Goal: Task Accomplishment & Management: Complete application form

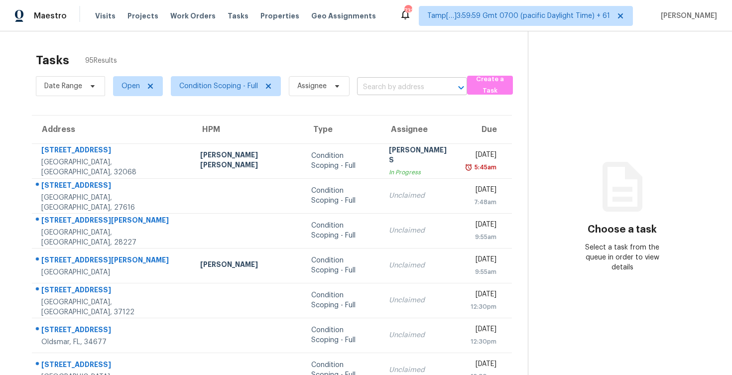
click at [373, 81] on input "text" at bounding box center [398, 87] width 82 height 15
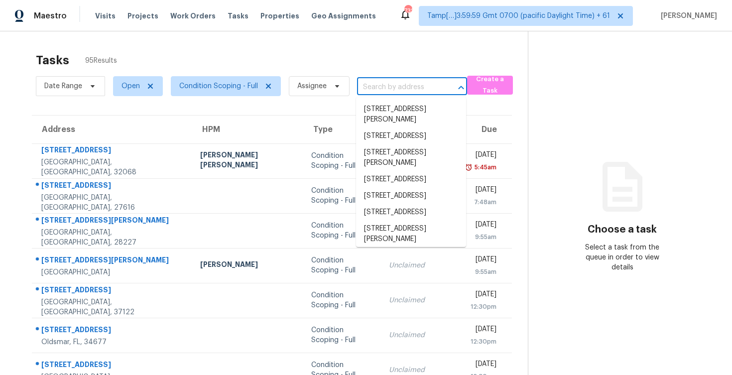
paste input "6129 Whimbrelwood Dr, Lithia, FL 33547"
type input "6129 Whimbrelwood Dr, Lithia, FL 33547"
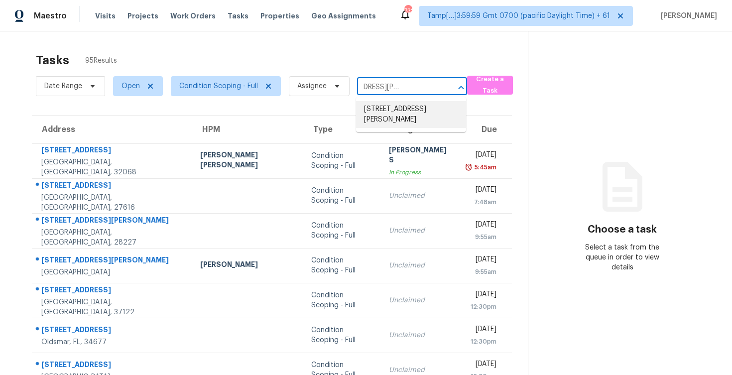
click at [394, 101] on li "6129 Whimbrelwood Dr, Lithia, FL 33547" at bounding box center [411, 114] width 110 height 27
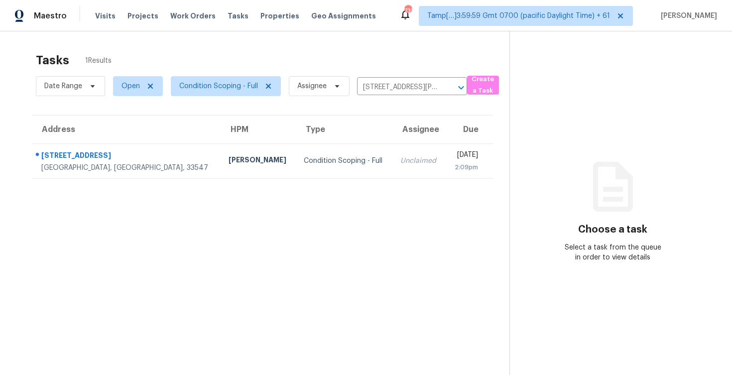
click at [393, 171] on td "Unclaimed" at bounding box center [419, 160] width 53 height 35
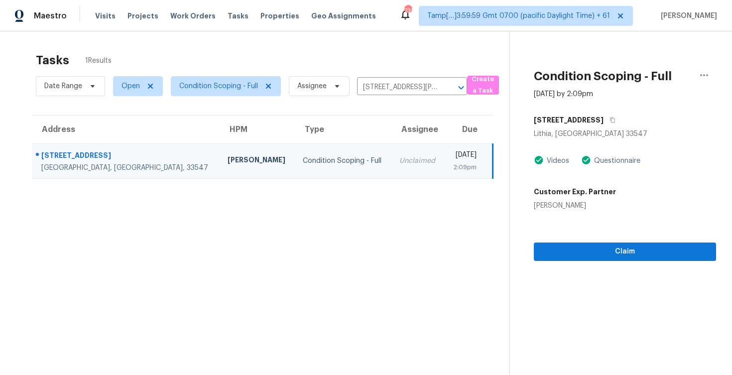
click at [612, 236] on div "Claim" at bounding box center [625, 236] width 182 height 50
click at [613, 249] on span "Claim" at bounding box center [625, 252] width 166 height 12
click at [616, 254] on span "Claim" at bounding box center [625, 252] width 166 height 12
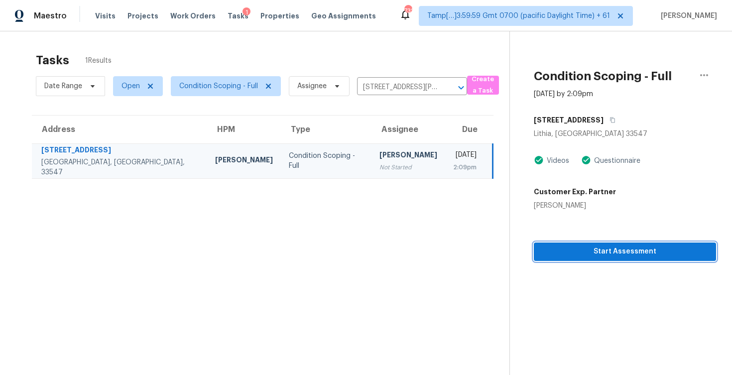
click at [591, 256] on span "Start Assessment" at bounding box center [625, 252] width 166 height 12
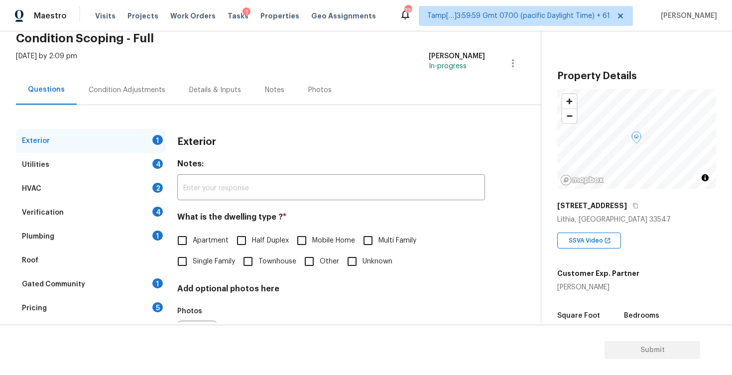
scroll to position [58, 0]
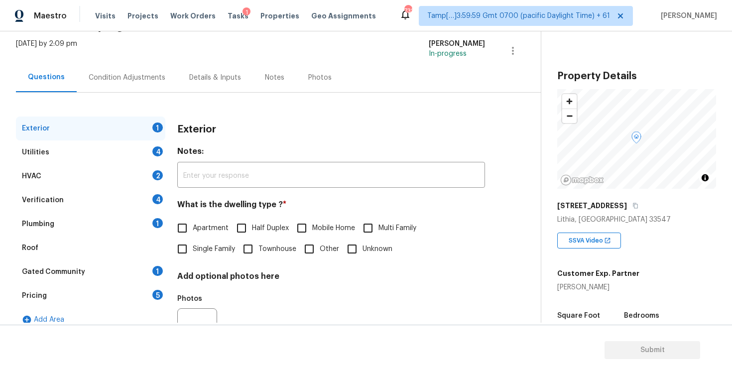
click at [125, 71] on div "Condition Adjustments" at bounding box center [127, 77] width 101 height 29
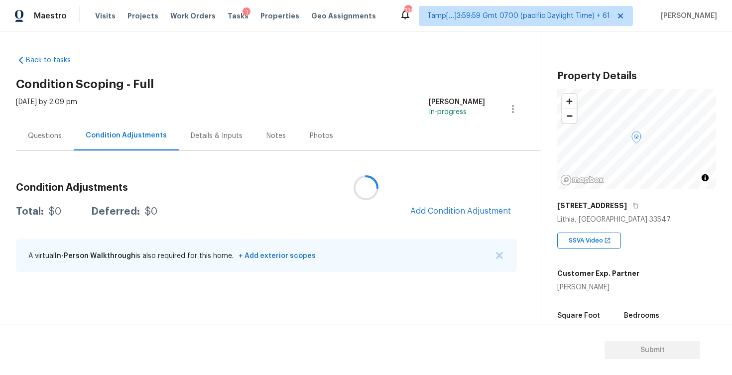
click at [449, 214] on div at bounding box center [366, 187] width 732 height 375
click at [410, 156] on div "Condition Adjustments Total: $0 Deferred: $0 Add Condition Adjustment A virtual…" at bounding box center [266, 216] width 501 height 131
click at [453, 213] on span "Add Condition Adjustment" at bounding box center [461, 211] width 101 height 9
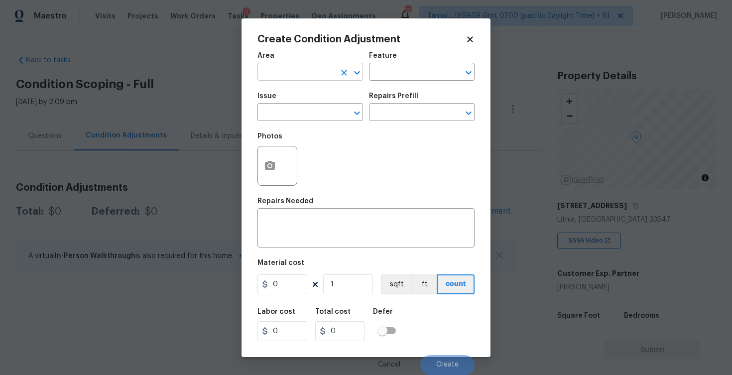
click at [313, 78] on input "text" at bounding box center [297, 72] width 78 height 15
type input "e"
type input "xt"
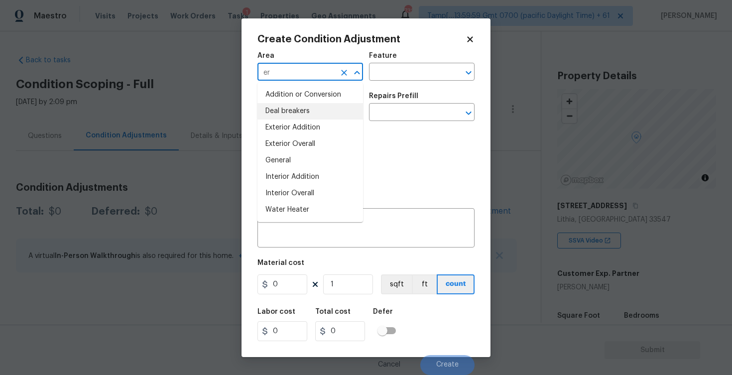
type input "e"
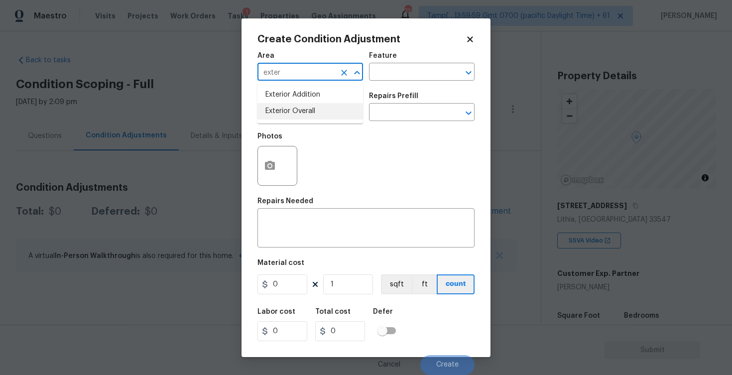
click at [305, 112] on li "Exterior Overall" at bounding box center [311, 111] width 106 height 16
type input "Exterior Overall"
click at [305, 112] on input "text" at bounding box center [297, 113] width 78 height 15
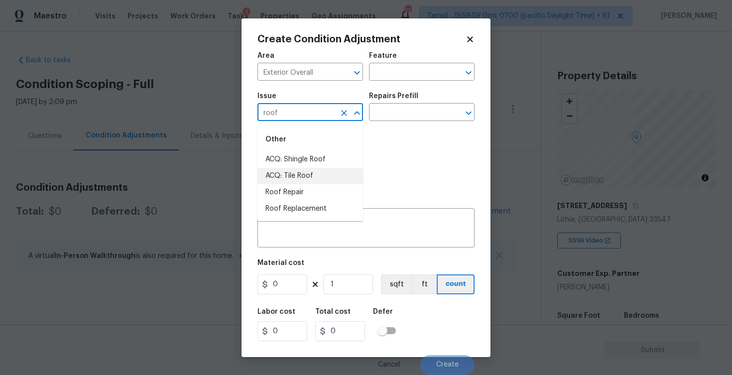
click at [313, 168] on li "ACQ: Tile Roof" at bounding box center [311, 176] width 106 height 16
type input "ACQ: Tile Roof"
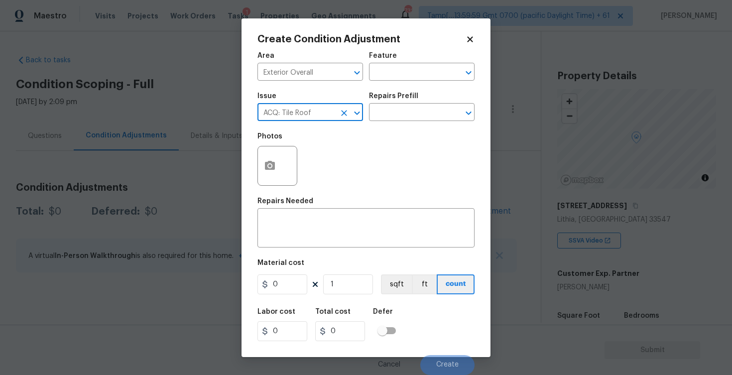
click at [339, 116] on button "Clear" at bounding box center [344, 113] width 14 height 14
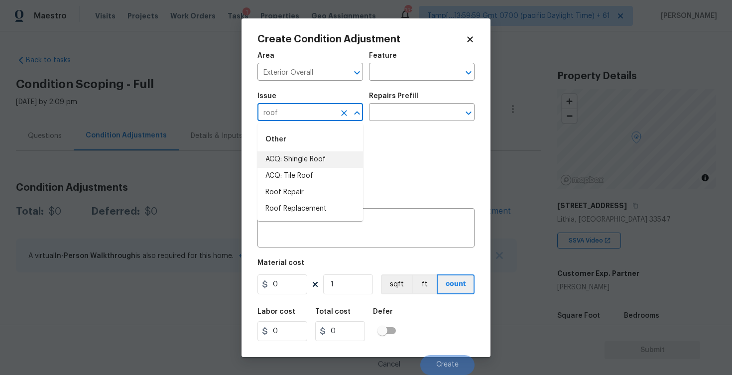
click at [341, 154] on li "ACQ: Shingle Roof" at bounding box center [311, 159] width 106 height 16
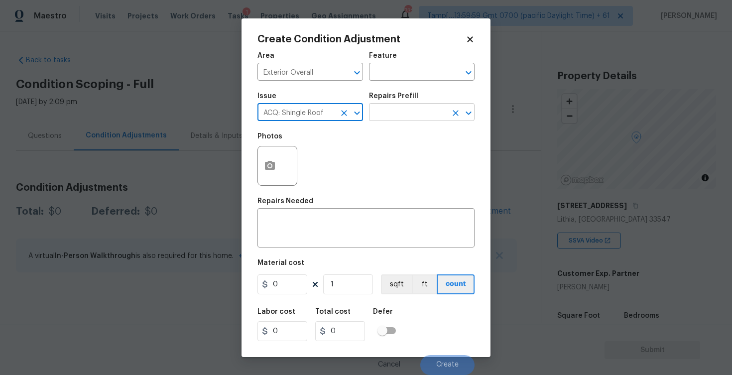
type input "ACQ: Shingle Roof"
click at [406, 109] on input "text" at bounding box center [408, 113] width 78 height 15
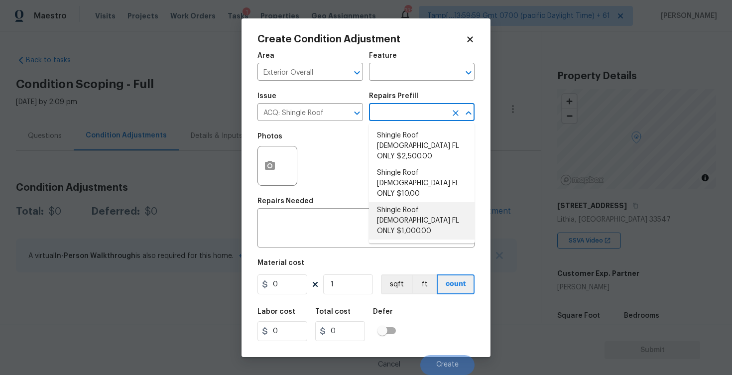
click at [416, 202] on li "Shingle Roof 5-9 Years Old FL ONLY $1,000.00" at bounding box center [422, 220] width 106 height 37
type input "Acquisition"
type textarea "Acquisition Scope (Florida Only): Shingle Roof 5-9 years in age maintenance."
type input "1000"
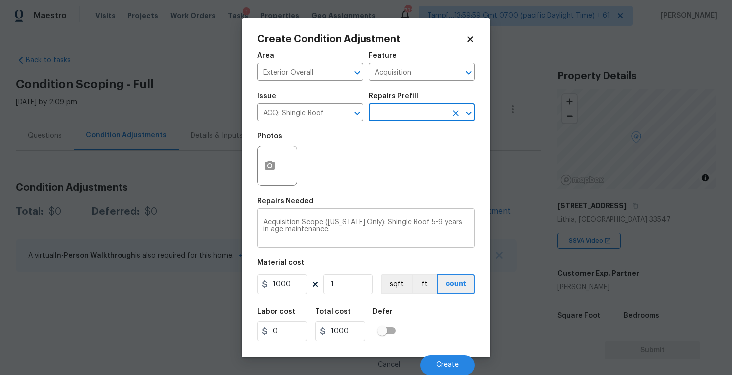
click at [419, 223] on textarea "Acquisition Scope (Florida Only): Shingle Roof 5-9 years in age maintenance." at bounding box center [366, 229] width 205 height 21
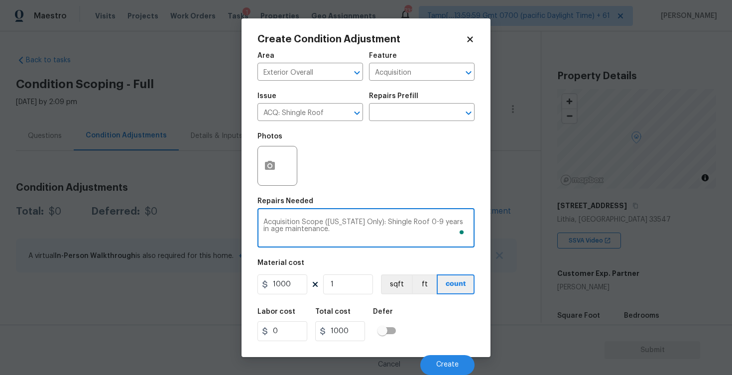
type textarea "Acquisition Scope (Florida Only): Shingle Roof 0-9 years in age maintenance."
click at [447, 318] on div "Labor cost 0 Total cost 1000 Defer" at bounding box center [366, 324] width 217 height 45
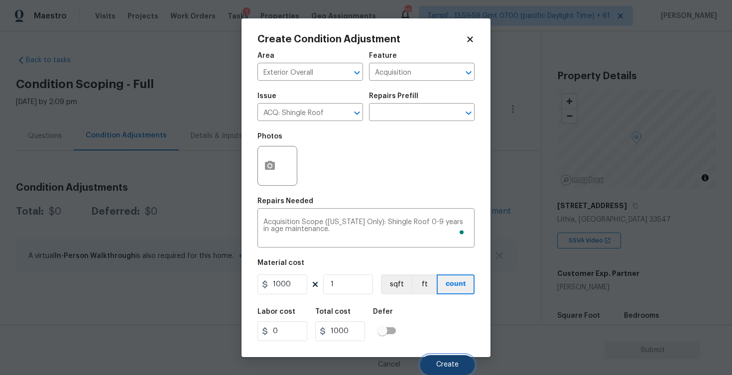
click at [444, 364] on span "Create" at bounding box center [447, 364] width 22 height 7
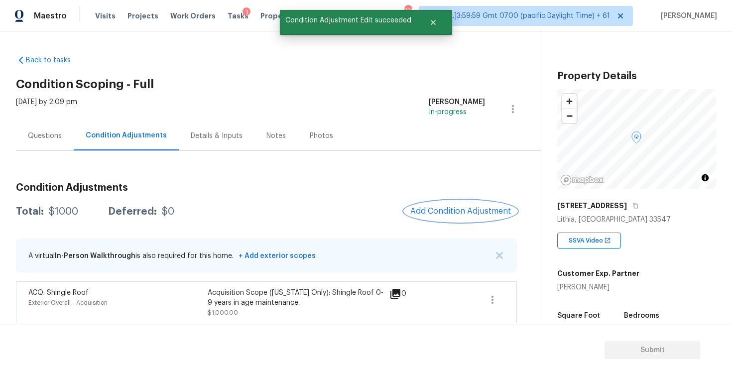
click at [469, 206] on button "Add Condition Adjustment" at bounding box center [461, 211] width 113 height 21
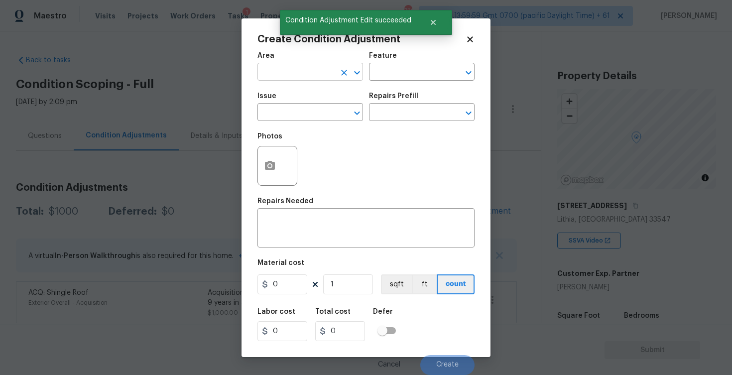
click at [290, 72] on input "text" at bounding box center [297, 72] width 78 height 15
click at [276, 109] on li "Exterior Overall" at bounding box center [311, 111] width 106 height 16
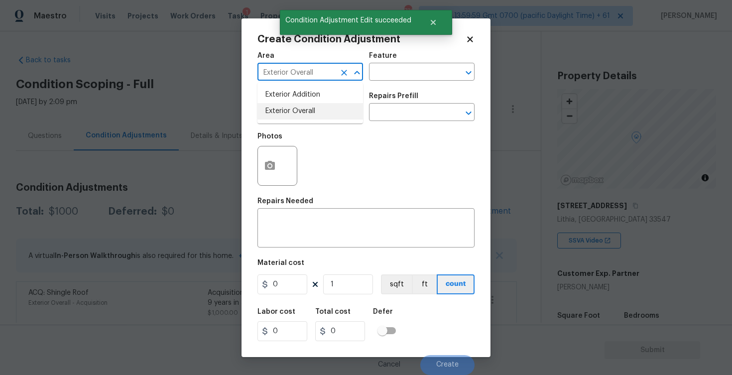
type input "Exterior Overall"
click at [276, 109] on input "text" at bounding box center [297, 113] width 78 height 15
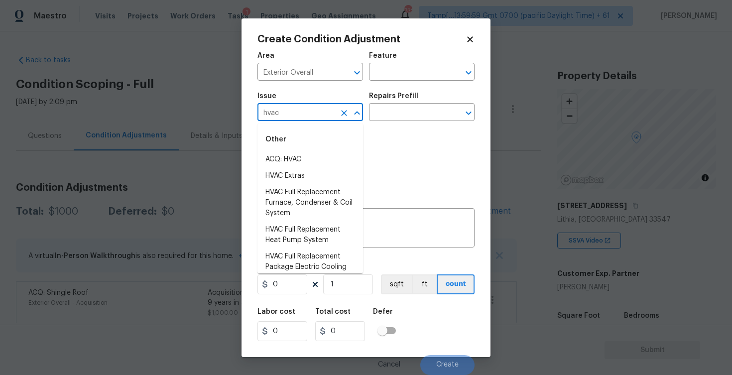
click at [292, 147] on div "Other" at bounding box center [311, 140] width 106 height 24
click at [300, 153] on li "ACQ: HVAC" at bounding box center [311, 159] width 106 height 16
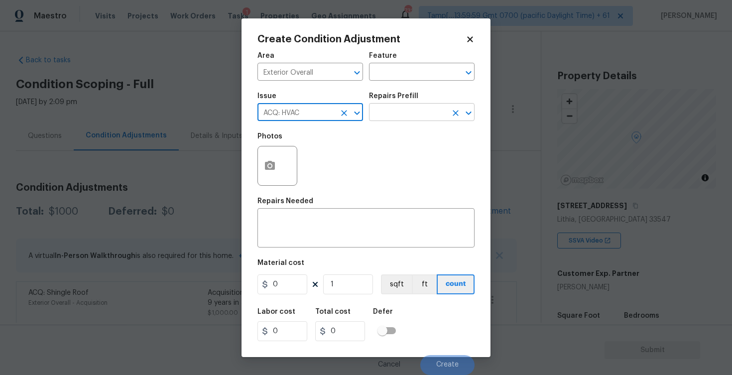
type input "ACQ: HVAC"
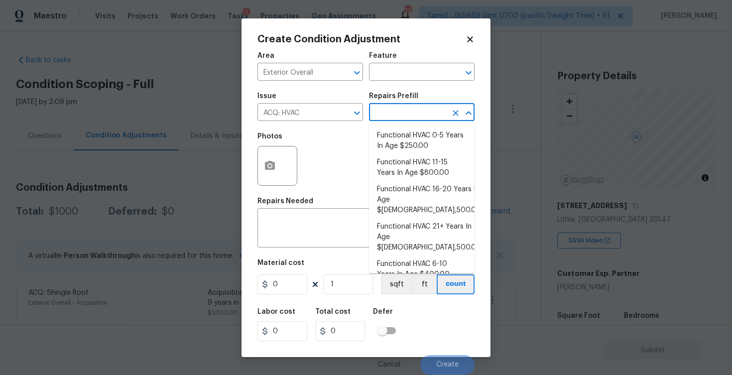
click at [382, 112] on input "text" at bounding box center [408, 113] width 78 height 15
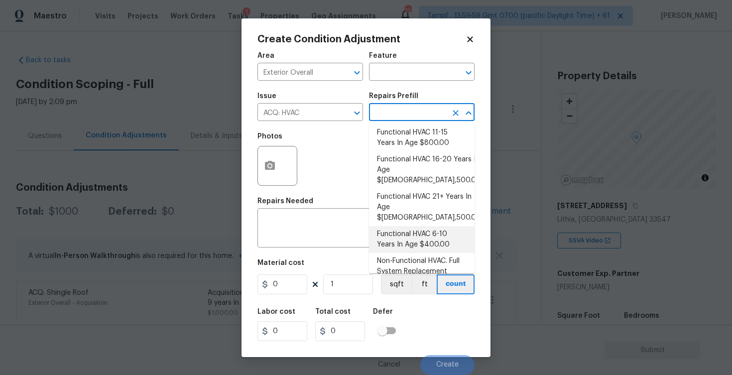
click at [417, 227] on li "Functional HVAC 6-10 Years In Age $400.00" at bounding box center [422, 239] width 106 height 27
type input "Acquisition"
type textarea "Acquisition Scope: Functional HVAC 6-10 years"
type input "400"
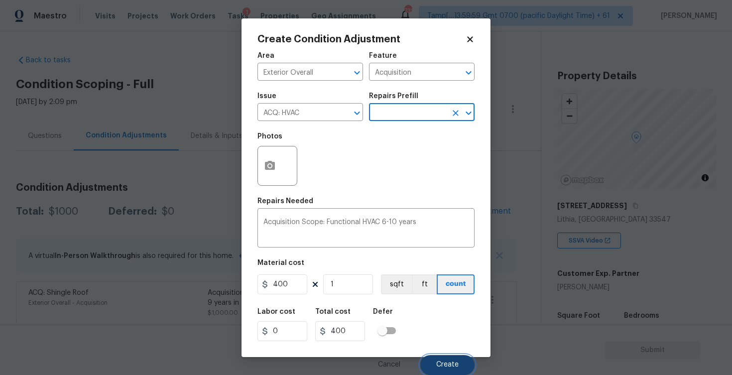
click at [442, 356] on button "Create" at bounding box center [447, 365] width 54 height 20
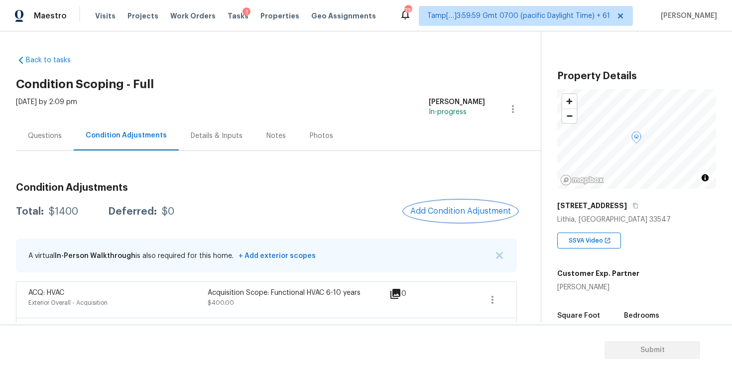
scroll to position [41, 0]
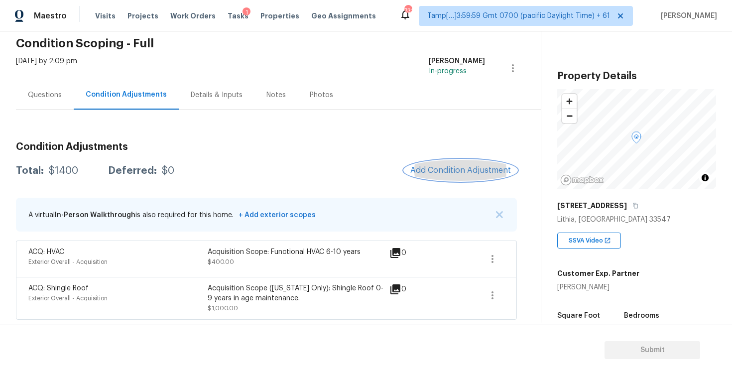
click at [449, 171] on span "Add Condition Adjustment" at bounding box center [461, 170] width 101 height 9
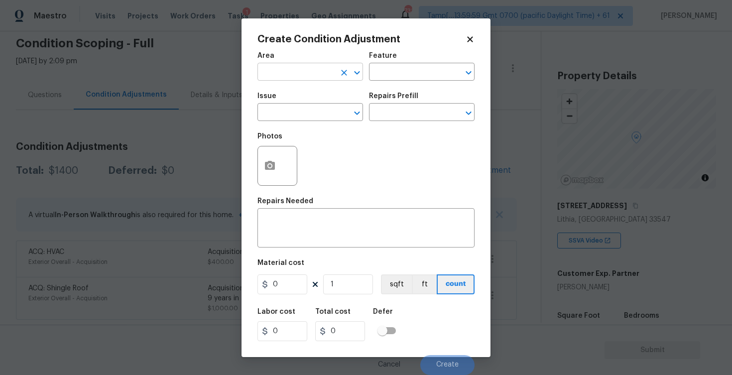
click at [309, 74] on input "text" at bounding box center [297, 72] width 78 height 15
click at [299, 113] on li "Exterior Overall" at bounding box center [311, 111] width 106 height 16
type input "Exterior Overall"
click at [299, 113] on input "text" at bounding box center [297, 113] width 78 height 15
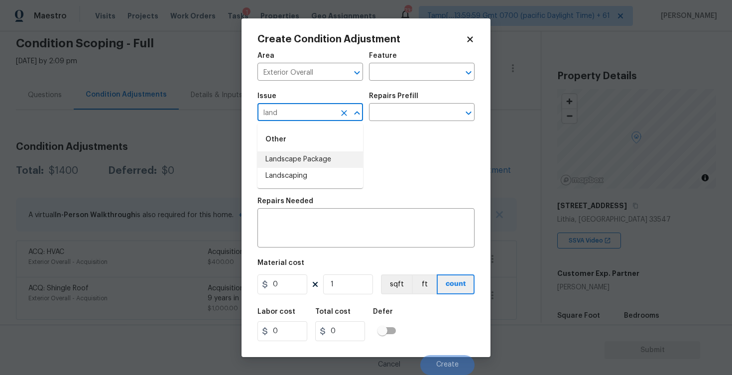
click at [306, 152] on li "Landscape Package" at bounding box center [311, 159] width 106 height 16
type input "Landscape Package"
click at [404, 114] on input "text" at bounding box center [408, 113] width 78 height 15
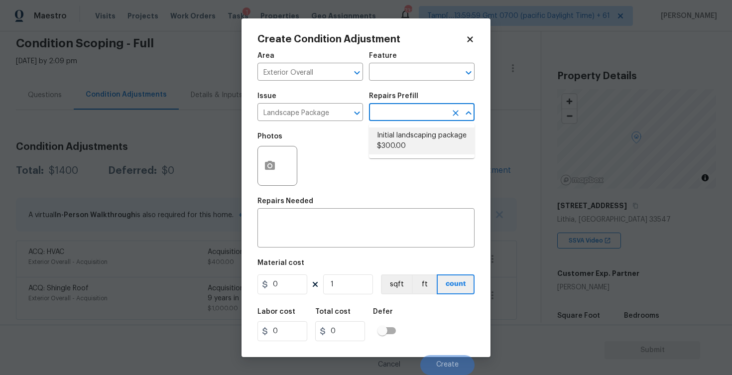
click at [404, 148] on li "Initial landscaping package $300.00" at bounding box center [422, 141] width 106 height 27
type input "Home Readiness Packages"
type textarea "Mowing of grass up to 6" in height. Mow, edge along driveways & sidewalks, trim…"
type input "300"
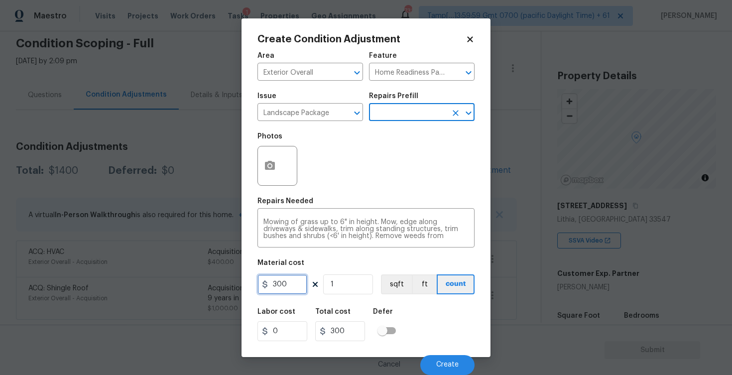
click at [288, 279] on input "300" at bounding box center [283, 285] width 50 height 20
type input "750"
click at [320, 261] on div "Material cost" at bounding box center [366, 266] width 217 height 13
click at [277, 183] on div at bounding box center [278, 166] width 40 height 40
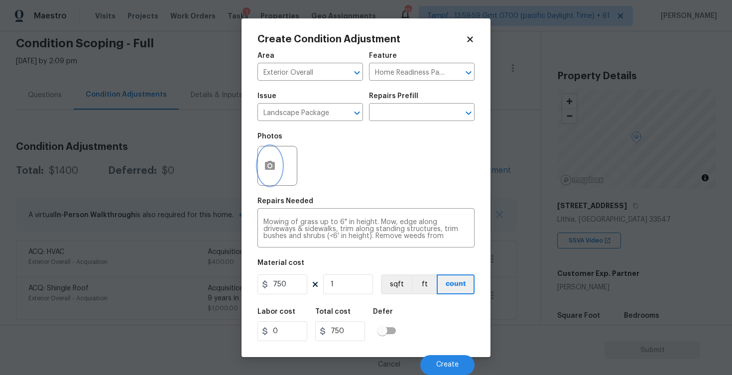
click at [277, 166] on button "button" at bounding box center [270, 165] width 24 height 39
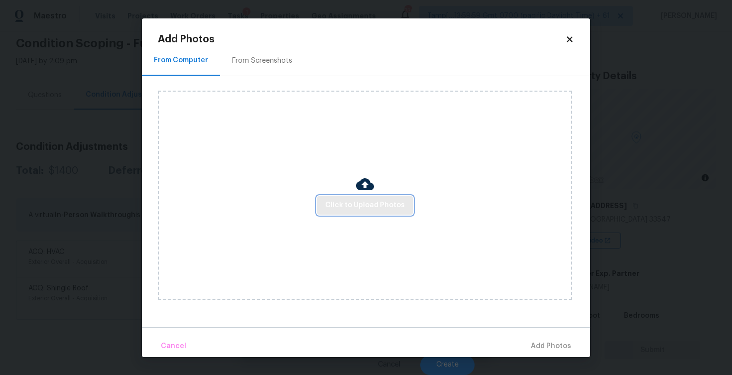
click at [358, 203] on span "Click to Upload Photos" at bounding box center [365, 205] width 80 height 12
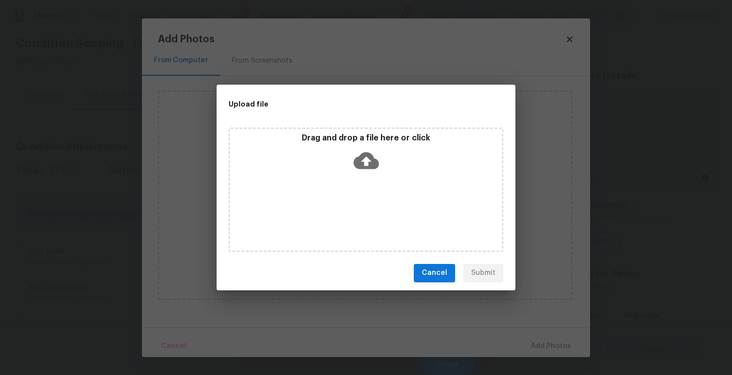
click at [359, 162] on icon at bounding box center [366, 160] width 25 height 17
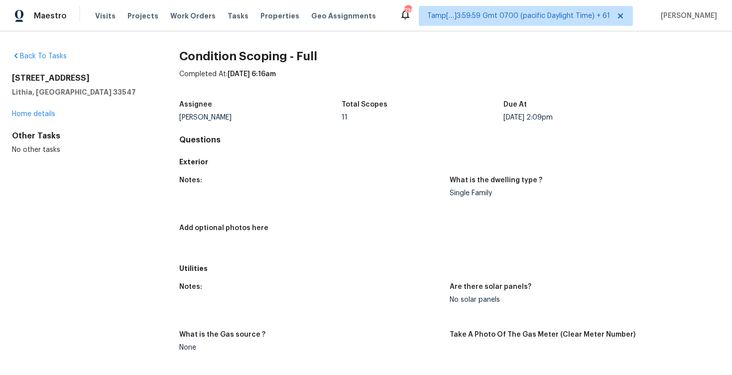
scroll to position [1210, 0]
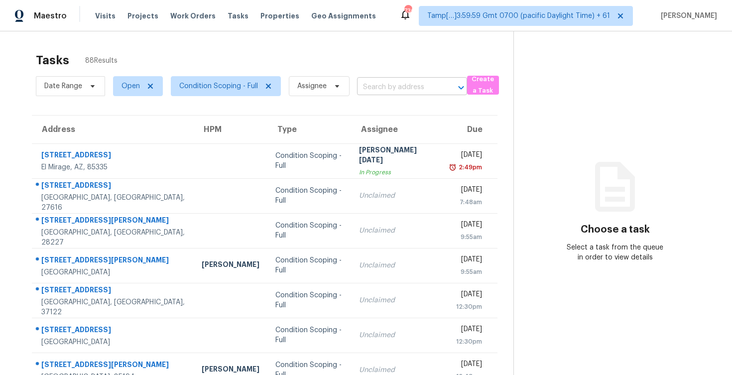
click at [379, 88] on input "text" at bounding box center [398, 87] width 82 height 15
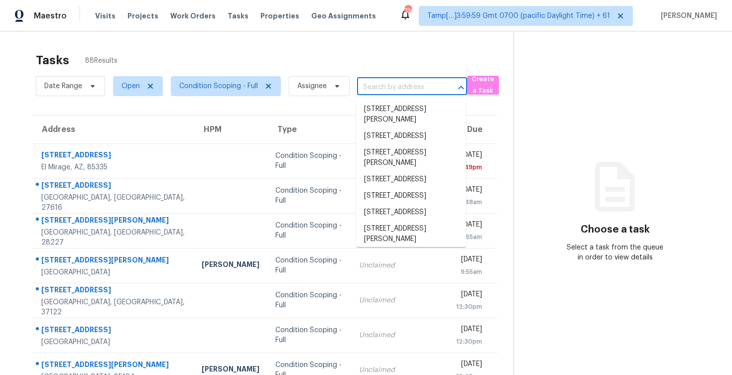
paste input "[STREET_ADDRESS][PERSON_NAME]"
type input "[STREET_ADDRESS][PERSON_NAME]"
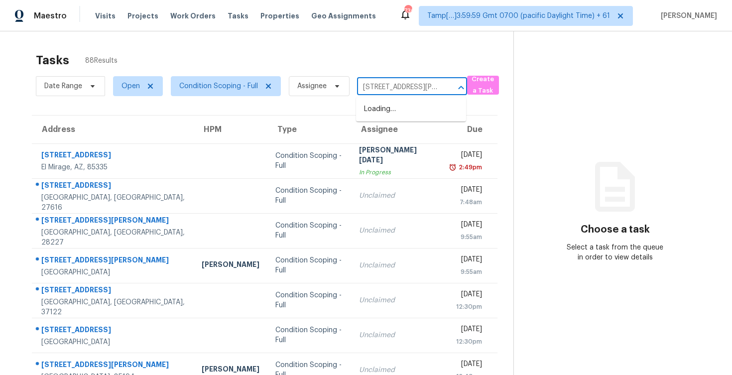
scroll to position [0, 60]
click at [401, 111] on li "[STREET_ADDRESS][PERSON_NAME]" at bounding box center [411, 114] width 110 height 27
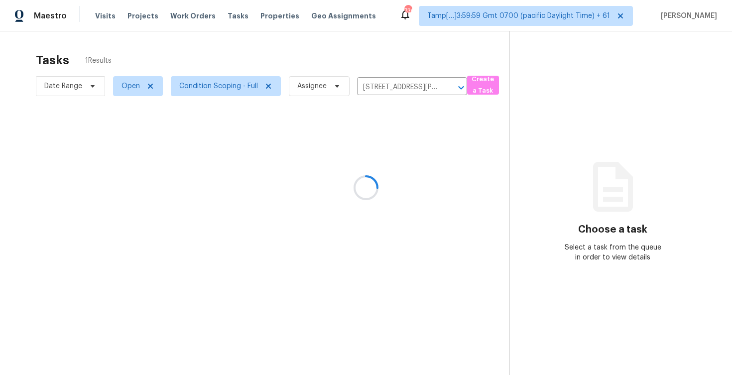
click at [378, 141] on div at bounding box center [366, 187] width 732 height 375
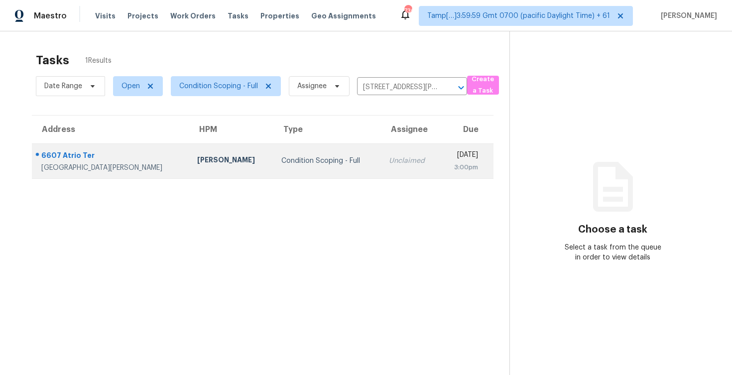
click at [391, 164] on td "Unclaimed" at bounding box center [410, 160] width 59 height 35
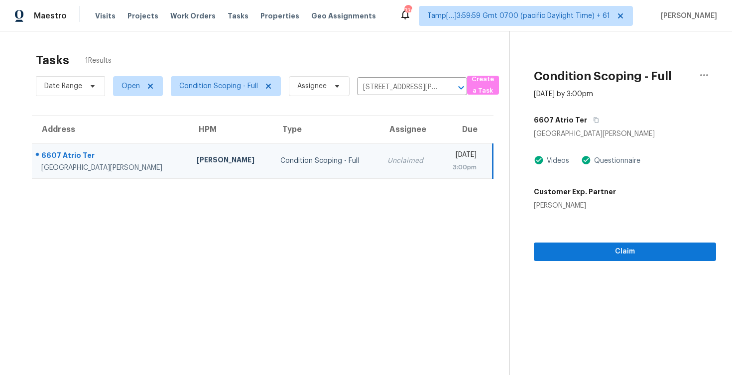
click at [587, 221] on div "Claim" at bounding box center [625, 236] width 182 height 50
click at [590, 262] on section "Condition Scoping - Full Aug 14th 2025 by 3:00pm 6607 Atrio Ter New Port Richey…" at bounding box center [613, 218] width 207 height 375
click at [590, 259] on button "Claim" at bounding box center [625, 252] width 182 height 18
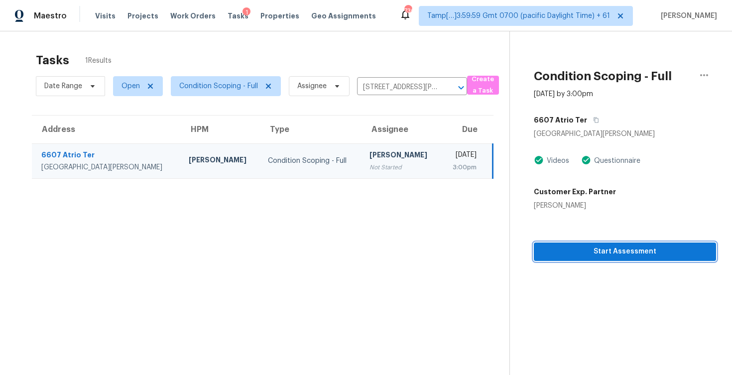
click at [590, 259] on button "Start Assessment" at bounding box center [625, 252] width 182 height 18
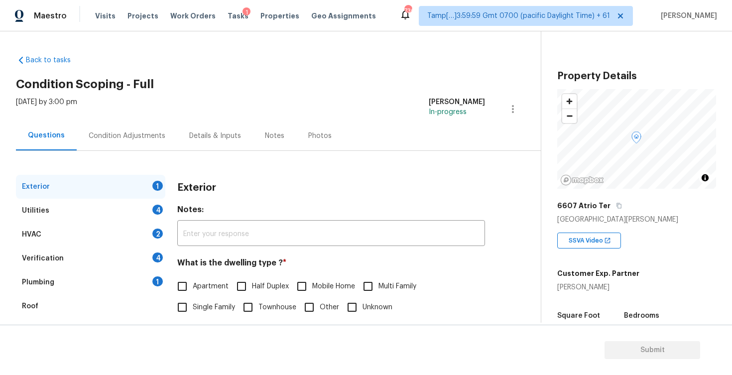
click at [117, 133] on div "Condition Adjustments" at bounding box center [127, 136] width 77 height 10
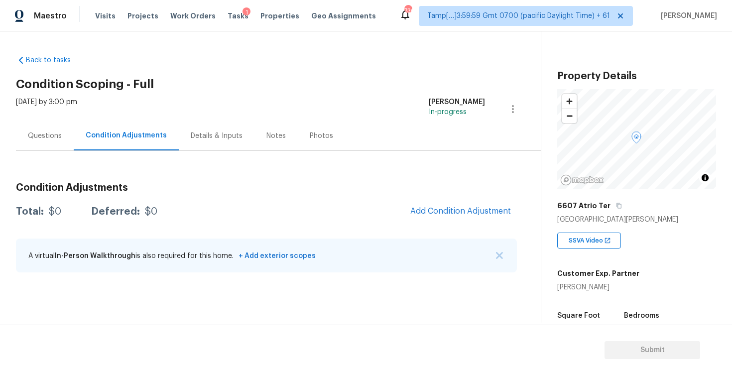
click at [443, 231] on div "Condition Adjustments Total: $0 Deferred: $0 Add Condition Adjustment A virtual…" at bounding box center [266, 228] width 501 height 107
click at [439, 216] on button "Add Condition Adjustment" at bounding box center [461, 211] width 113 height 21
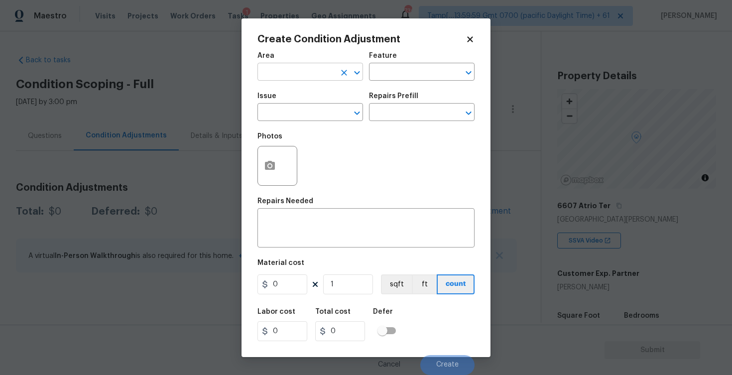
click at [317, 79] on input "text" at bounding box center [297, 72] width 78 height 15
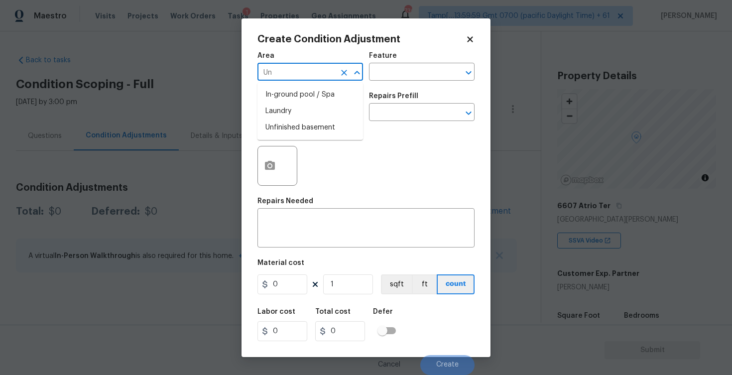
type input "U"
click at [321, 110] on li "Interior Overall" at bounding box center [311, 111] width 106 height 16
type input "Interior Overall"
click at [321, 110] on input "text" at bounding box center [297, 113] width 78 height 15
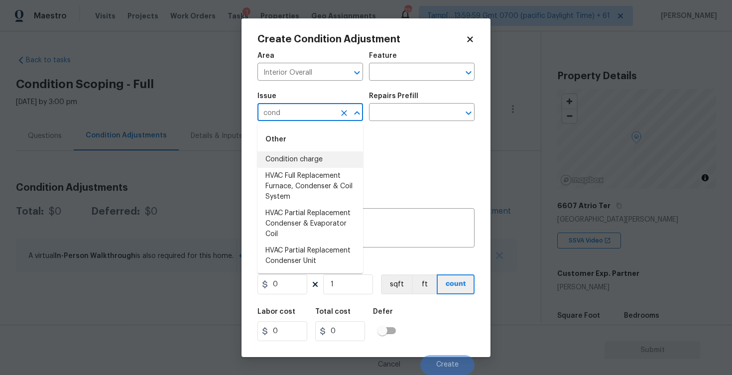
click at [313, 160] on li "Condition charge" at bounding box center [311, 159] width 106 height 16
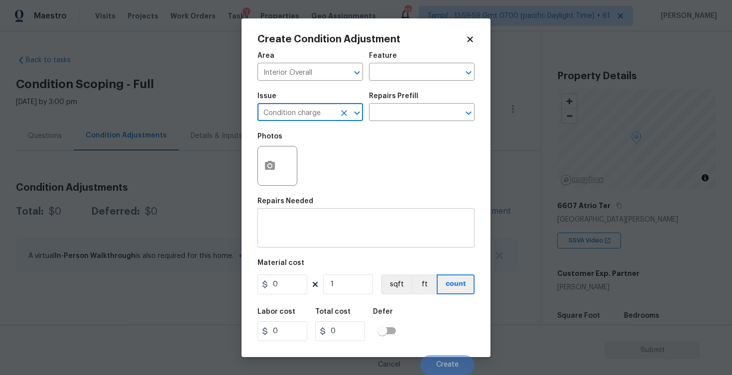
type input "Condition charge"
click at [310, 219] on textarea at bounding box center [366, 229] width 205 height 21
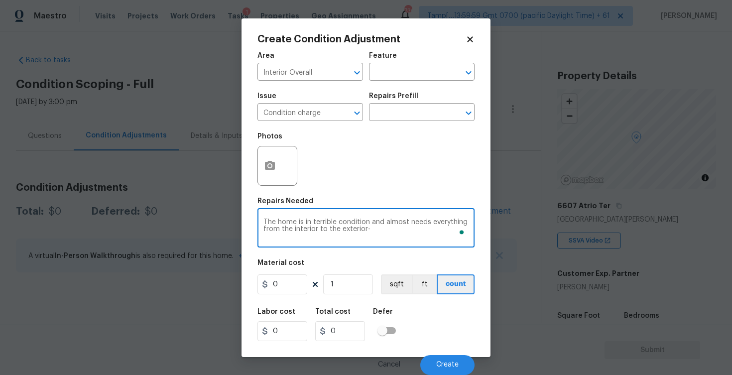
click at [382, 233] on textarea "The home is in terrible condition and almost needs everything from the interior…" at bounding box center [366, 229] width 205 height 21
click at [381, 230] on textarea "The home is in terrible condition and almost needs everything from the interior…" at bounding box center [366, 229] width 205 height 21
type textarea "The home is in terrible condition and almost needs everything from the interior…"
click at [274, 159] on button "button" at bounding box center [270, 165] width 24 height 39
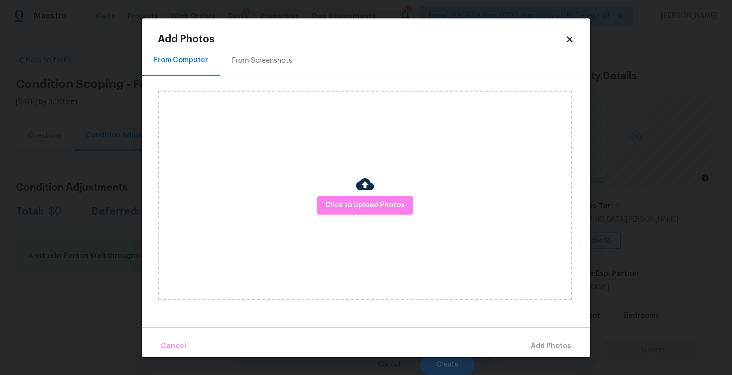
click at [365, 193] on div at bounding box center [365, 185] width 18 height 21
click at [272, 73] on div "From Screenshots" at bounding box center [262, 60] width 84 height 29
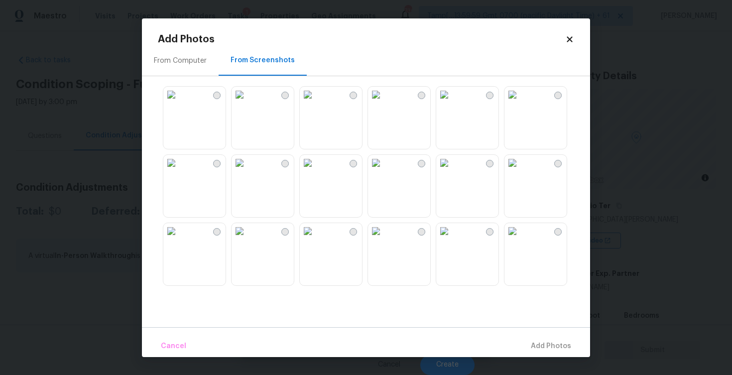
click at [179, 103] on img at bounding box center [171, 95] width 16 height 16
click at [248, 103] on img at bounding box center [240, 95] width 16 height 16
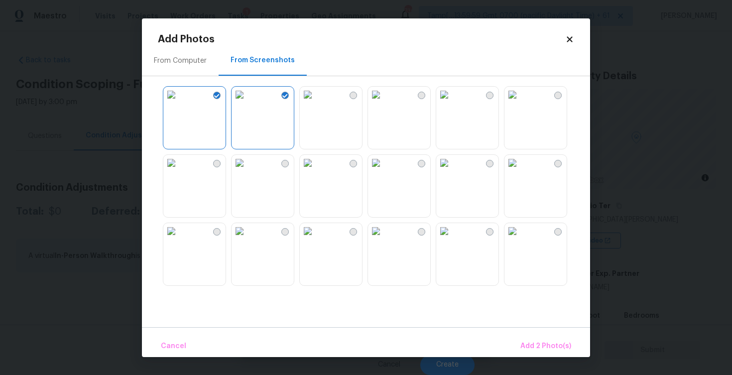
click at [316, 103] on img at bounding box center [308, 95] width 16 height 16
click at [384, 103] on img at bounding box center [376, 95] width 16 height 16
click at [452, 103] on img at bounding box center [444, 95] width 16 height 16
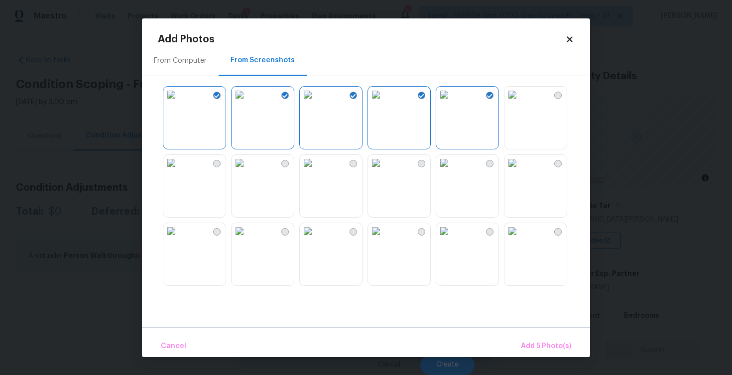
click at [521, 103] on img at bounding box center [513, 95] width 16 height 16
click at [170, 171] on img at bounding box center [171, 163] width 16 height 16
click at [248, 171] on img at bounding box center [240, 163] width 16 height 16
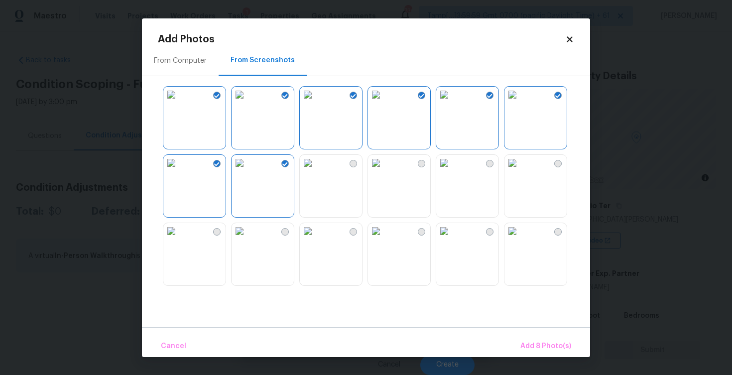
scroll to position [39, 0]
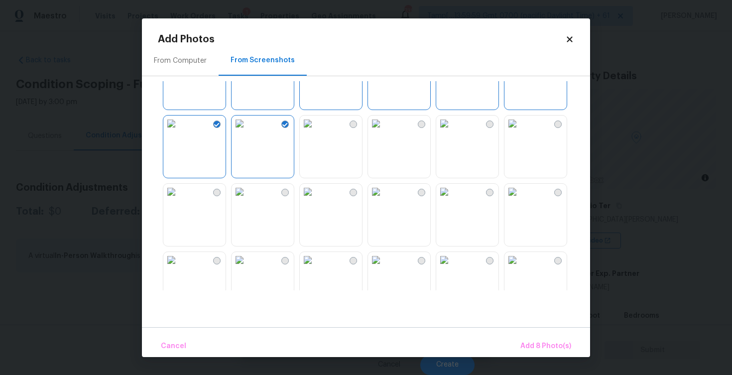
click at [316, 132] on img at bounding box center [308, 124] width 16 height 16
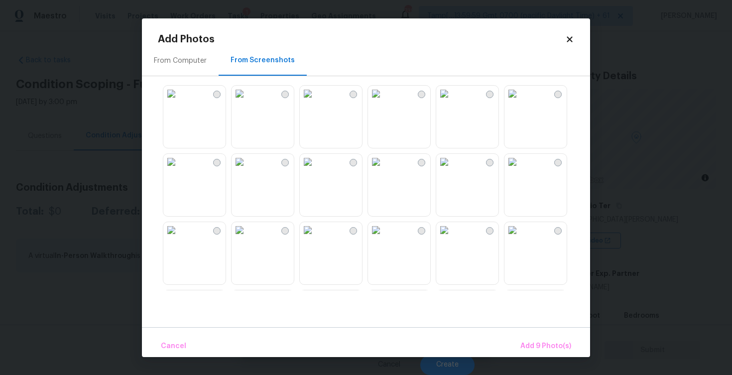
scroll to position [952, 0]
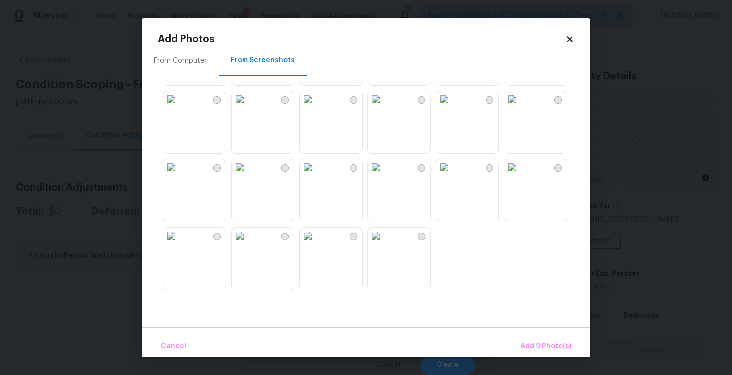
click at [316, 244] on img at bounding box center [308, 236] width 16 height 16
click at [384, 244] on img at bounding box center [376, 236] width 16 height 16
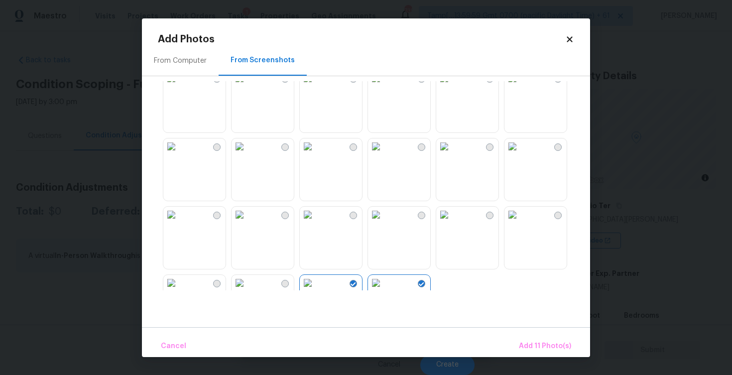
scroll to position [900, 0]
click at [452, 227] on img at bounding box center [444, 219] width 16 height 16
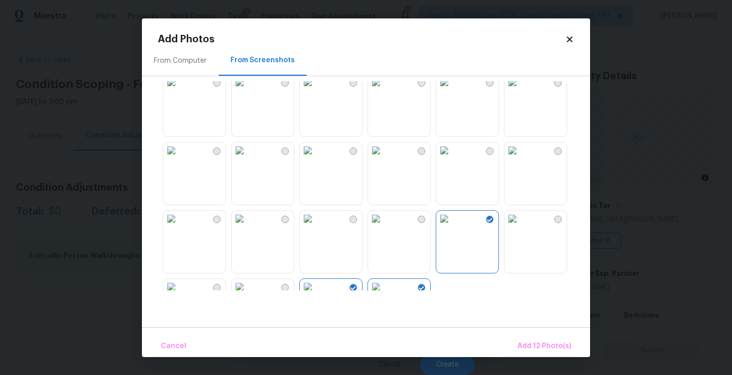
click at [452, 158] on img at bounding box center [444, 150] width 16 height 16
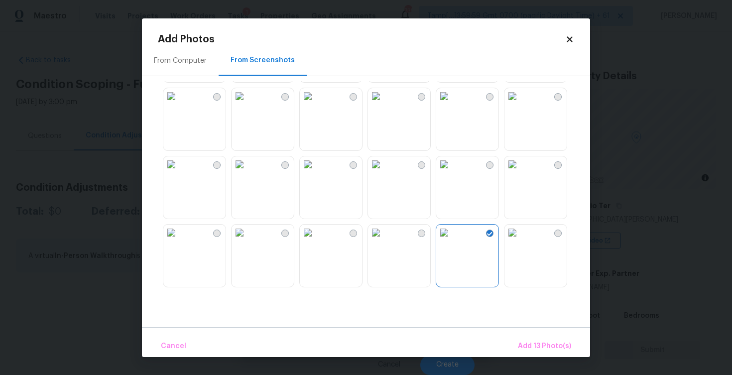
click at [316, 165] on img at bounding box center [308, 164] width 16 height 16
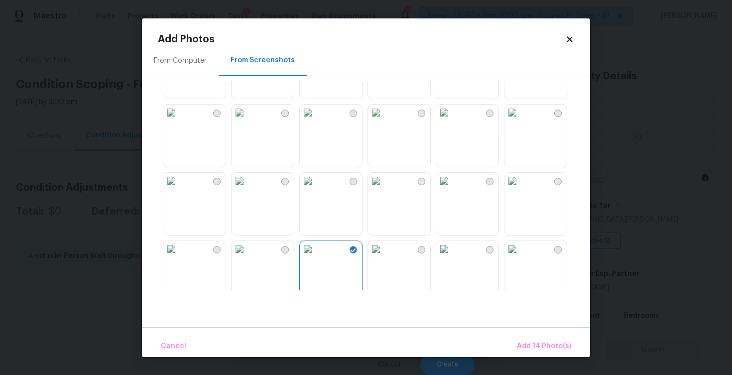
click at [248, 176] on img at bounding box center [240, 181] width 16 height 16
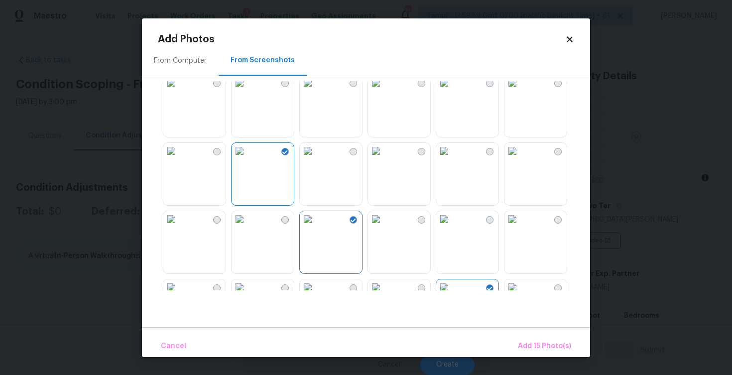
scroll to position [676, 0]
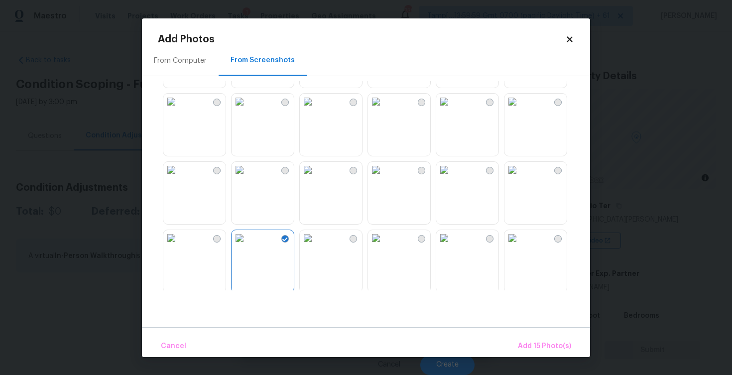
click at [179, 230] on img at bounding box center [171, 238] width 16 height 16
click at [179, 178] on img at bounding box center [171, 170] width 16 height 16
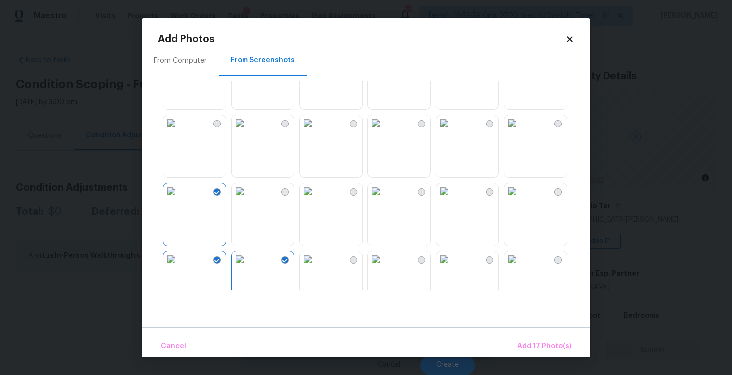
scroll to position [648, 0]
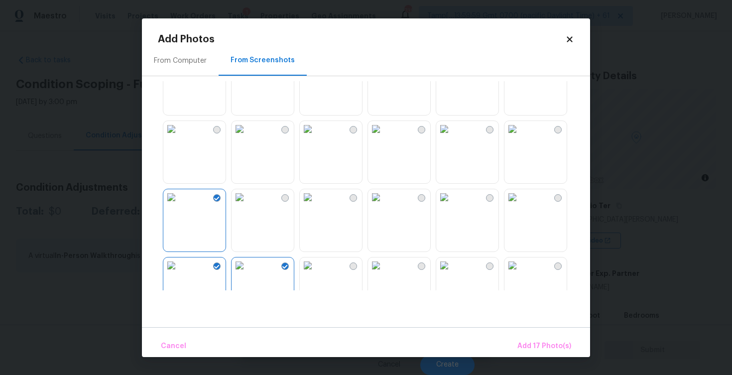
click at [248, 137] on img at bounding box center [240, 129] width 16 height 16
click at [179, 137] on img at bounding box center [171, 129] width 16 height 16
click at [363, 145] on div at bounding box center [374, 185] width 432 height 209
click at [384, 137] on img at bounding box center [376, 129] width 16 height 16
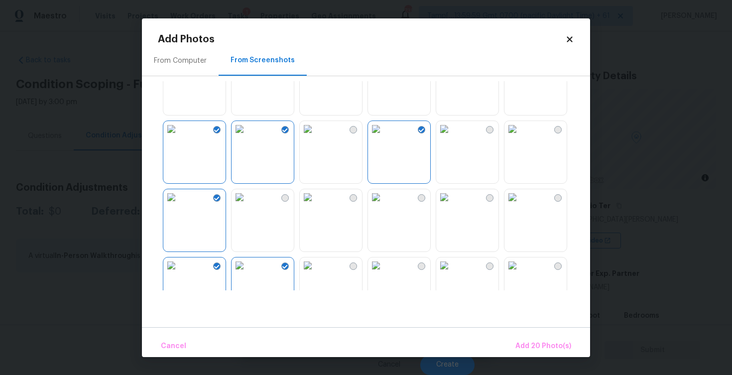
click at [519, 137] on img at bounding box center [513, 129] width 16 height 16
click at [452, 137] on img at bounding box center [444, 129] width 16 height 16
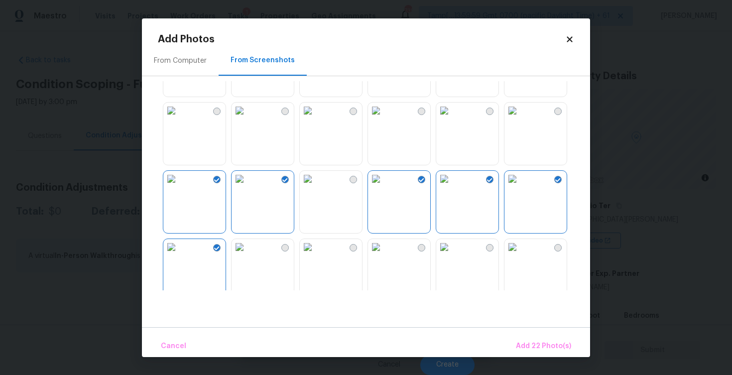
scroll to position [599, 0]
click at [452, 118] on img at bounding box center [444, 110] width 16 height 16
click at [384, 118] on img at bounding box center [376, 110] width 16 height 16
click at [316, 118] on img at bounding box center [308, 110] width 16 height 16
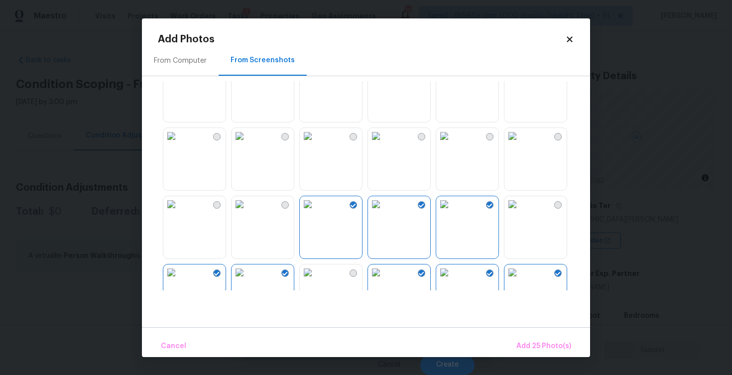
scroll to position [505, 0]
click at [547, 348] on span "Add 25 Photo(s)" at bounding box center [544, 346] width 55 height 12
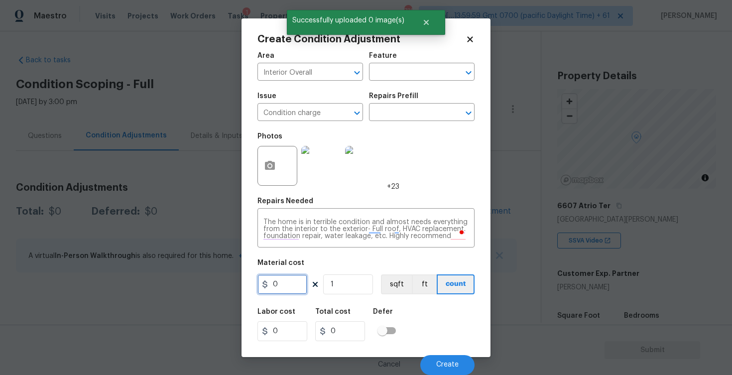
click at [290, 287] on input "0" at bounding box center [283, 285] width 50 height 20
type input "100000"
click at [403, 303] on div "Labor cost 0 Total cost 0 Defer" at bounding box center [366, 324] width 217 height 45
type input "100000"
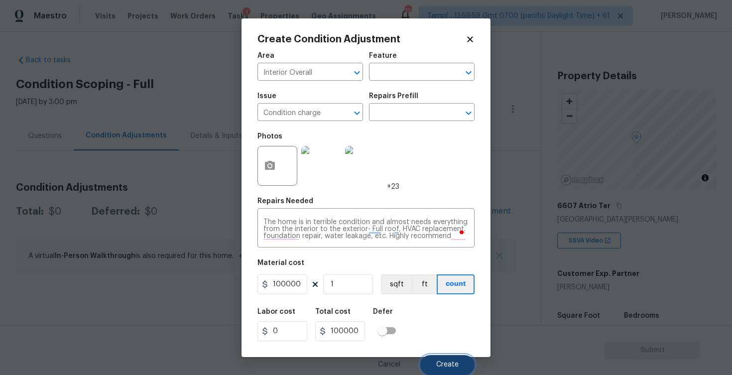
click at [436, 372] on button "Create" at bounding box center [447, 365] width 54 height 20
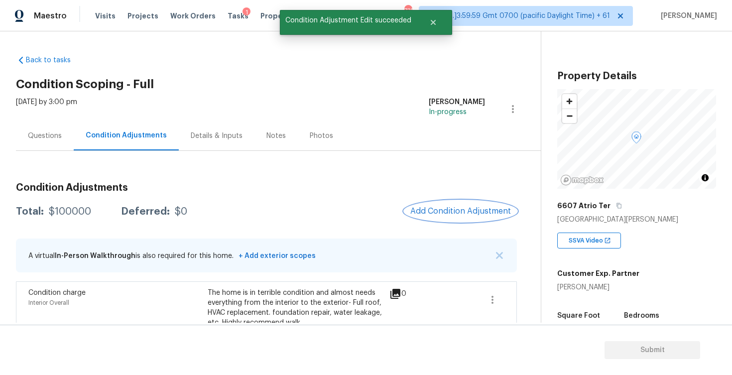
scroll to position [24, 0]
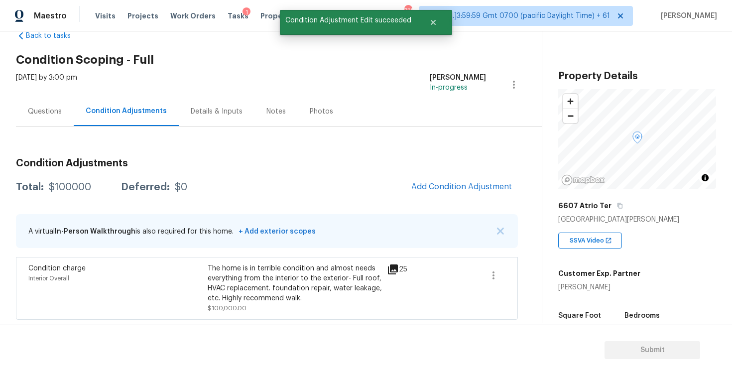
click at [54, 112] on div "Questions" at bounding box center [45, 112] width 34 height 10
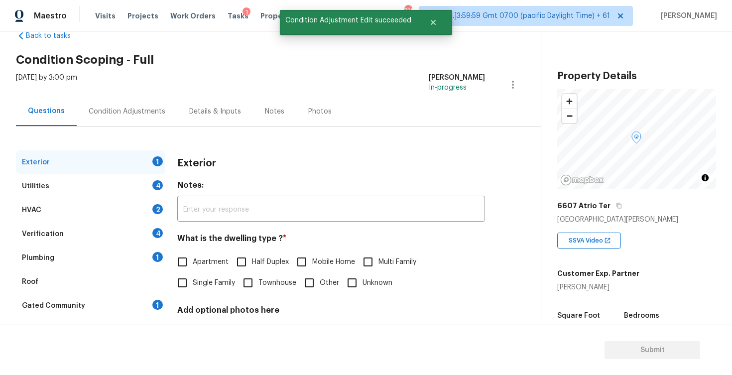
scroll to position [105, 0]
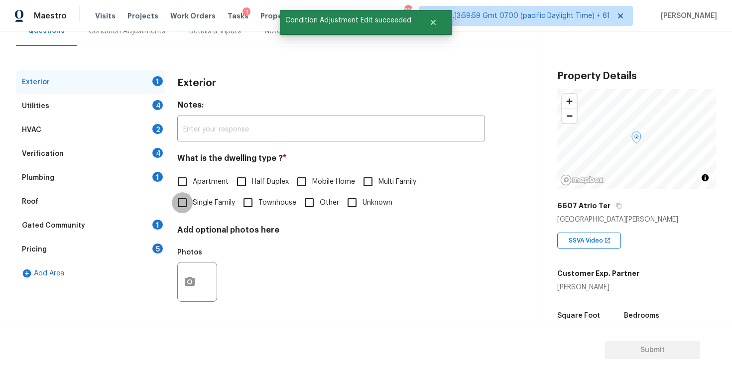
click at [181, 201] on input "Single Family" at bounding box center [182, 202] width 21 height 21
checkbox input "true"
click at [143, 113] on div "Utilities 4" at bounding box center [90, 106] width 149 height 24
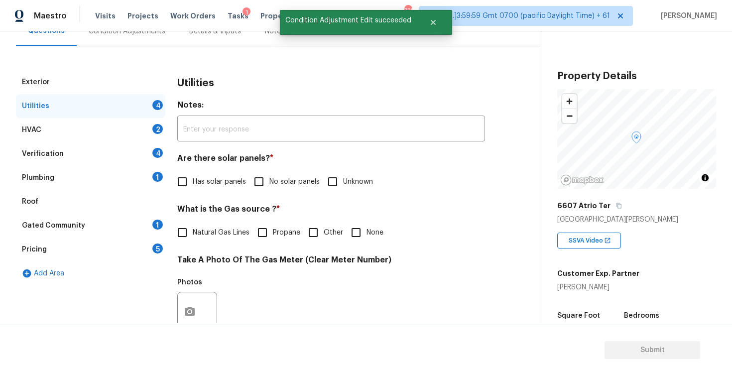
scroll to position [138, 0]
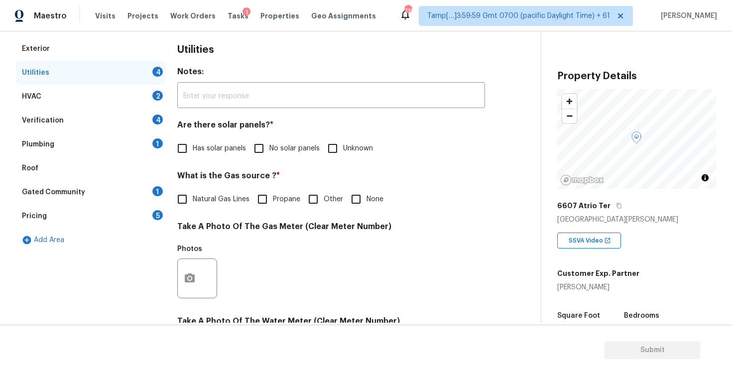
click at [271, 149] on span "No solar panels" at bounding box center [295, 148] width 50 height 10
click at [270, 149] on input "No solar panels" at bounding box center [259, 148] width 21 height 21
checkbox input "true"
click at [352, 203] on input "None" at bounding box center [356, 199] width 21 height 21
checkbox input "true"
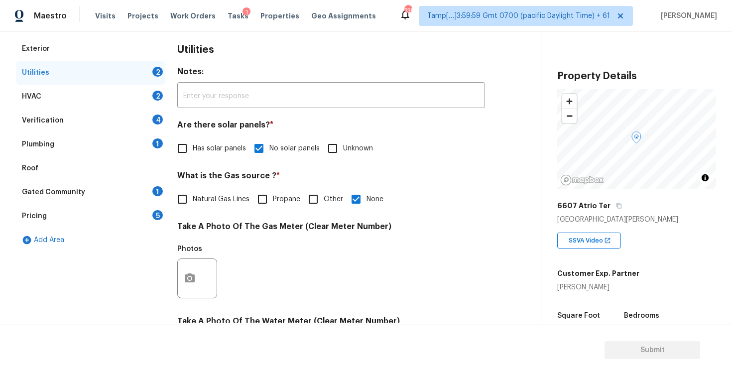
scroll to position [375, 0]
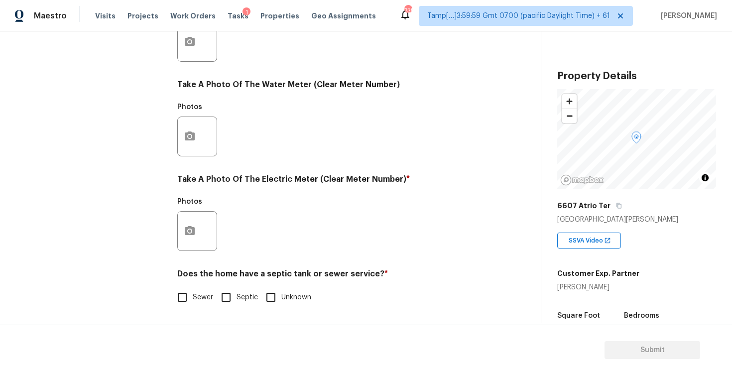
click at [193, 293] on span "Sewer" at bounding box center [203, 297] width 20 height 10
click at [193, 293] on input "Sewer" at bounding box center [182, 297] width 21 height 21
checkbox input "true"
click at [200, 238] on button "button" at bounding box center [190, 231] width 24 height 39
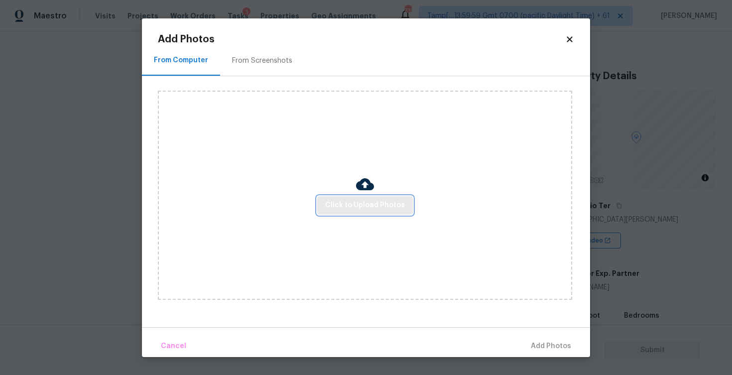
click at [371, 210] on span "Click to Upload Photos" at bounding box center [365, 205] width 80 height 12
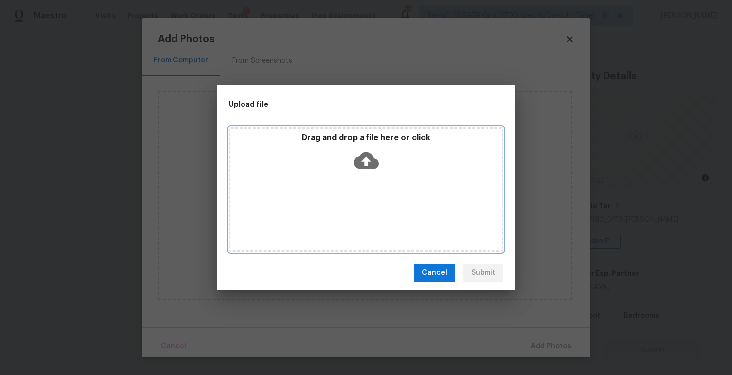
click at [370, 164] on icon at bounding box center [366, 160] width 25 height 17
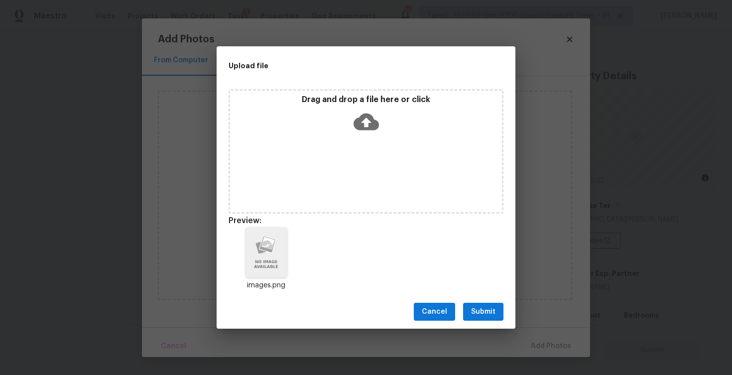
click at [476, 332] on div "Upload file Drag and drop a file here or click Preview: images.png Cancel Submit" at bounding box center [366, 187] width 732 height 375
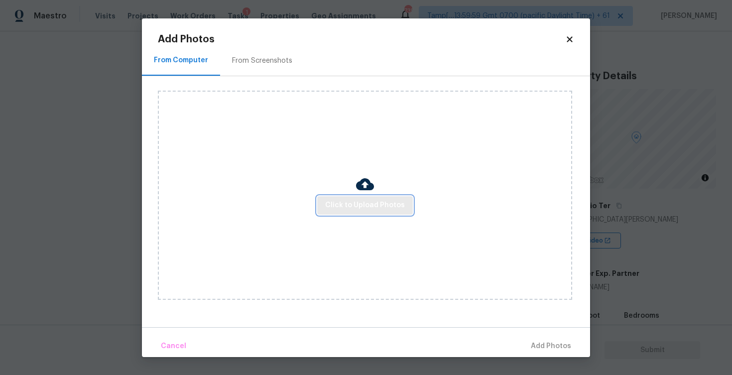
click at [360, 212] on button "Click to Upload Photos" at bounding box center [365, 205] width 96 height 18
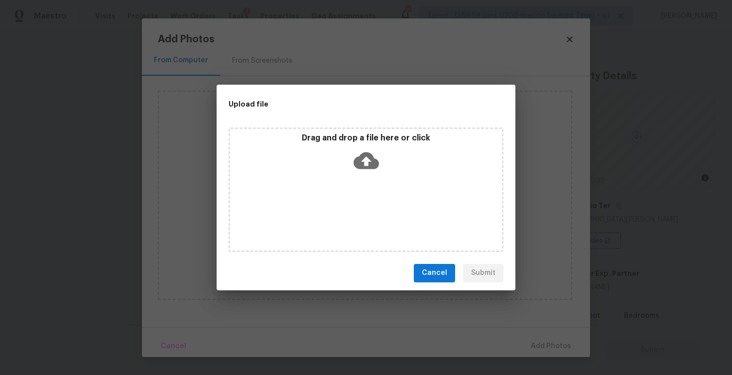
click at [367, 172] on icon at bounding box center [366, 160] width 25 height 25
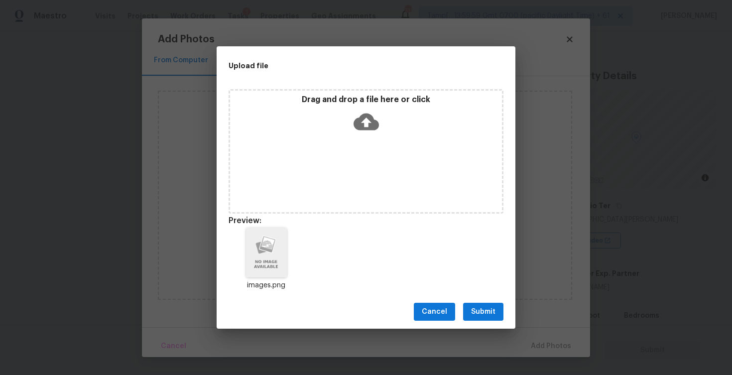
click at [500, 301] on div "Cancel Submit" at bounding box center [366, 312] width 299 height 34
click at [500, 311] on button "Submit" at bounding box center [483, 312] width 40 height 18
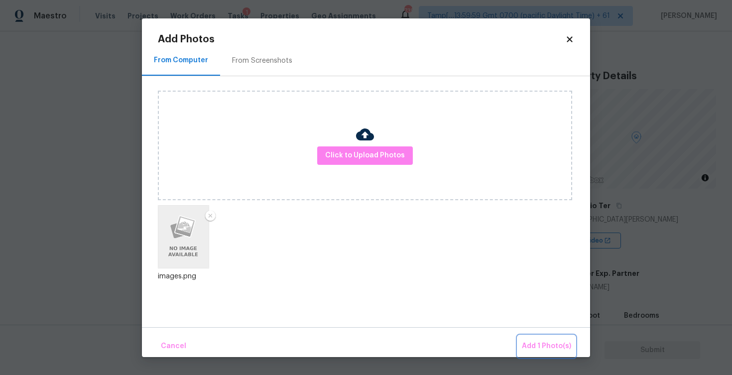
click at [546, 336] on button "Add 1 Photo(s)" at bounding box center [546, 346] width 57 height 21
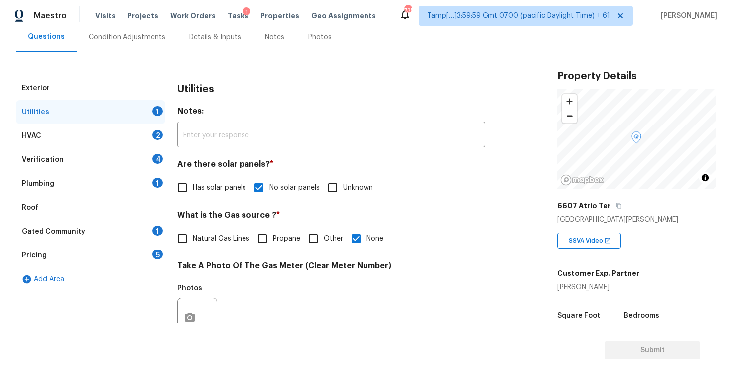
scroll to position [98, 0]
click at [151, 139] on div "HVAC 2" at bounding box center [90, 137] width 149 height 24
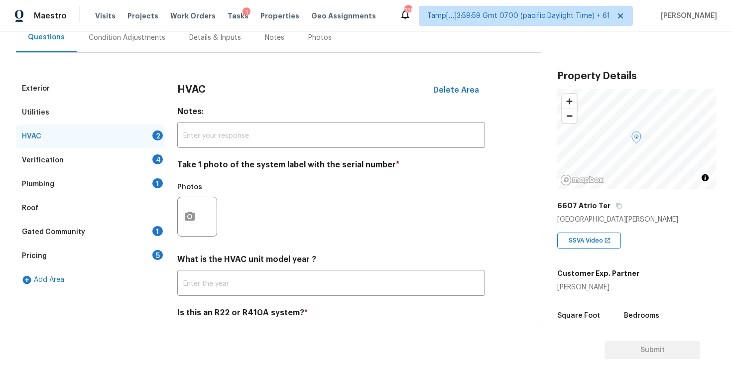
scroll to position [138, 0]
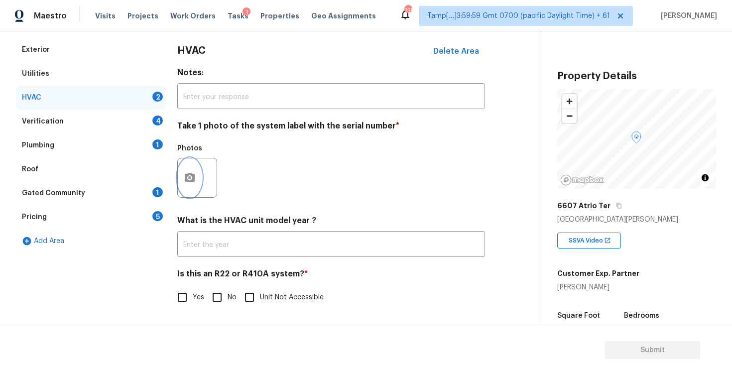
click at [193, 171] on button "button" at bounding box center [190, 177] width 24 height 39
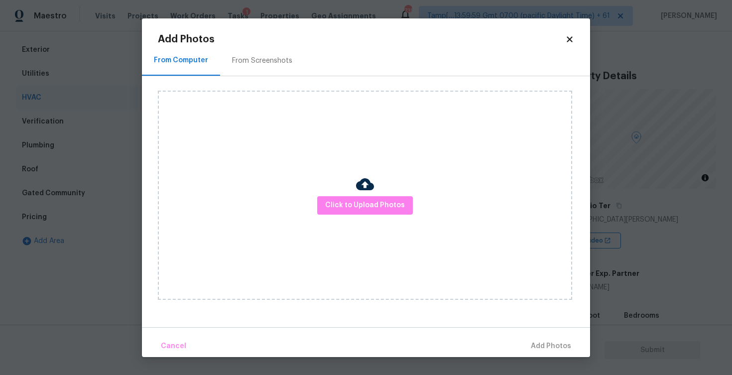
click at [391, 220] on div "Click to Upload Photos" at bounding box center [365, 195] width 415 height 209
click at [385, 203] on span "Click to Upload Photos" at bounding box center [365, 205] width 80 height 12
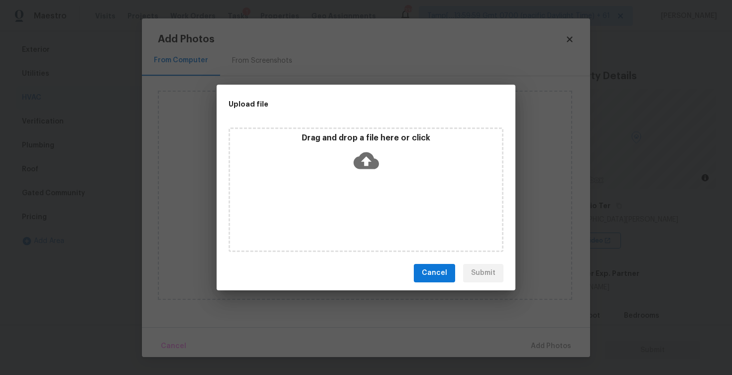
click at [362, 142] on p "Drag and drop a file here or click" at bounding box center [366, 138] width 272 height 10
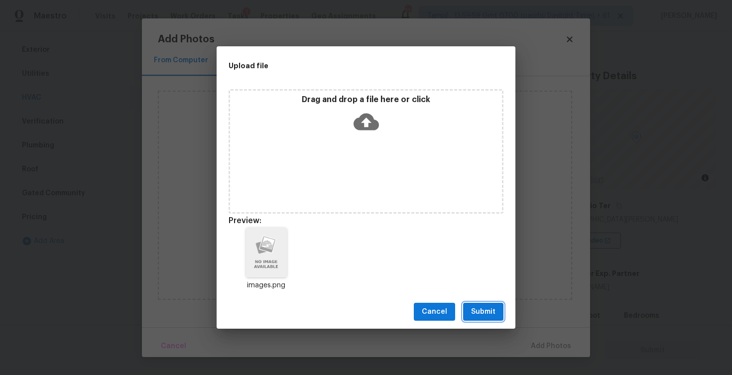
click at [474, 320] on button "Submit" at bounding box center [483, 312] width 40 height 18
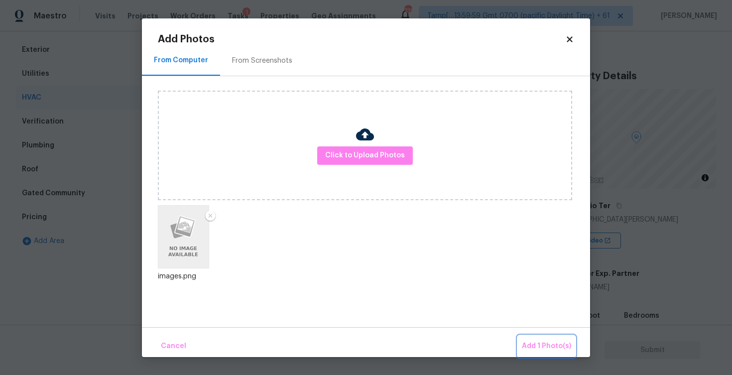
click at [534, 338] on button "Add 1 Photo(s)" at bounding box center [546, 346] width 57 height 21
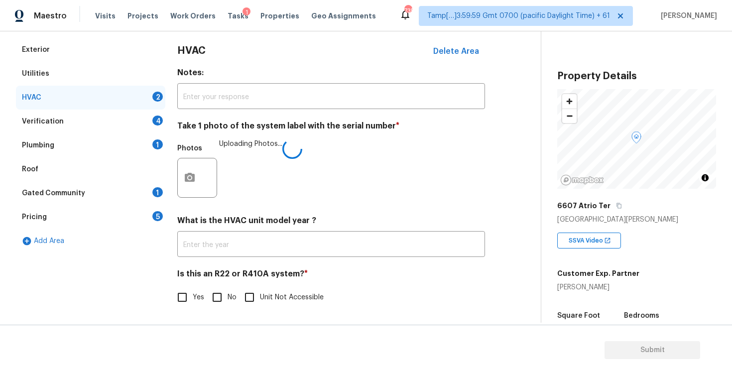
click at [202, 307] on label "Yes" at bounding box center [188, 297] width 32 height 21
click at [193, 307] on input "Yes" at bounding box center [182, 297] width 21 height 21
checkbox input "true"
click at [211, 298] on input "No" at bounding box center [217, 297] width 21 height 21
checkbox input "true"
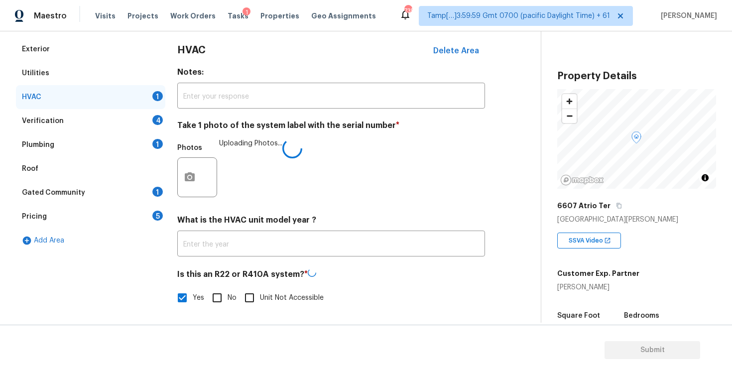
checkbox input "false"
click at [151, 118] on div "Verification 4" at bounding box center [90, 122] width 149 height 24
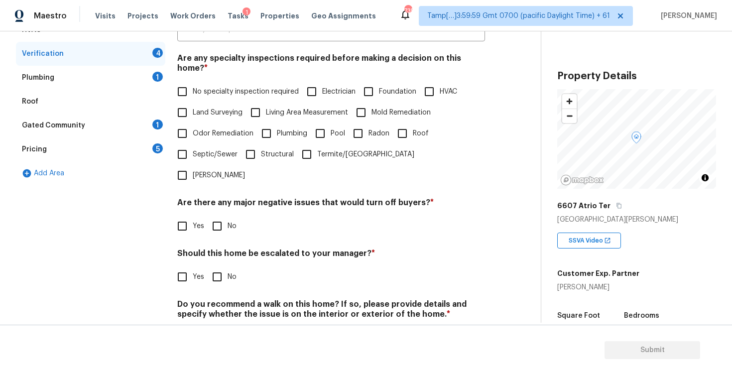
scroll to position [214, 0]
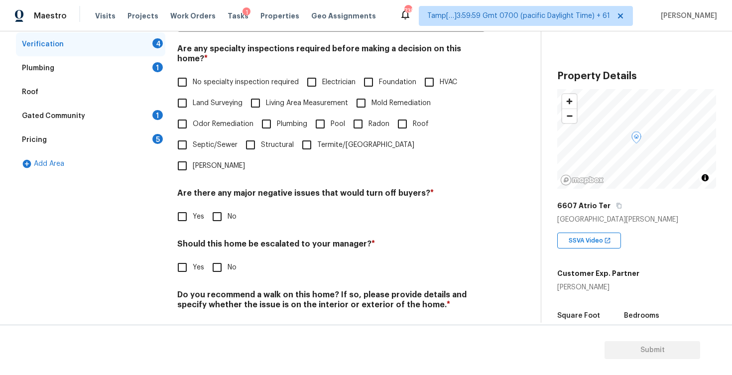
click at [382, 72] on label "Foundation" at bounding box center [387, 82] width 58 height 21
click at [379, 72] on input "Foundation" at bounding box center [368, 82] width 21 height 21
checkbox input "true"
click at [436, 74] on input "HVAC" at bounding box center [429, 83] width 21 height 21
checkbox input "true"
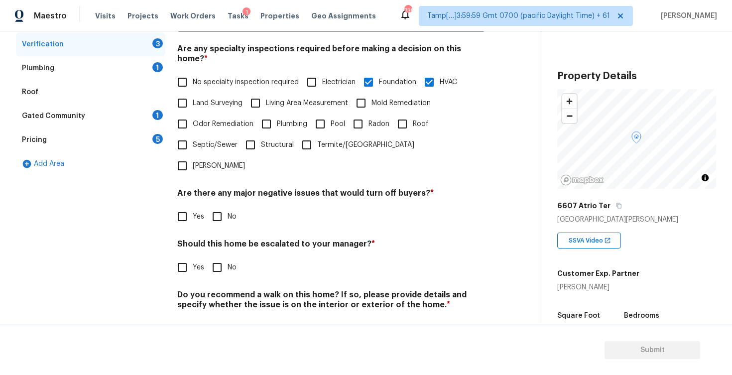
click at [393, 120] on input "Roof" at bounding box center [402, 124] width 21 height 21
checkbox input "true"
click at [380, 98] on label "Mold Remediation" at bounding box center [391, 103] width 80 height 21
click at [372, 98] on input "Mold Remediation" at bounding box center [361, 103] width 21 height 21
checkbox input "true"
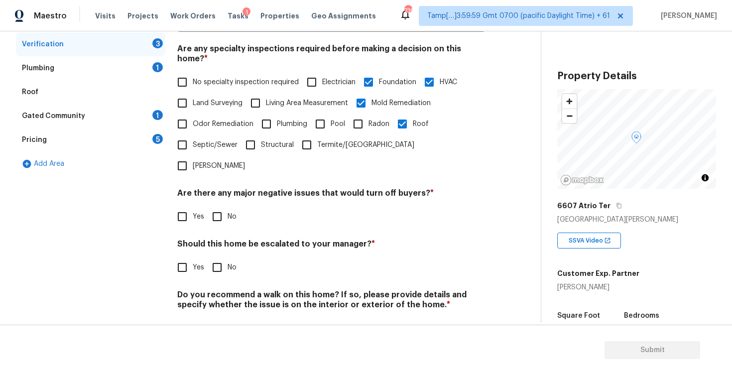
click at [300, 93] on label "Living Area Measurement" at bounding box center [296, 103] width 103 height 21
click at [266, 93] on input "Living Area Measurement" at bounding box center [255, 103] width 21 height 21
checkbox input "true"
click at [274, 114] on input "Plumbing" at bounding box center [266, 124] width 21 height 21
checkbox input "true"
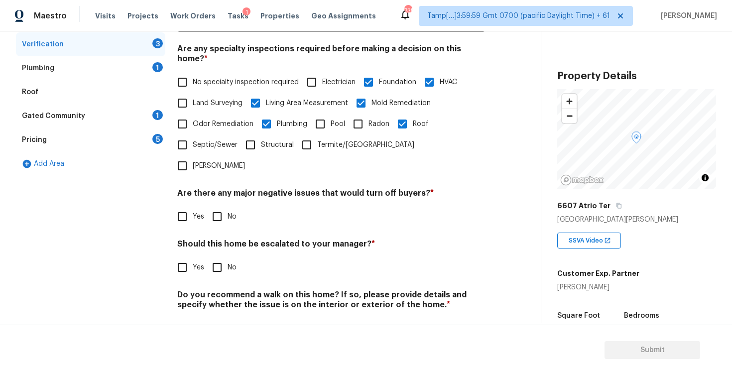
click at [254, 141] on input "Structural" at bounding box center [250, 145] width 21 height 21
checkbox input "true"
click at [215, 206] on input "No" at bounding box center [217, 216] width 21 height 21
checkbox input "true"
click at [194, 264] on span "Yes" at bounding box center [198, 269] width 11 height 10
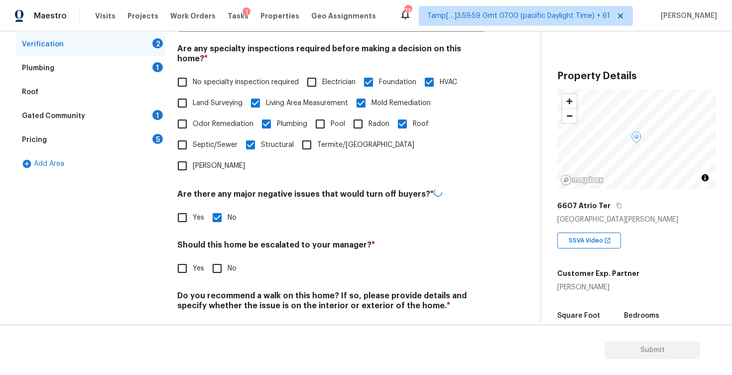
click at [193, 258] on input "Yes" at bounding box center [182, 268] width 21 height 21
checkbox input "true"
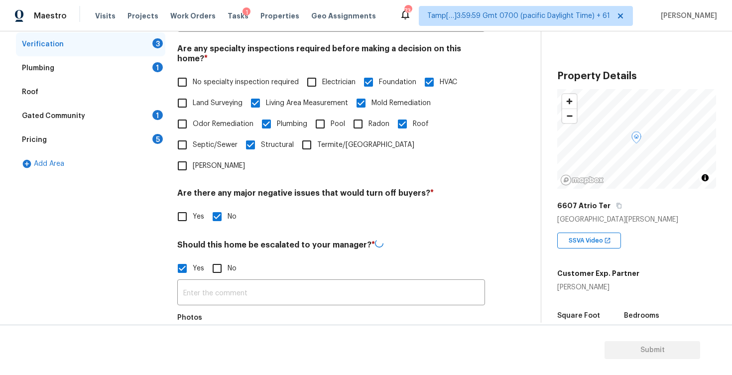
click at [203, 327] on div at bounding box center [197, 347] width 40 height 40
click at [199, 327] on button "button" at bounding box center [190, 346] width 24 height 39
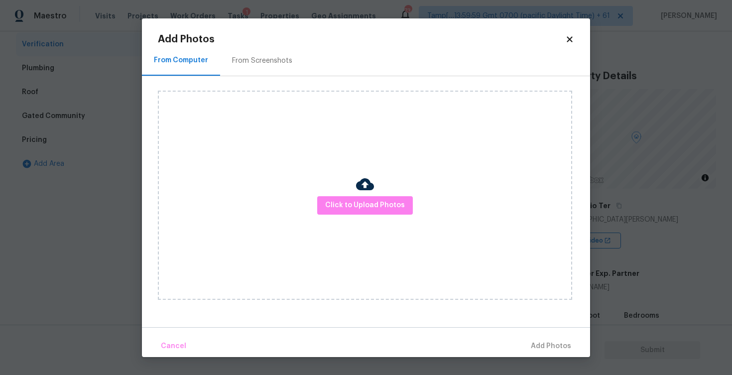
click at [248, 53] on div "From Screenshots" at bounding box center [262, 60] width 84 height 29
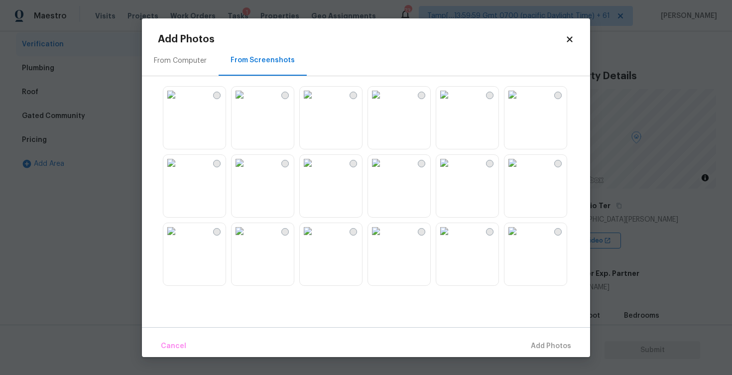
click at [568, 39] on icon at bounding box center [569, 39] width 9 height 9
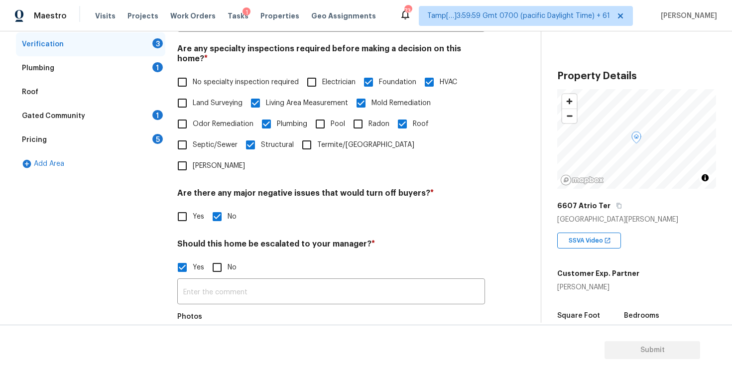
scroll to position [227, 0]
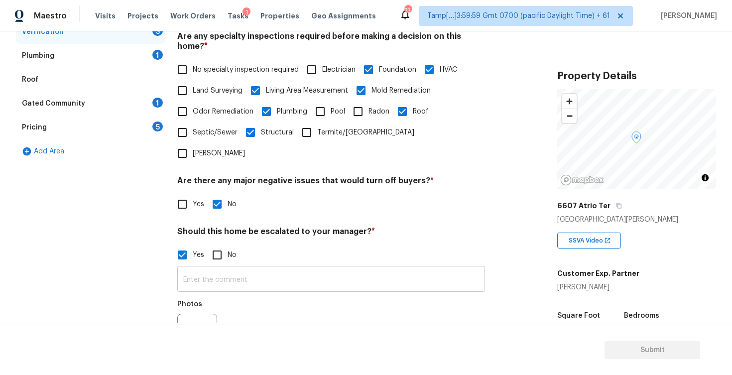
click at [292, 269] on input "text" at bounding box center [331, 280] width 308 height 23
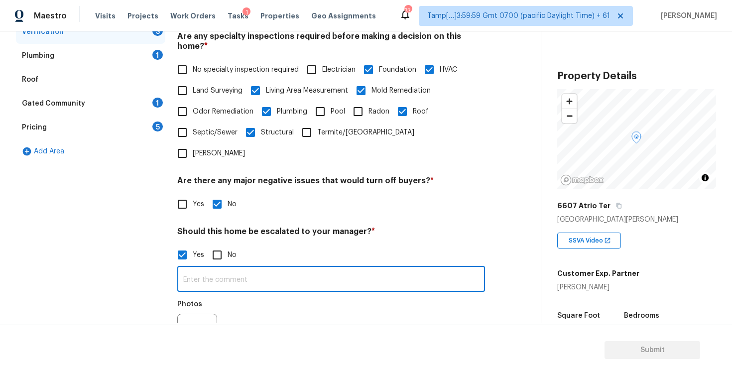
click at [239, 266] on div "​ Photos" at bounding box center [331, 313] width 308 height 94
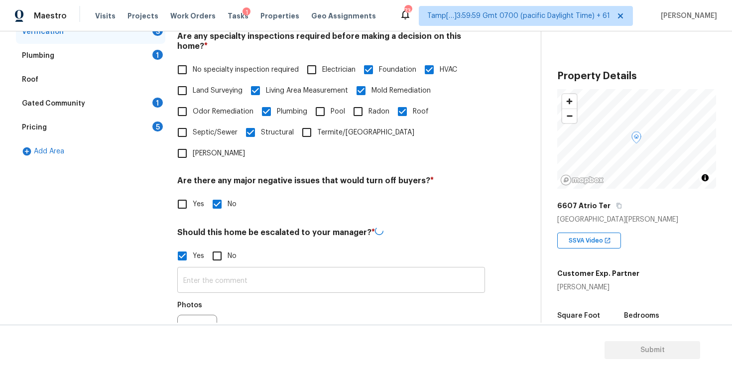
click at [241, 270] on input "text" at bounding box center [331, 281] width 308 height 23
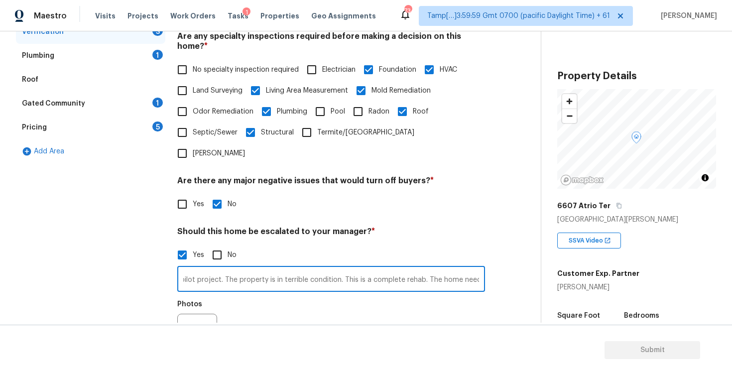
scroll to position [0, 50]
click at [187, 314] on button "button" at bounding box center [190, 333] width 24 height 39
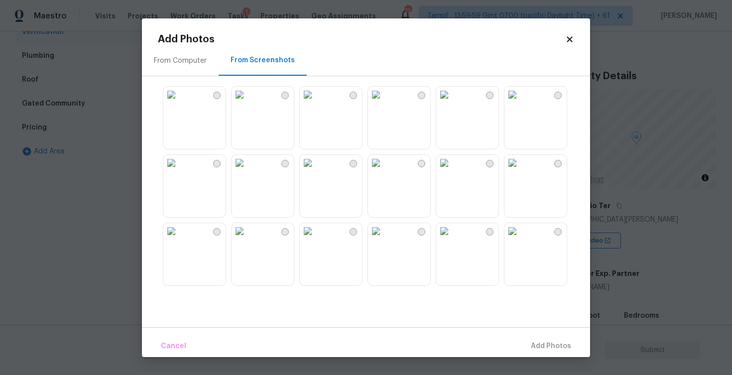
scroll to position [0, 0]
click at [199, 69] on div "From Computer" at bounding box center [180, 60] width 77 height 29
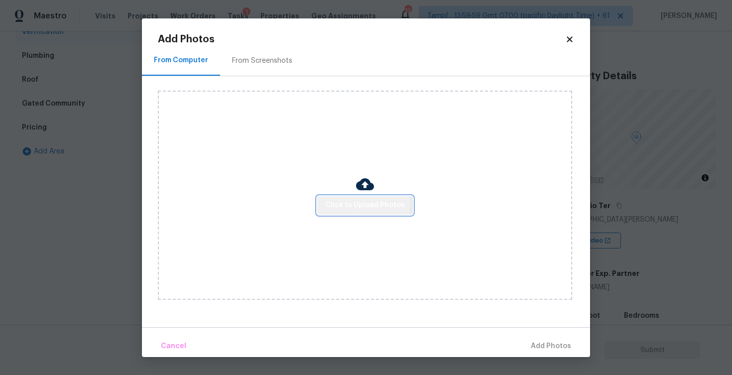
click at [357, 202] on span "Click to Upload Photos" at bounding box center [365, 205] width 80 height 12
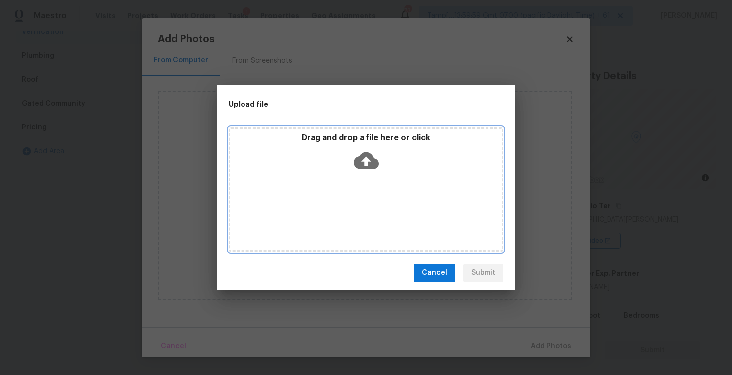
click at [357, 167] on icon at bounding box center [366, 160] width 25 height 25
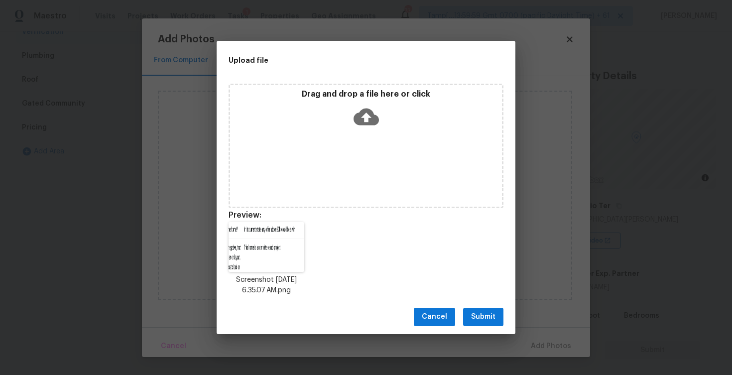
click at [484, 309] on button "Submit" at bounding box center [483, 317] width 40 height 18
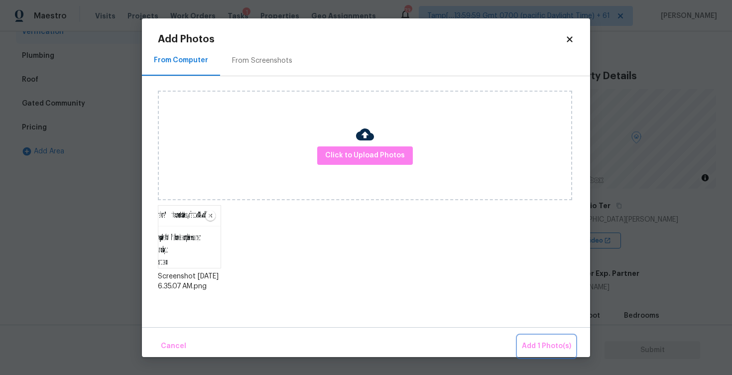
click at [541, 349] on span "Add 1 Photo(s)" at bounding box center [546, 346] width 49 height 12
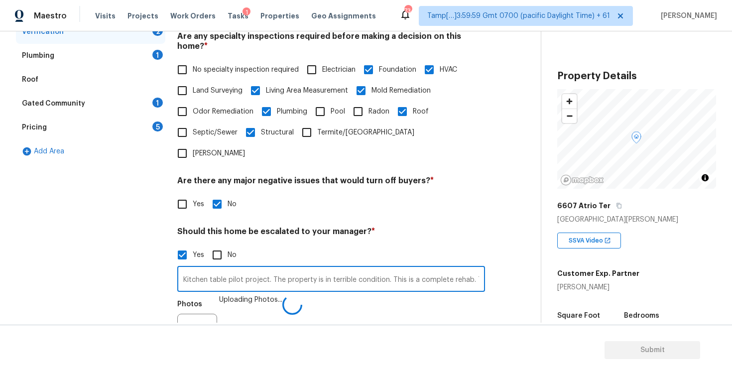
click at [413, 269] on input "Kitchen table pilot project. The property is in terrible condition. This is a c…" at bounding box center [331, 280] width 308 height 23
type input "Kitchen table pilot project. The property is in terrible condition. This is a c…"
click at [201, 314] on button "button" at bounding box center [190, 333] width 24 height 39
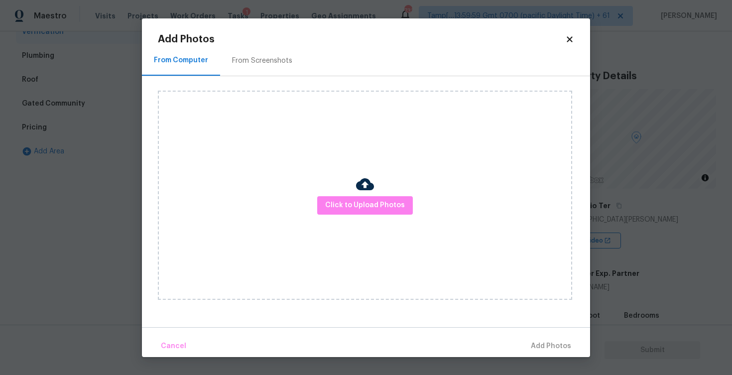
click at [362, 214] on div "Click to Upload Photos" at bounding box center [365, 195] width 415 height 209
click at [365, 195] on div at bounding box center [365, 185] width 18 height 21
click at [365, 203] on span "Click to Upload Photos" at bounding box center [365, 205] width 80 height 12
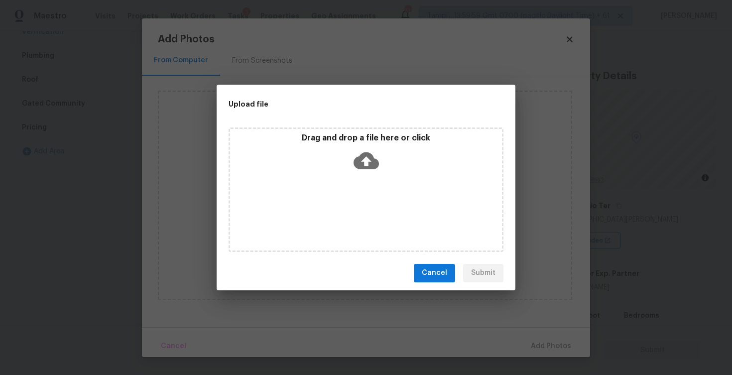
click at [366, 163] on icon at bounding box center [366, 160] width 25 height 25
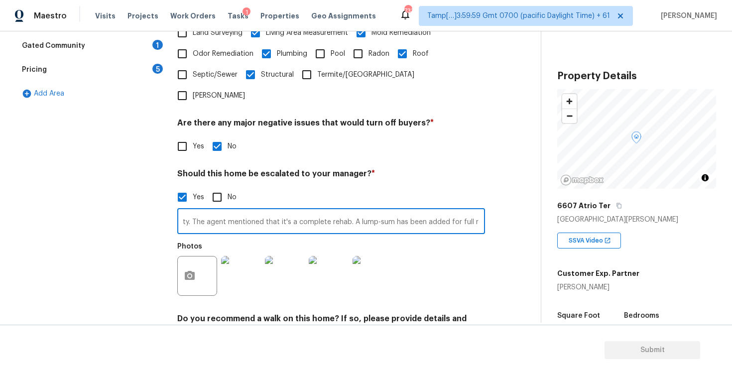
scroll to position [299, 0]
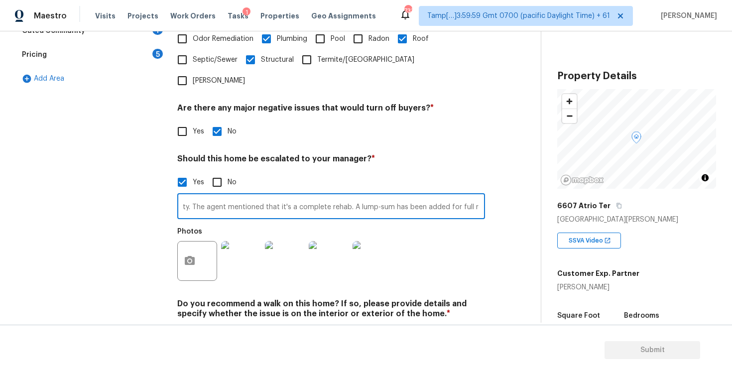
click at [404, 196] on input "Kitchen table pilot project. The property is in terrible condition. This is a c…" at bounding box center [331, 207] width 308 height 23
click at [406, 196] on input "Kitchen table pilot project. The property is in terrible condition. This is a c…" at bounding box center [331, 207] width 308 height 23
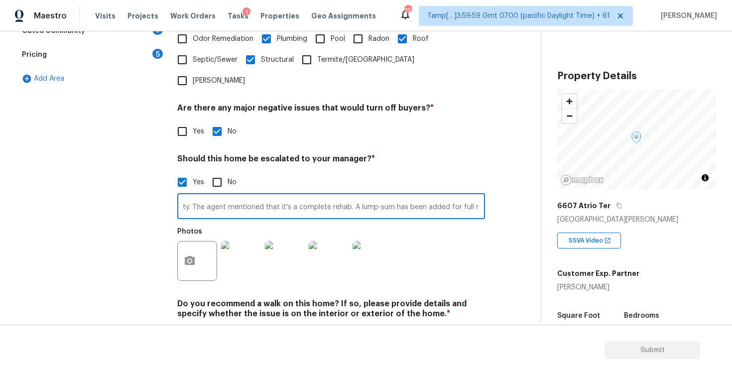
click at [406, 196] on input "Kitchen table pilot project. The property is in terrible condition. This is a c…" at bounding box center [331, 207] width 308 height 23
type input "Kitchen table pilot project. The property is in terrible condition. This is a c…"
click at [189, 327] on input "Yes" at bounding box center [182, 337] width 21 height 21
checkbox input "true"
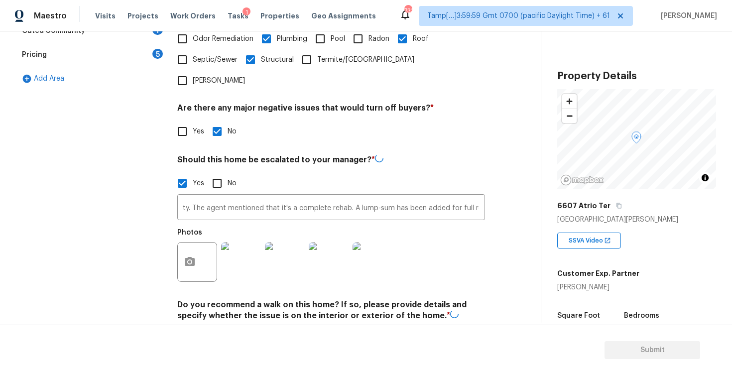
scroll to position [0, 0]
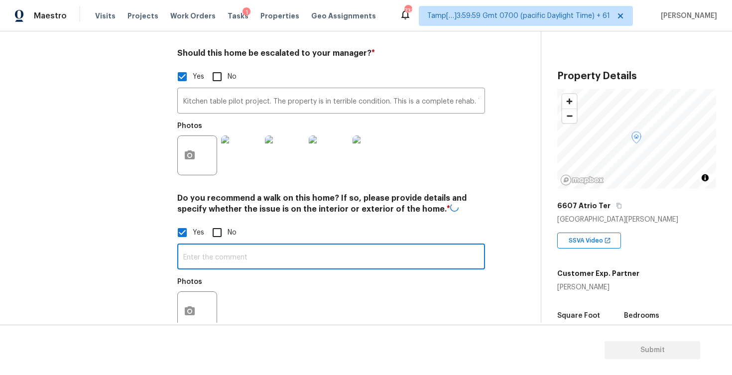
click at [248, 246] on input "text" at bounding box center [331, 257] width 308 height 23
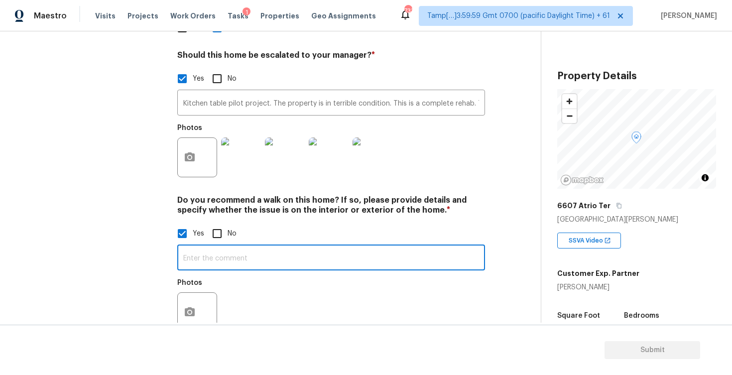
paste input "Kitchen table pilot project. The property is in terrible condition. This is a c…"
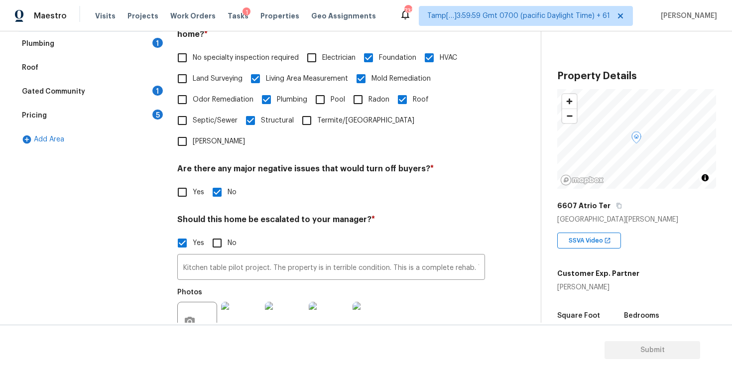
scroll to position [239, 0]
type input "Kitchen table pilot project. The property is in terrible condition. This is a c…"
click at [185, 181] on input "Yes" at bounding box center [182, 191] width 21 height 21
checkbox input "true"
checkbox input "false"
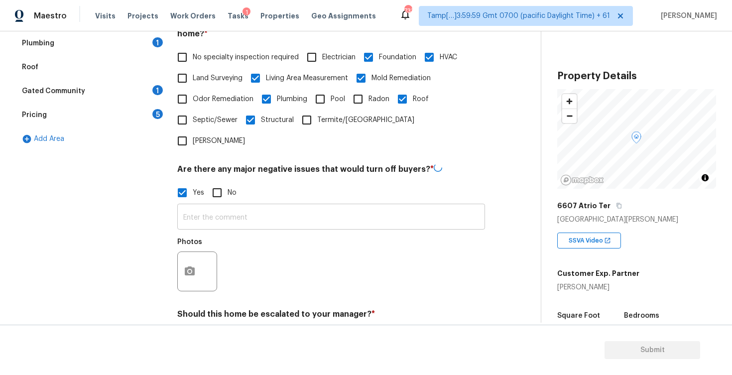
scroll to position [0, 0]
click at [247, 206] on input "text" at bounding box center [331, 217] width 308 height 23
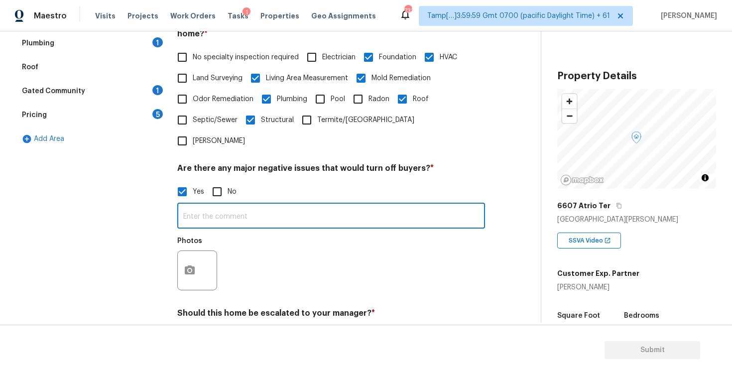
paste input "Kitchen table pilot project. The property is in terrible condition. This is a c…"
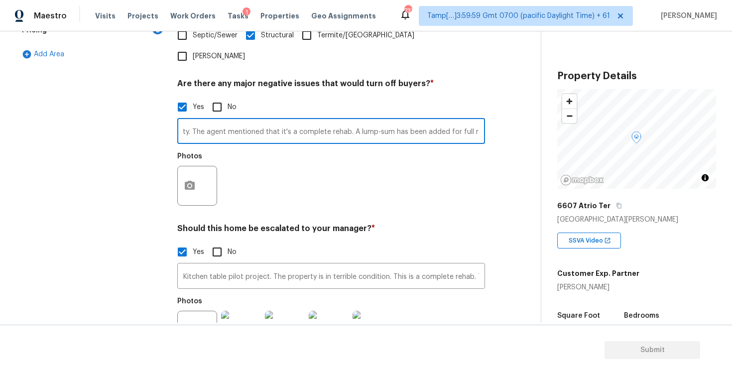
scroll to position [326, 0]
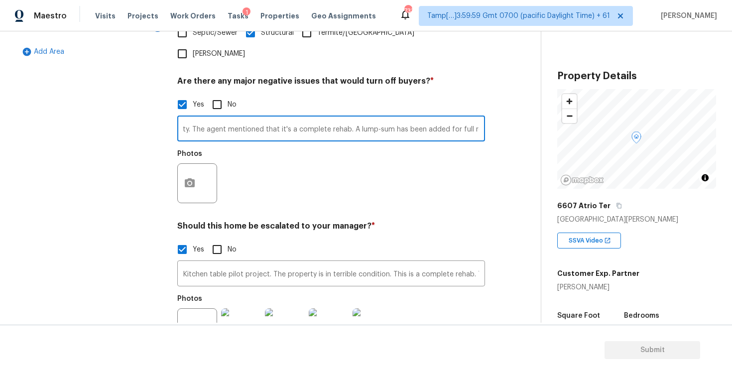
type input "Kitchen table pilot project. The property is in terrible condition. This is a c…"
click at [191, 164] on button "button" at bounding box center [190, 183] width 24 height 39
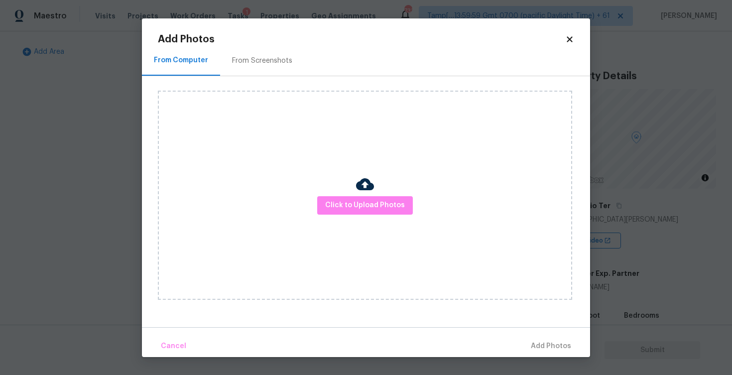
click at [365, 225] on div "Click to Upload Photos" at bounding box center [365, 195] width 415 height 209
click at [362, 209] on span "Click to Upload Photos" at bounding box center [365, 205] width 80 height 12
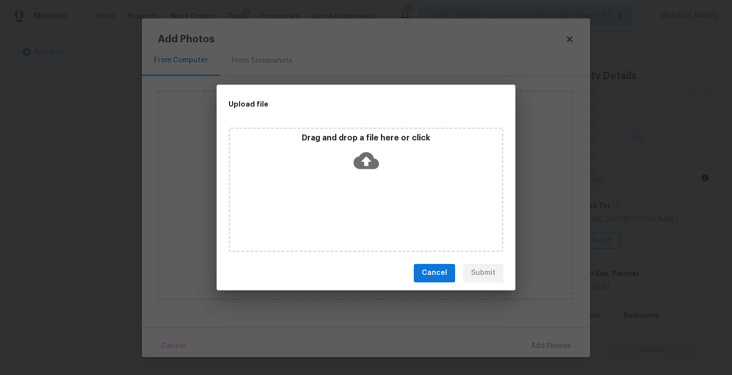
click at [369, 134] on p "Drag and drop a file here or click" at bounding box center [366, 138] width 272 height 10
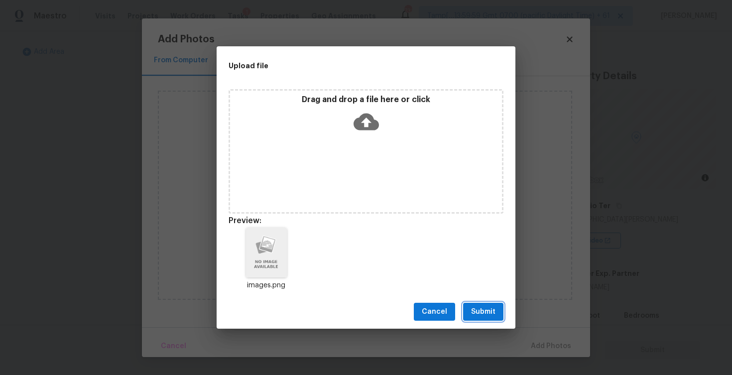
click at [503, 307] on button "Submit" at bounding box center [483, 312] width 40 height 18
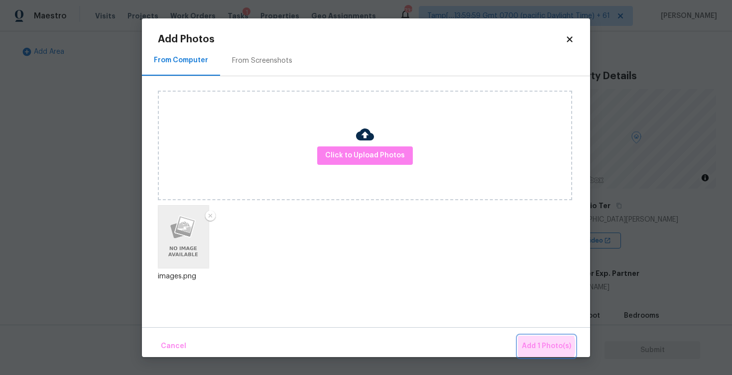
click at [546, 346] on span "Add 1 Photo(s)" at bounding box center [546, 346] width 49 height 12
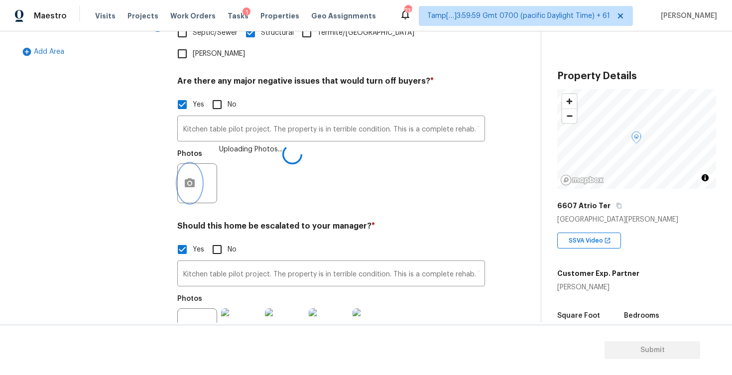
scroll to position [498, 0]
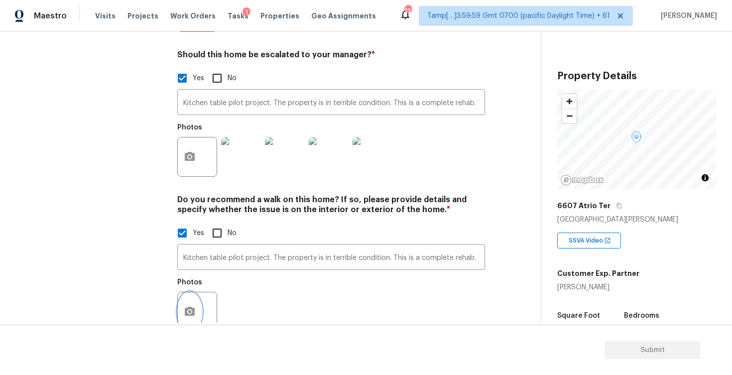
click at [195, 306] on icon "button" at bounding box center [190, 312] width 12 height 12
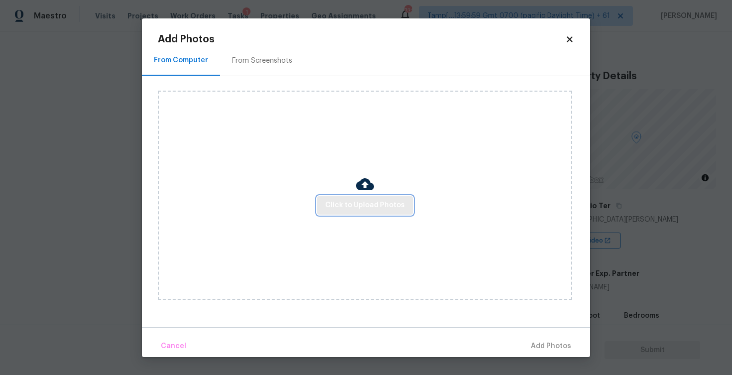
click at [356, 206] on span "Click to Upload Photos" at bounding box center [365, 205] width 80 height 12
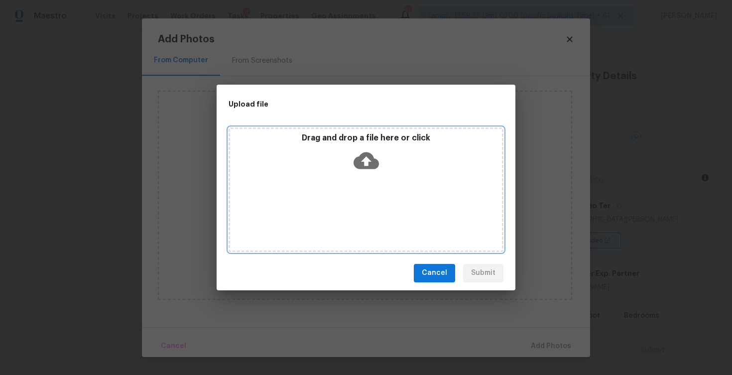
click at [360, 163] on icon at bounding box center [366, 160] width 25 height 17
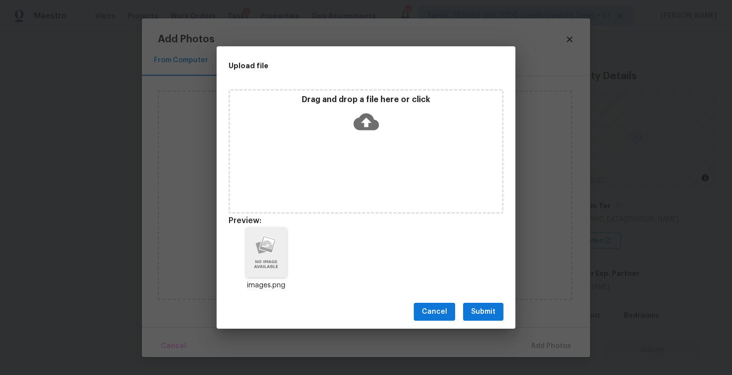
click at [495, 324] on div "Cancel Submit" at bounding box center [366, 312] width 299 height 34
click at [492, 310] on span "Submit" at bounding box center [483, 312] width 24 height 12
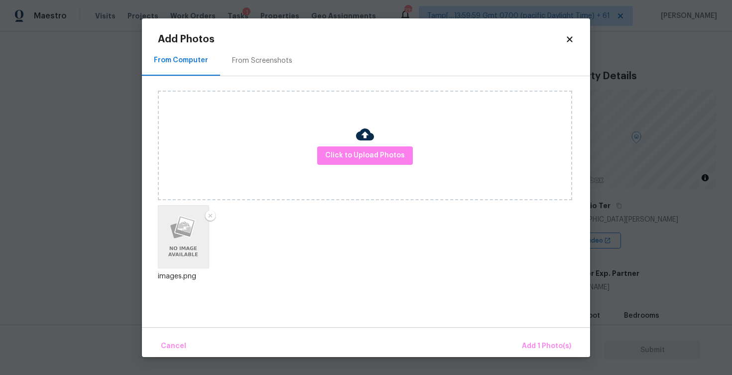
click at [532, 333] on div "Cancel Add 1 Photo(s)" at bounding box center [366, 342] width 448 height 30
click at [535, 345] on span "Add 1 Photo(s)" at bounding box center [546, 346] width 49 height 12
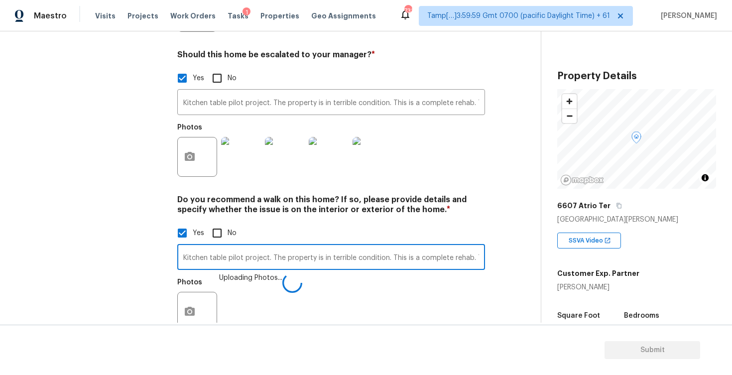
click at [417, 247] on input "Kitchen table pilot project. The property is in terrible condition. This is a c…" at bounding box center [331, 258] width 308 height 23
type input "Kitchen table pilot project. The property is in terrible condition. This is a c…"
click at [405, 273] on div "Photos" at bounding box center [331, 305] width 308 height 65
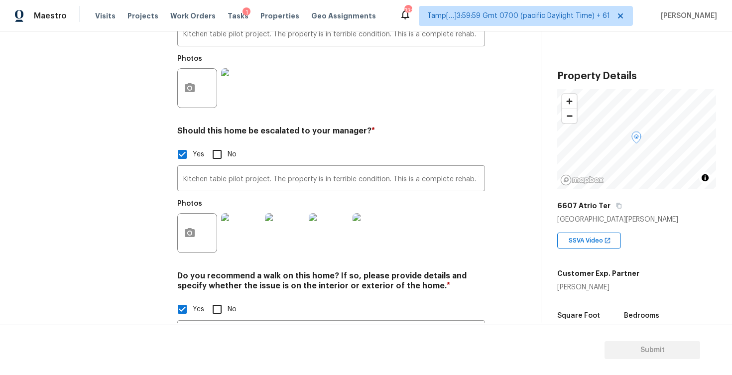
scroll to position [490, 0]
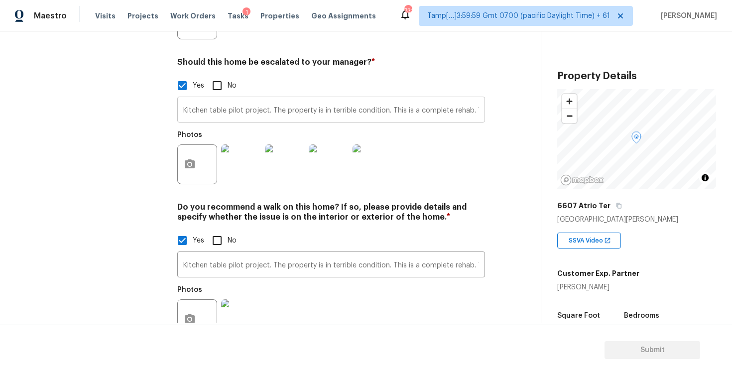
click at [455, 99] on input "Kitchen table pilot project. The property is in terrible condition. This is a c…" at bounding box center [331, 110] width 308 height 23
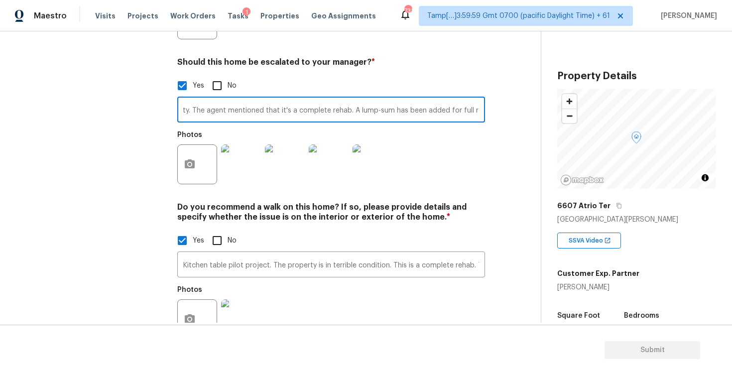
scroll to position [439, 0]
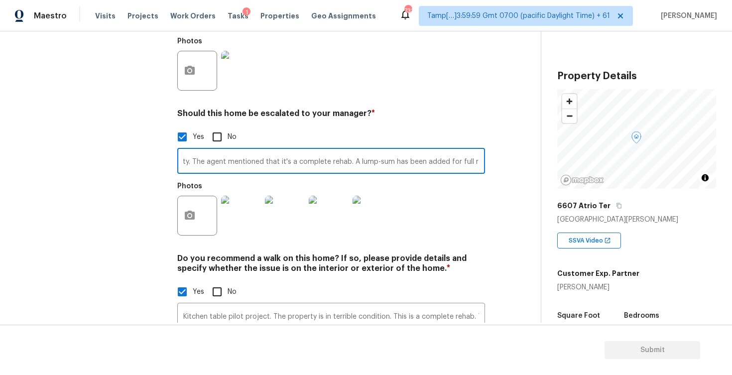
click at [205, 196] on div at bounding box center [197, 216] width 40 height 40
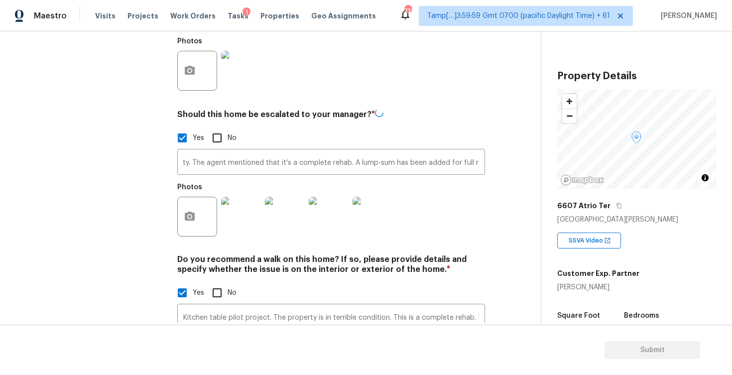
scroll to position [0, 0]
click at [190, 197] on button "button" at bounding box center [190, 216] width 24 height 39
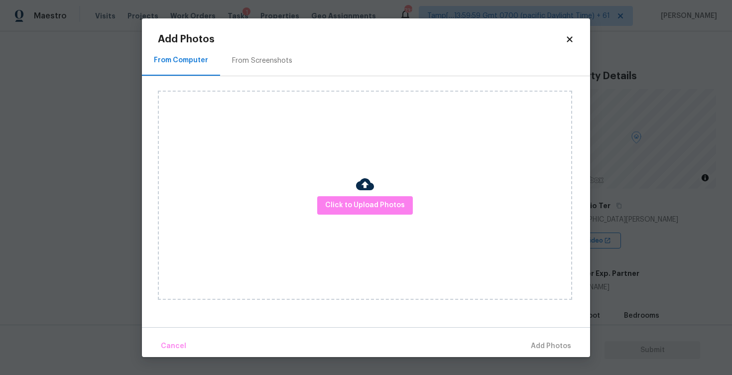
click at [291, 54] on div "From Screenshots" at bounding box center [262, 60] width 84 height 29
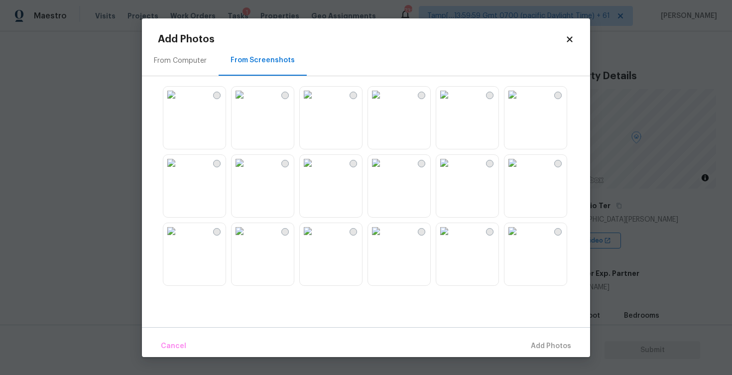
click at [291, 54] on div "From Screenshots" at bounding box center [263, 60] width 88 height 29
click at [316, 171] on img at bounding box center [308, 163] width 16 height 16
click at [384, 171] on img at bounding box center [376, 163] width 16 height 16
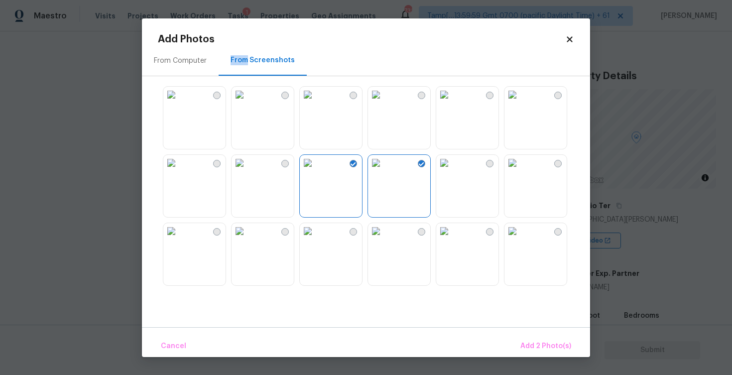
click at [452, 171] on img at bounding box center [444, 163] width 16 height 16
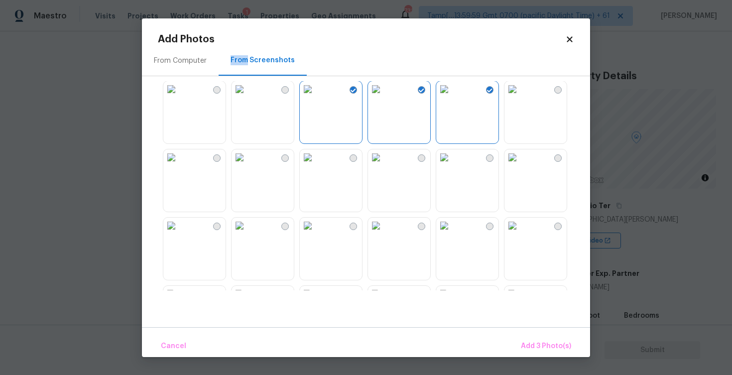
scroll to position [88, 0]
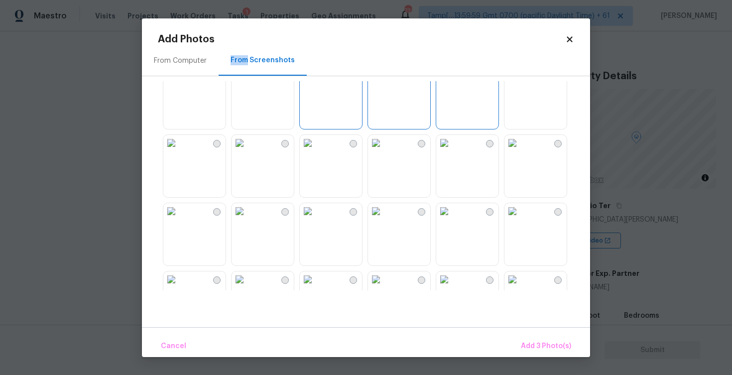
click at [521, 151] on img at bounding box center [513, 143] width 16 height 16
click at [452, 151] on img at bounding box center [444, 143] width 16 height 16
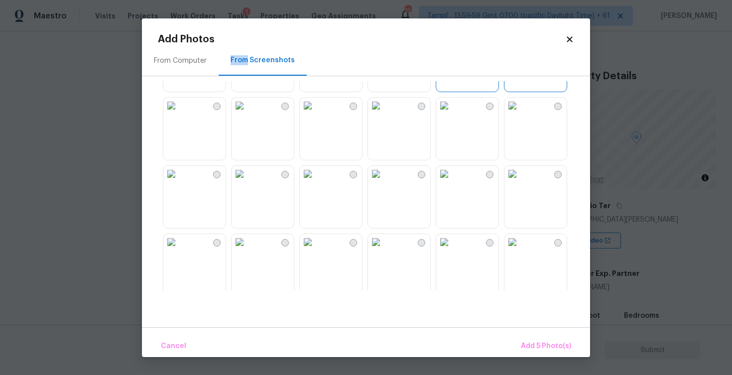
click at [383, 182] on img at bounding box center [376, 174] width 16 height 16
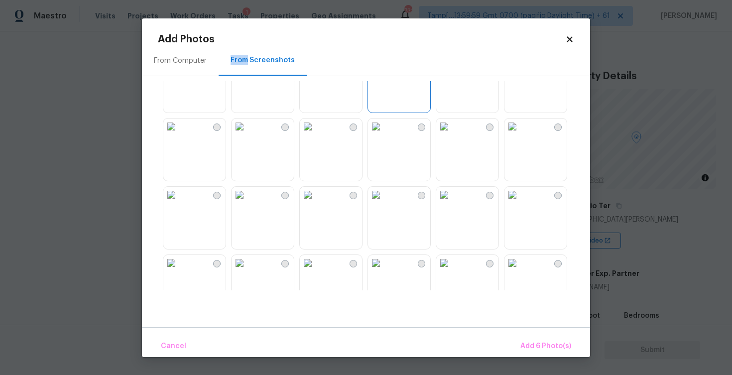
scroll to position [312, 0]
click at [316, 132] on img at bounding box center [308, 124] width 16 height 16
click at [248, 132] on img at bounding box center [240, 124] width 16 height 16
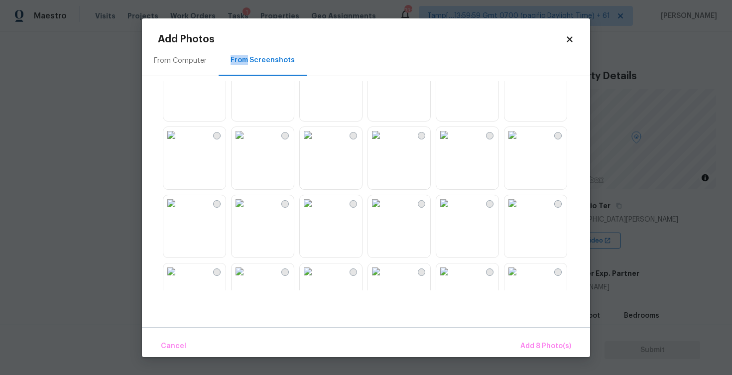
scroll to position [578, 0]
click at [384, 138] on img at bounding box center [376, 131] width 16 height 16
click at [382, 71] on img at bounding box center [376, 63] width 16 height 16
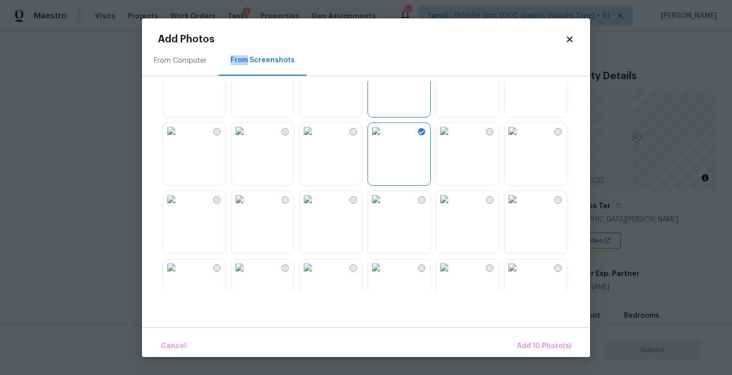
click at [443, 71] on img at bounding box center [444, 63] width 16 height 16
click at [511, 71] on img at bounding box center [513, 63] width 16 height 16
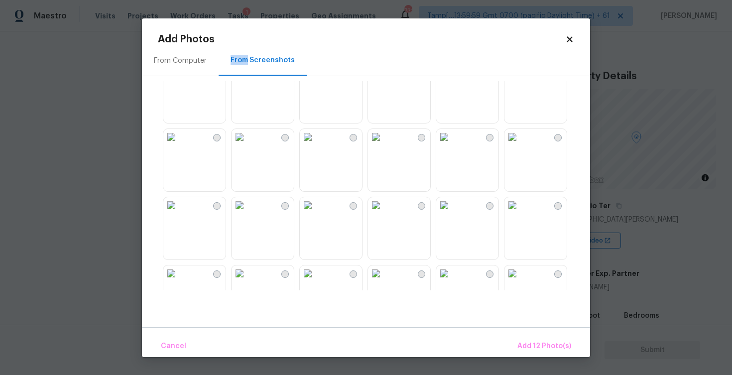
scroll to position [772, 0]
click at [179, 81] on img at bounding box center [171, 73] width 16 height 16
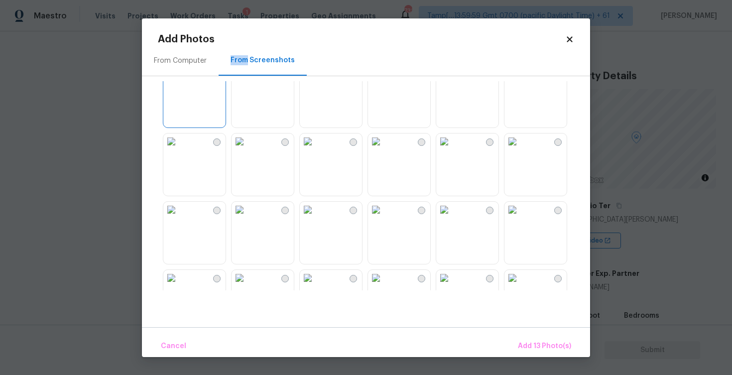
click at [179, 149] on img at bounding box center [171, 142] width 16 height 16
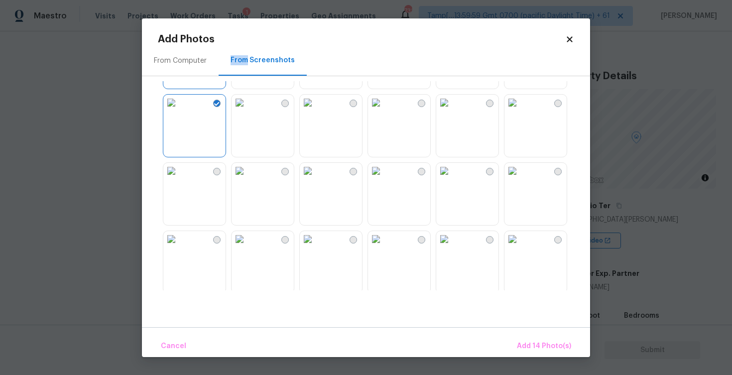
scroll to position [815, 0]
click at [316, 107] on img at bounding box center [308, 99] width 16 height 16
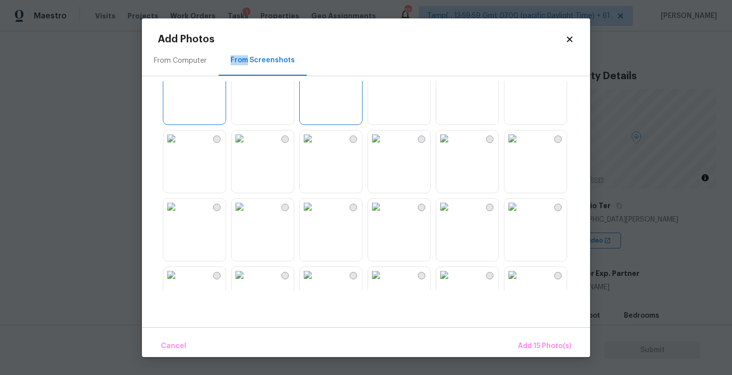
click at [384, 146] on img at bounding box center [376, 139] width 16 height 16
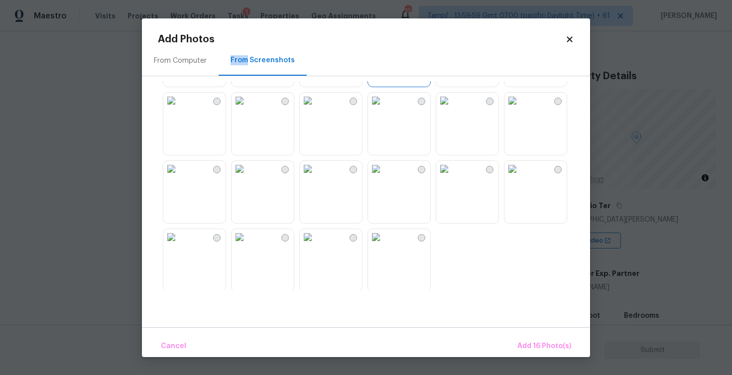
click at [316, 109] on img at bounding box center [308, 101] width 16 height 16
click at [316, 175] on img at bounding box center [308, 167] width 16 height 16
click at [179, 175] on img at bounding box center [171, 167] width 16 height 16
click at [179, 235] on img at bounding box center [171, 236] width 16 height 16
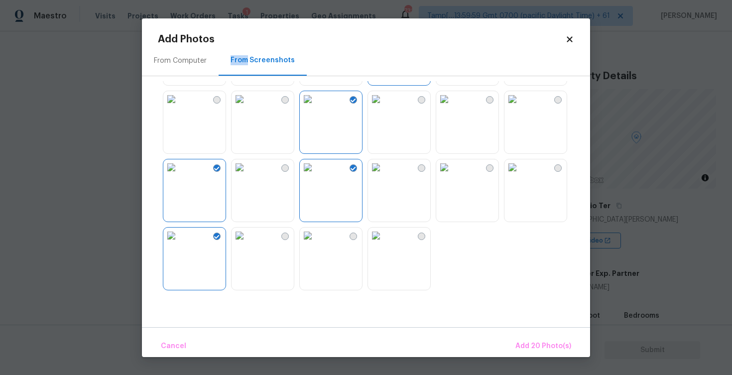
click at [316, 244] on img at bounding box center [308, 236] width 16 height 16
click at [529, 344] on span "Add 21 Photo(s)" at bounding box center [545, 346] width 54 height 12
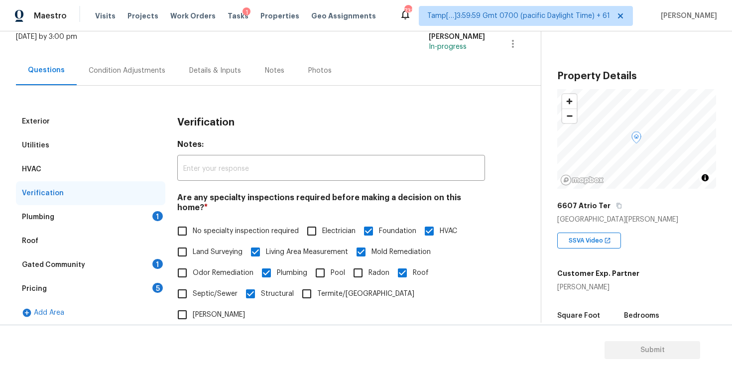
scroll to position [49, 0]
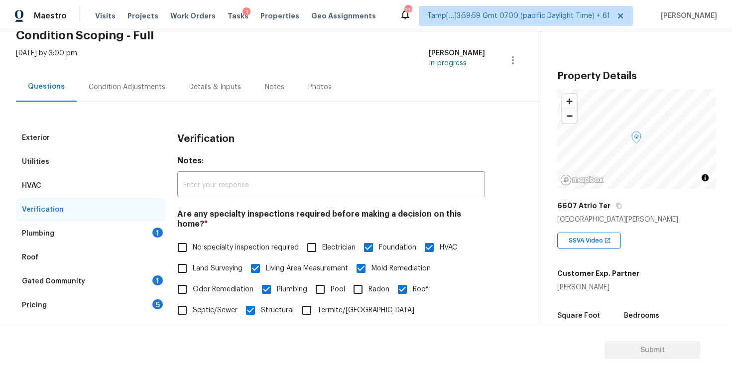
click at [135, 238] on div "Plumbing 1" at bounding box center [90, 234] width 149 height 24
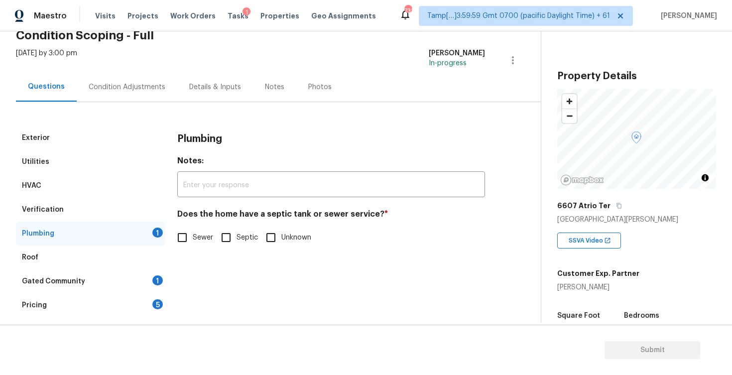
click at [174, 228] on input "Sewer" at bounding box center [182, 237] width 21 height 21
checkbox input "true"
click at [146, 280] on div "Gated Community 1" at bounding box center [90, 282] width 149 height 24
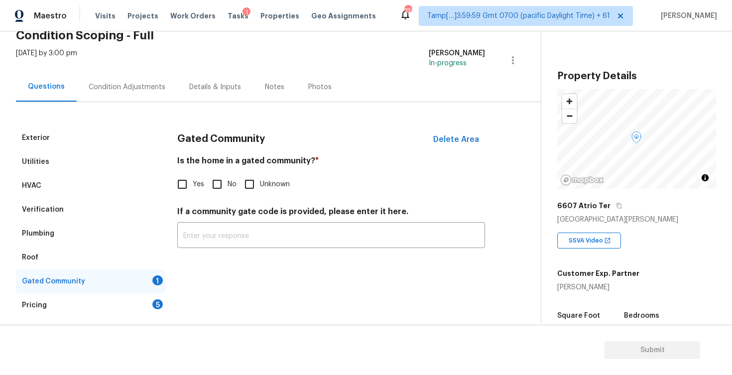
scroll to position [70, 0]
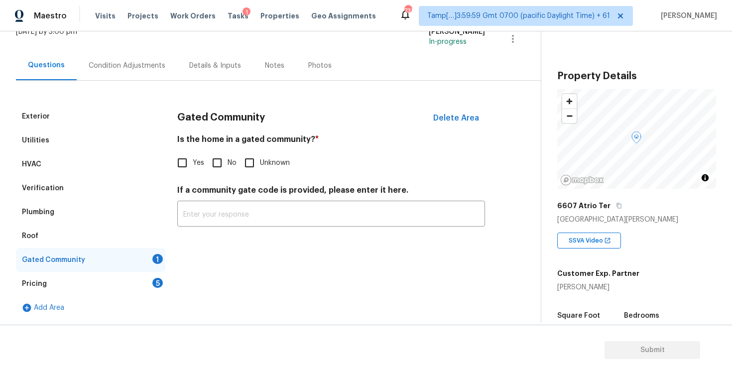
click at [221, 146] on h4 "Is the home in a gated community? *" at bounding box center [331, 142] width 308 height 14
click at [220, 159] on input "No" at bounding box center [217, 162] width 21 height 21
checkbox input "true"
click at [128, 282] on div "Pricing 5" at bounding box center [90, 284] width 149 height 24
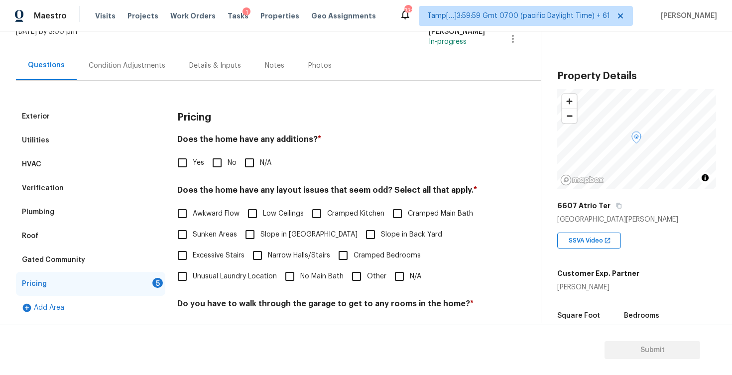
click at [226, 152] on div "Does the home have any additions? * Yes No N/A" at bounding box center [331, 154] width 308 height 39
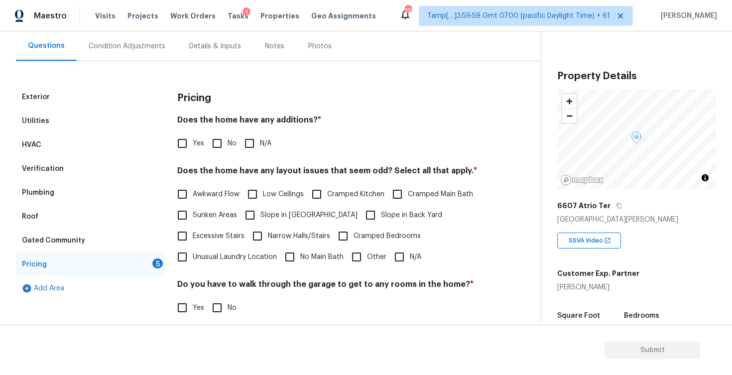
click at [224, 138] on input "No" at bounding box center [217, 143] width 21 height 21
checkbox input "true"
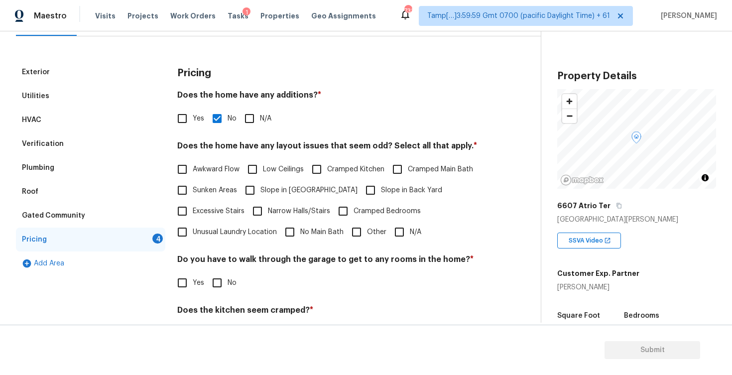
scroll to position [118, 0]
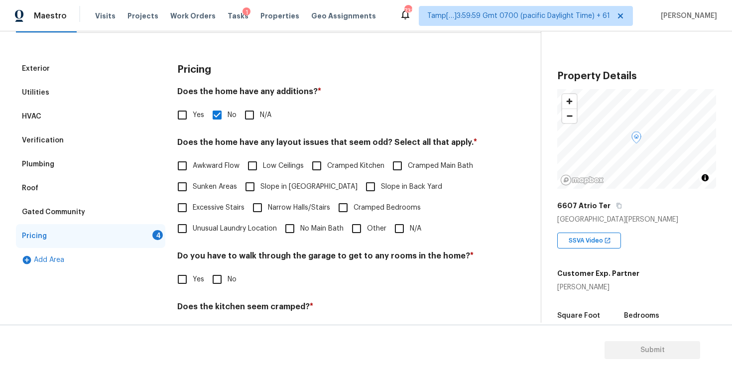
click at [226, 168] on span "Awkward Flow" at bounding box center [216, 166] width 47 height 10
click at [193, 168] on input "Awkward Flow" at bounding box center [182, 165] width 21 height 21
checkbox input "true"
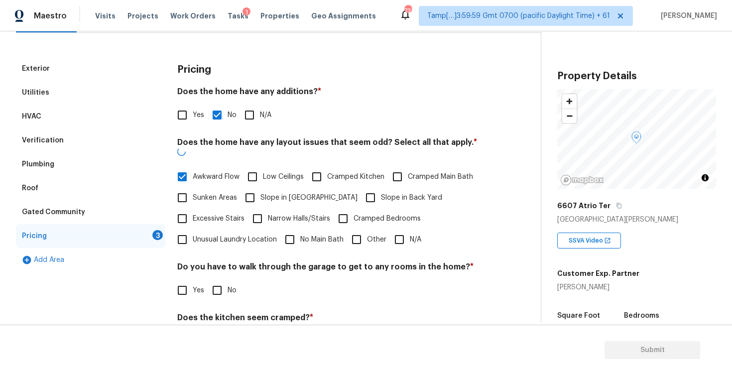
click at [273, 172] on span "Low Ceilings" at bounding box center [283, 177] width 41 height 10
click at [263, 166] on input "Low Ceilings" at bounding box center [252, 176] width 21 height 21
checkbox input "true"
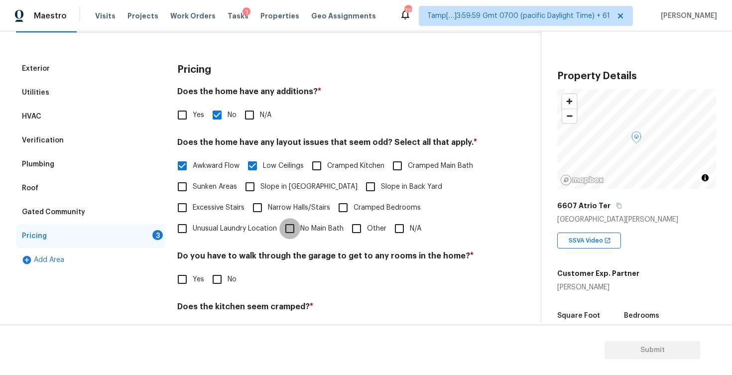
click at [300, 225] on input "No Main Bath" at bounding box center [289, 228] width 21 height 21
checkbox input "true"
click at [227, 184] on span "Sunken Areas" at bounding box center [215, 187] width 44 height 10
click at [193, 184] on input "Sunken Areas" at bounding box center [182, 186] width 21 height 21
checkbox input "true"
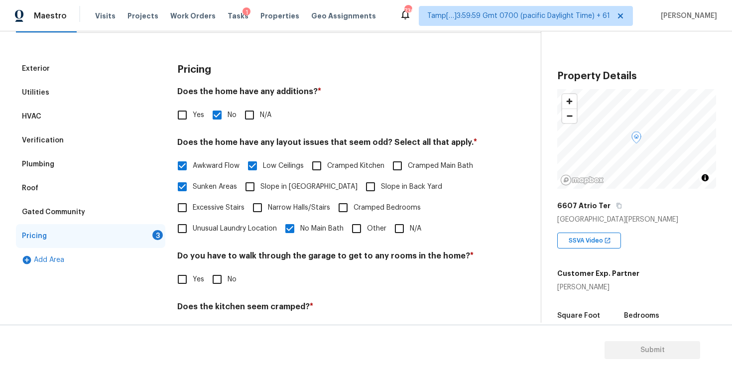
click at [309, 204] on span "Narrow Halls/Stairs" at bounding box center [299, 208] width 62 height 10
click at [268, 204] on input "Narrow Halls/Stairs" at bounding box center [257, 207] width 21 height 21
checkbox input "true"
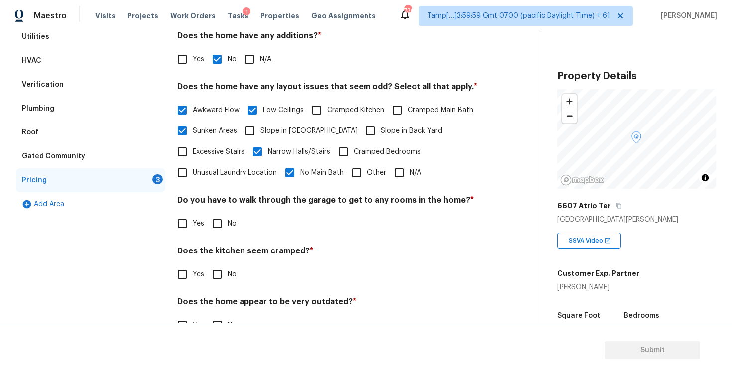
scroll to position [196, 0]
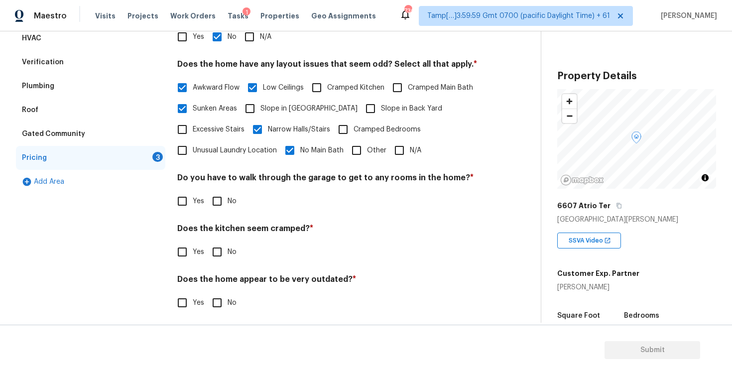
click at [365, 128] on span "Cramped Bedrooms" at bounding box center [387, 130] width 67 height 10
click at [354, 128] on input "Cramped Bedrooms" at bounding box center [343, 129] width 21 height 21
checkbox input "true"
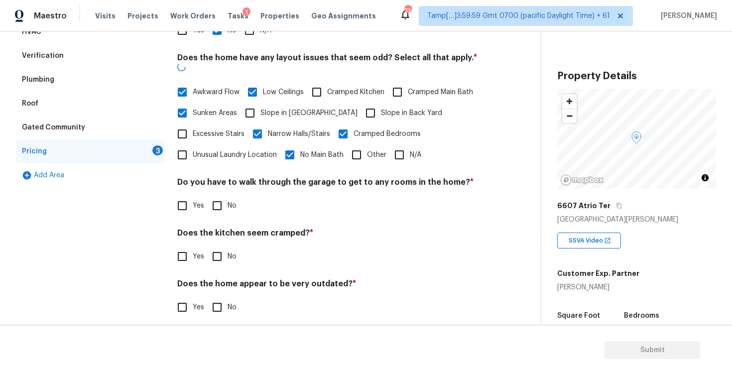
scroll to position [202, 0]
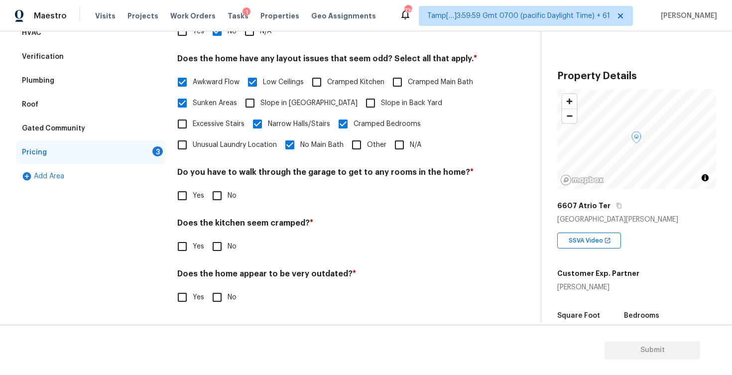
click at [381, 101] on span "Slope in Back Yard" at bounding box center [411, 103] width 61 height 10
click at [360, 101] on input "Slope in Back Yard" at bounding box center [370, 103] width 21 height 21
checkbox input "true"
click at [219, 184] on div "Do you have to walk through the garage to get to any rooms in the home? * Yes No" at bounding box center [331, 186] width 308 height 39
click at [217, 197] on input "No" at bounding box center [217, 195] width 21 height 21
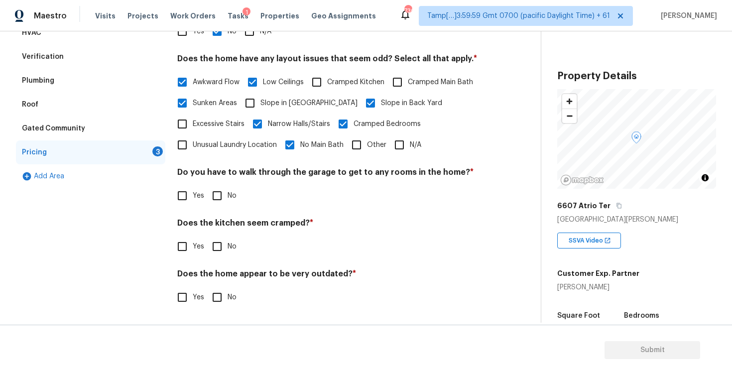
checkbox input "true"
click at [211, 240] on input "No" at bounding box center [217, 246] width 21 height 21
checkbox input "true"
click at [220, 288] on input "No" at bounding box center [217, 298] width 21 height 21
checkbox input "true"
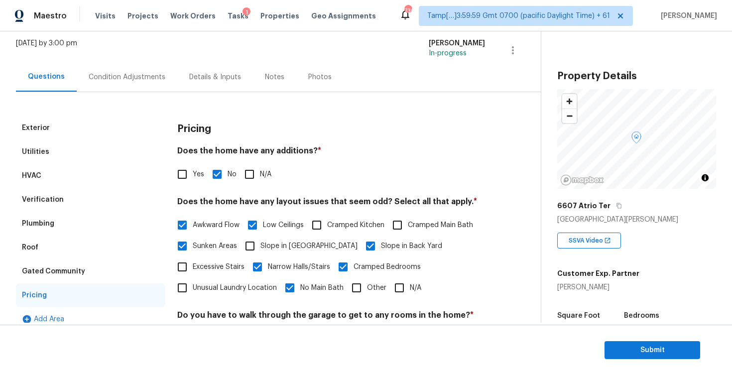
click at [148, 81] on div "Condition Adjustments" at bounding box center [127, 77] width 77 height 10
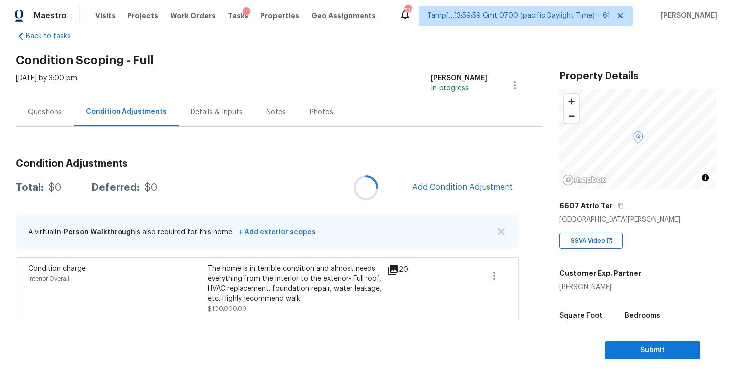
scroll to position [24, 0]
drag, startPoint x: 51, startPoint y: 187, endPoint x: 104, endPoint y: 185, distance: 52.8
click at [104, 186] on div "Total: $100000 Deferred: $0" at bounding box center [101, 187] width 171 height 10
copy div "$100000"
click at [42, 112] on div "Questions" at bounding box center [45, 112] width 34 height 10
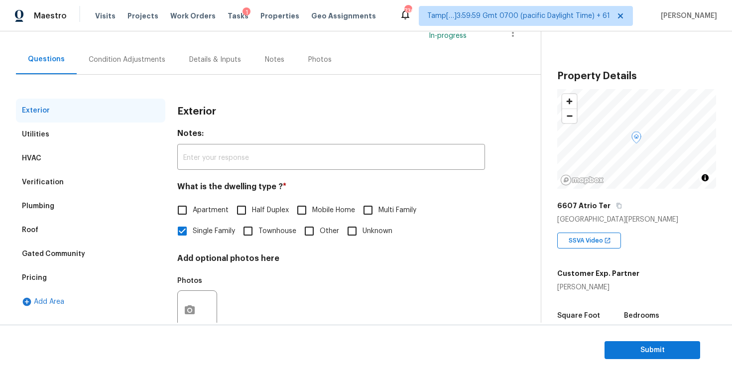
scroll to position [105, 0]
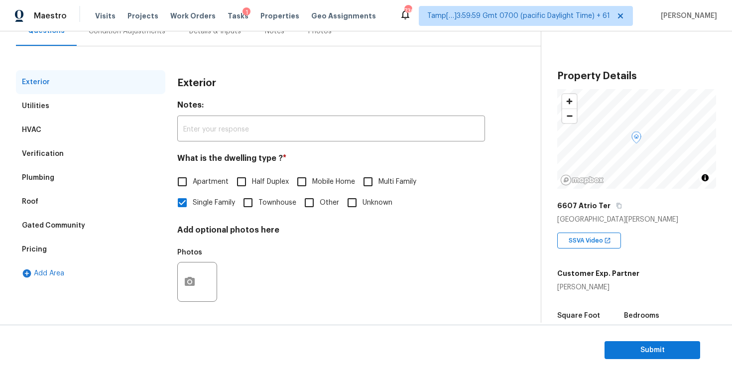
click at [105, 161] on div "Verification" at bounding box center [90, 154] width 149 height 24
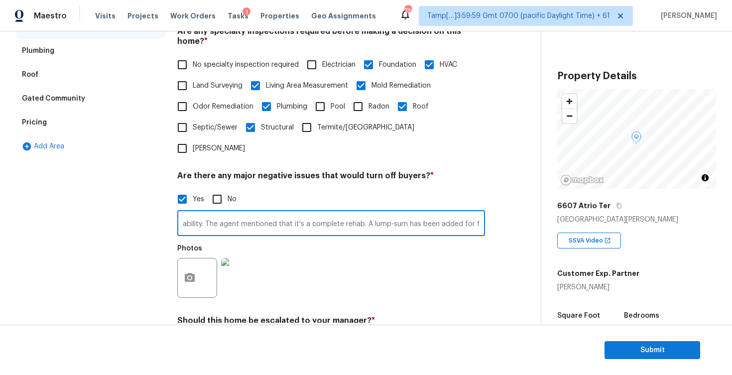
scroll to position [0, 793]
drag, startPoint x: 273, startPoint y: 192, endPoint x: 516, endPoint y: 200, distance: 242.7
click at [516, 200] on div "Exterior Utilities HVAC Verification Plumbing Roof Gated Community Pricing Add …" at bounding box center [266, 279] width 501 height 673
click at [136, 256] on div "Exterior Utilities HVAC Verification Plumbing Roof Gated Community Pricing Add …" at bounding box center [90, 279] width 149 height 673
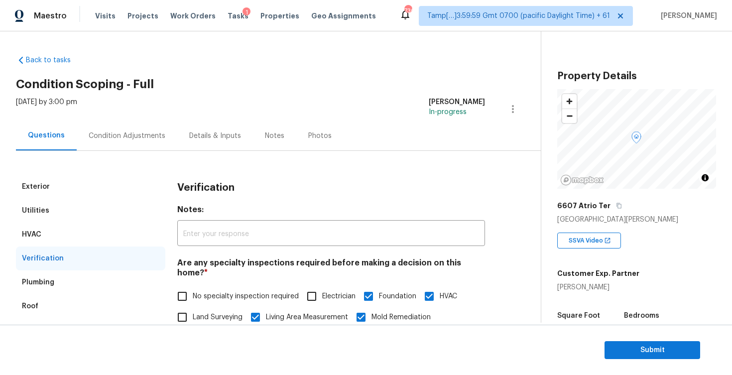
click at [143, 142] on div "Condition Adjustments" at bounding box center [127, 135] width 101 height 29
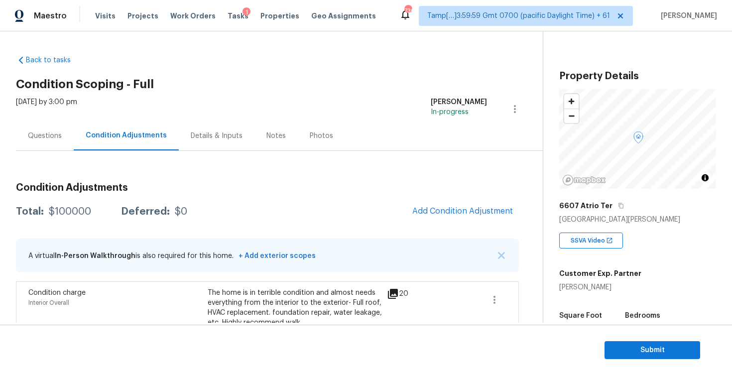
scroll to position [24, 0]
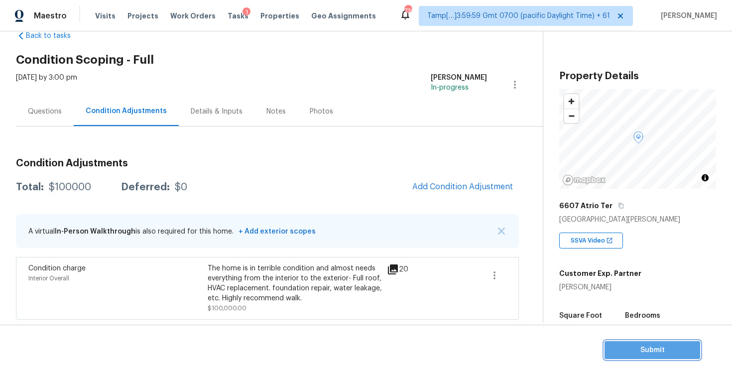
click at [660, 347] on span "Submit" at bounding box center [653, 350] width 80 height 12
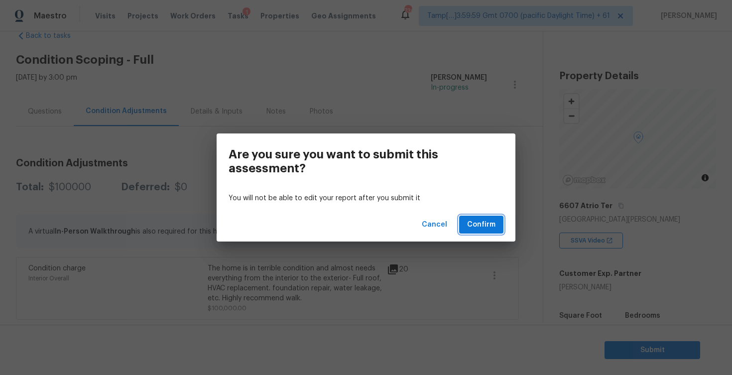
click at [486, 222] on span "Confirm" at bounding box center [481, 225] width 28 height 12
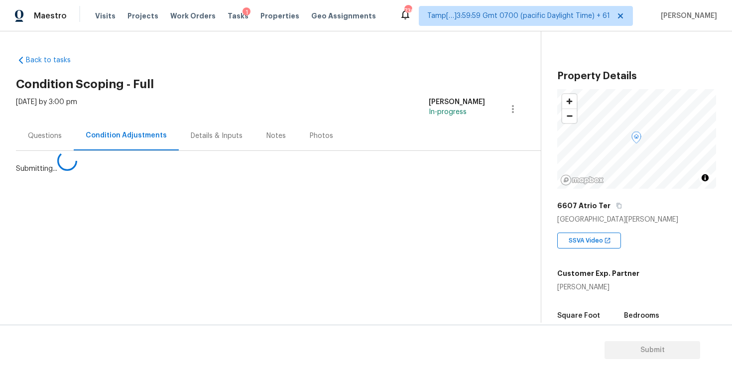
scroll to position [0, 0]
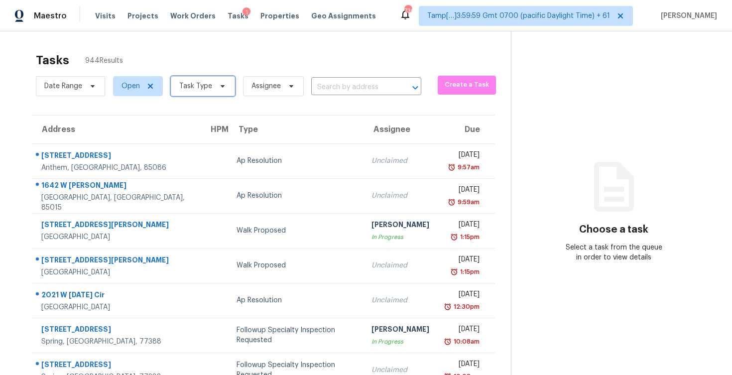
click at [219, 90] on icon at bounding box center [223, 86] width 8 height 8
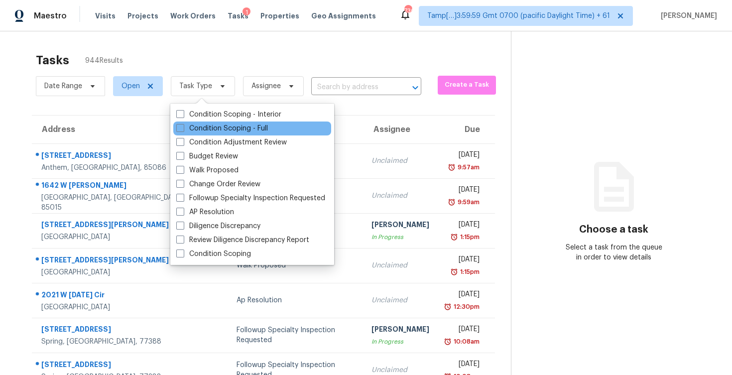
click at [241, 122] on div "Condition Scoping - Full" at bounding box center [252, 129] width 158 height 14
click at [228, 131] on label "Condition Scoping - Full" at bounding box center [222, 129] width 92 height 10
click at [183, 130] on input "Condition Scoping - Full" at bounding box center [179, 127] width 6 height 6
checkbox input "true"
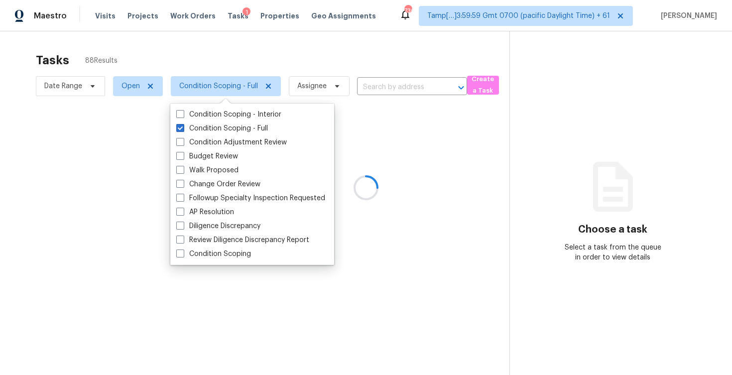
click at [367, 86] on div at bounding box center [366, 187] width 732 height 375
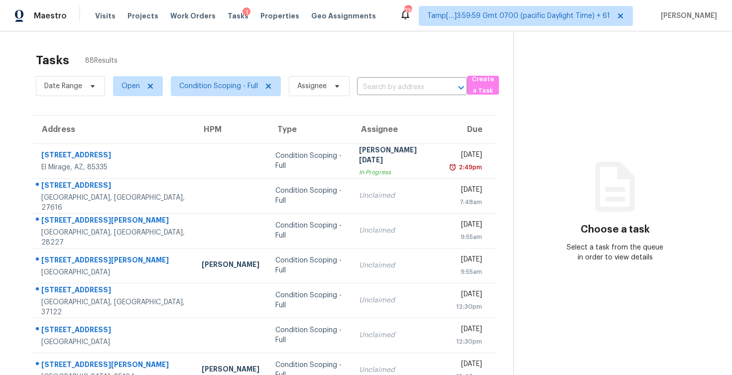
click at [385, 74] on div "Date Range Open Condition Scoping - Full Assignee ​" at bounding box center [251, 86] width 431 height 26
click at [385, 82] on input "text" at bounding box center [398, 87] width 82 height 15
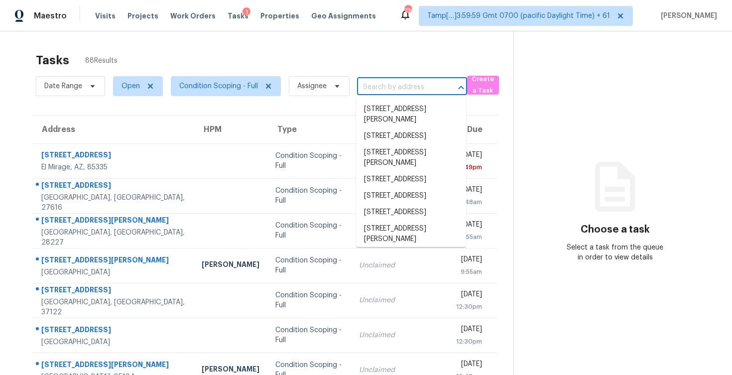
paste input "156 Sandy Beach Ln, Atlantic Beach, FL 32233"
type input "156 Sandy Beach Ln, Atlantic Beach, FL 32233"
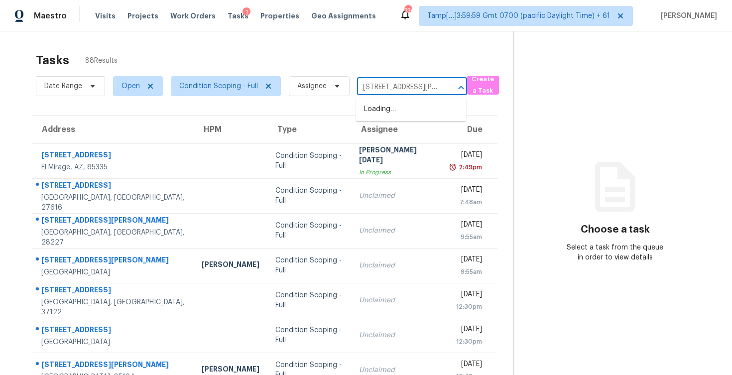
scroll to position [0, 73]
click at [390, 109] on li "156 Sandy Beach Ln, Atlantic Beach, FL 32233" at bounding box center [411, 114] width 110 height 27
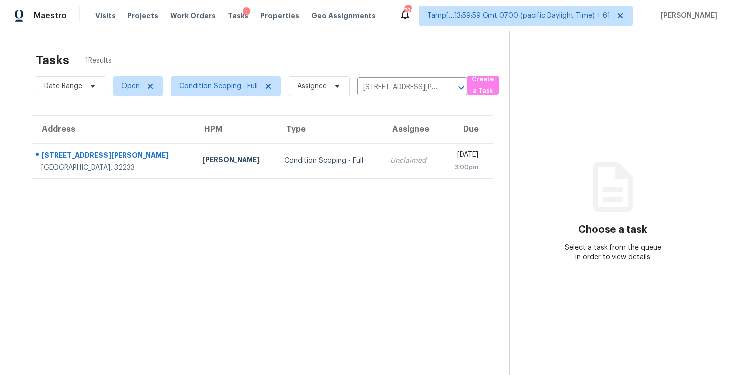
click at [389, 180] on section "Tasks 1 Results Date Range Open Condition Scoping - Full Assignee 156 Sandy Bea…" at bounding box center [263, 226] width 494 height 359
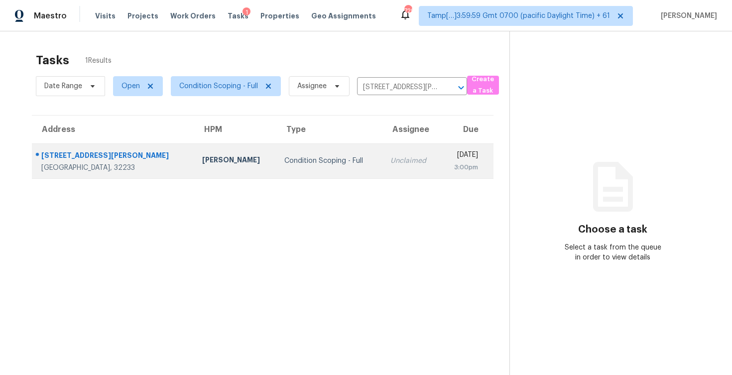
click at [441, 163] on td "Thu, Aug 14th 2025 3:00pm" at bounding box center [467, 160] width 53 height 35
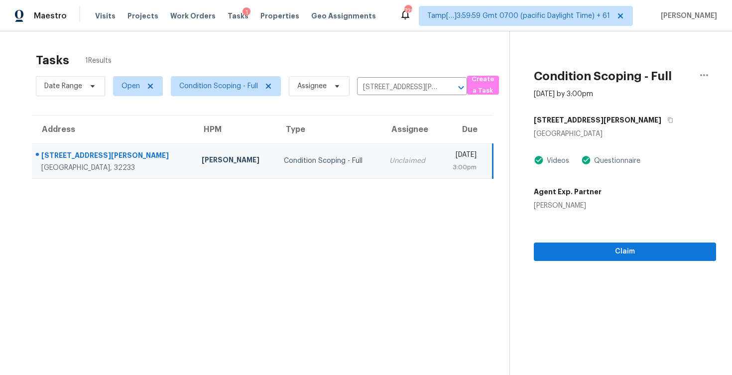
click at [439, 163] on td "Thu, Aug 14th 2025 3:00pm" at bounding box center [466, 160] width 54 height 35
click at [586, 240] on div "Claim" at bounding box center [625, 236] width 182 height 50
click at [586, 244] on button "Claim" at bounding box center [625, 252] width 182 height 18
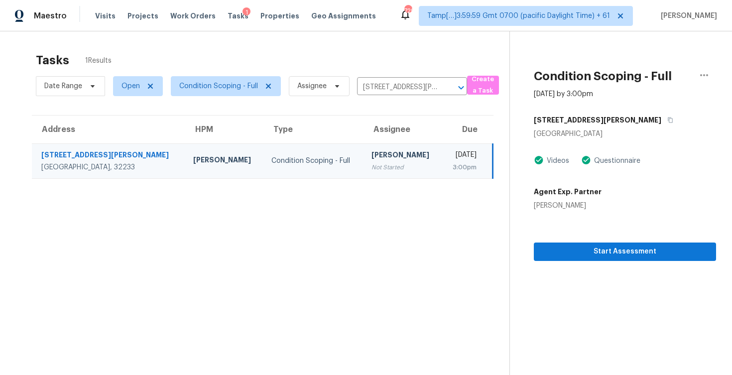
click at [555, 231] on div "Start Assessment" at bounding box center [625, 236] width 182 height 50
click at [572, 259] on button "Start Assessment" at bounding box center [625, 252] width 182 height 18
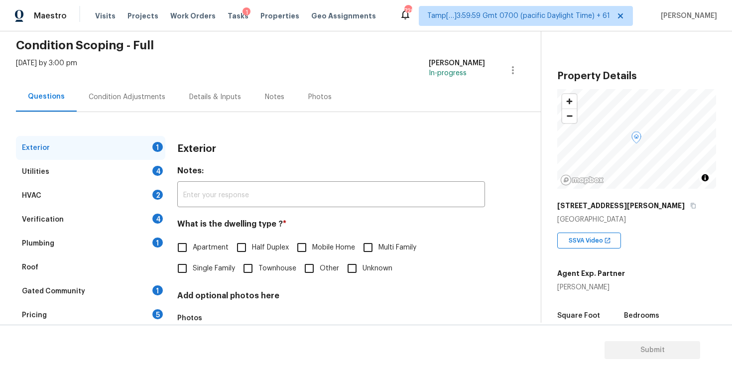
scroll to position [49, 0]
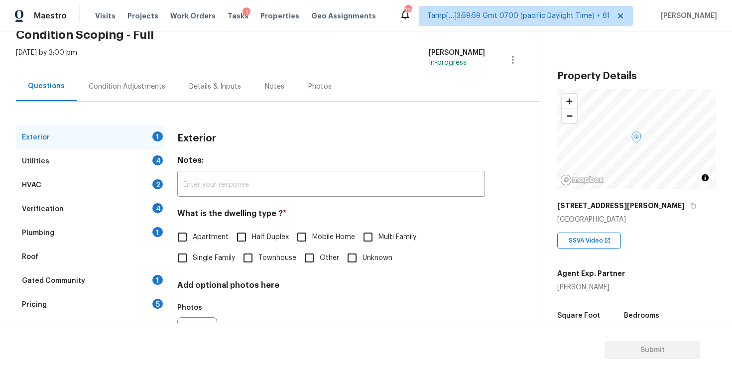
click at [248, 256] on input "Townhouse" at bounding box center [248, 258] width 21 height 21
checkbox input "true"
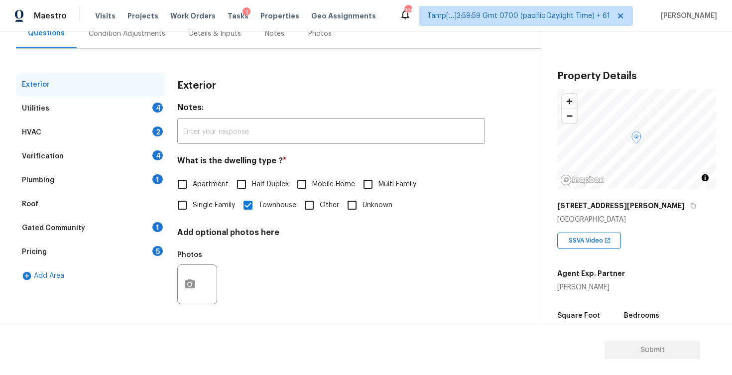
scroll to position [105, 0]
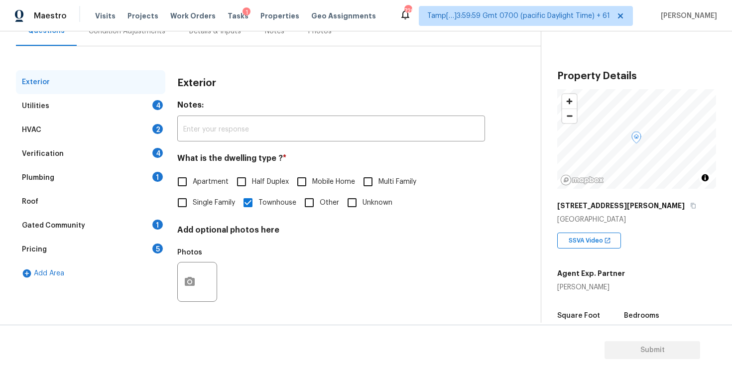
click at [146, 101] on div "Utilities 4" at bounding box center [90, 106] width 149 height 24
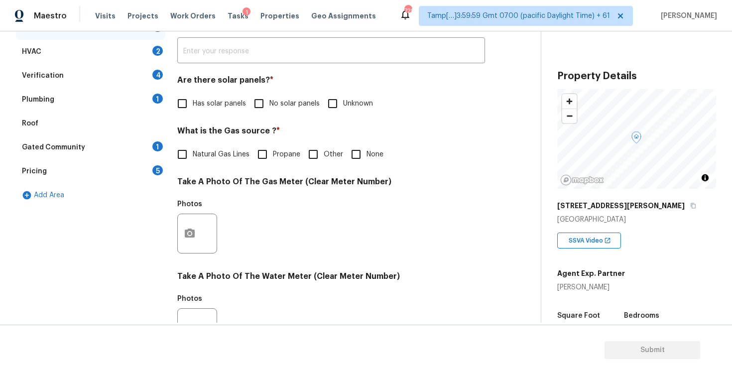
scroll to position [183, 0]
click at [268, 109] on input "No solar panels" at bounding box center [259, 103] width 21 height 21
checkbox input "true"
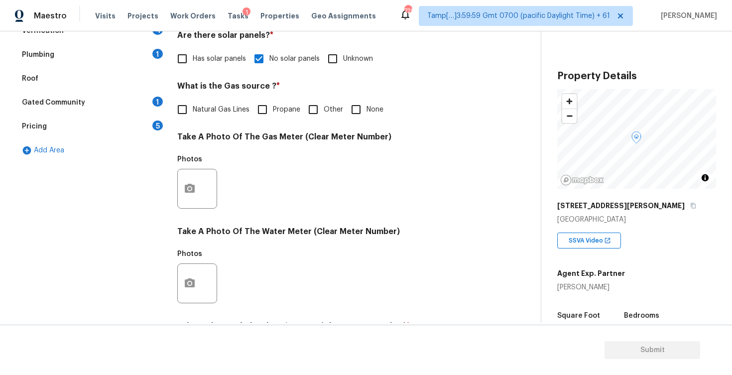
scroll to position [0, 0]
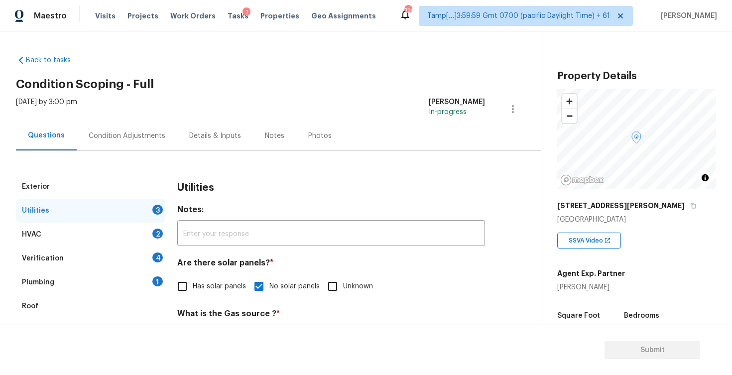
click at [136, 129] on div "Condition Adjustments" at bounding box center [127, 135] width 101 height 29
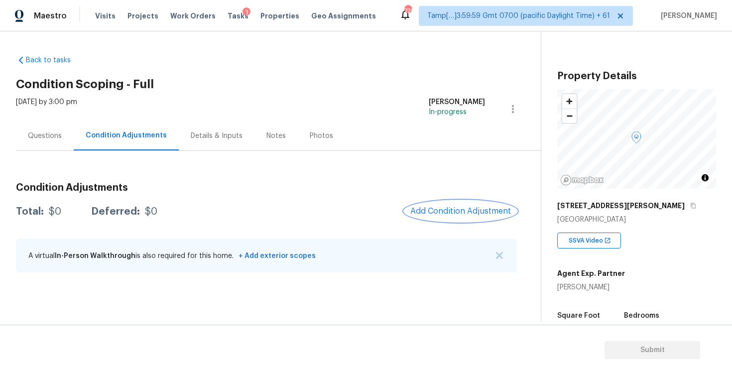
click at [419, 212] on span "Add Condition Adjustment" at bounding box center [461, 211] width 101 height 9
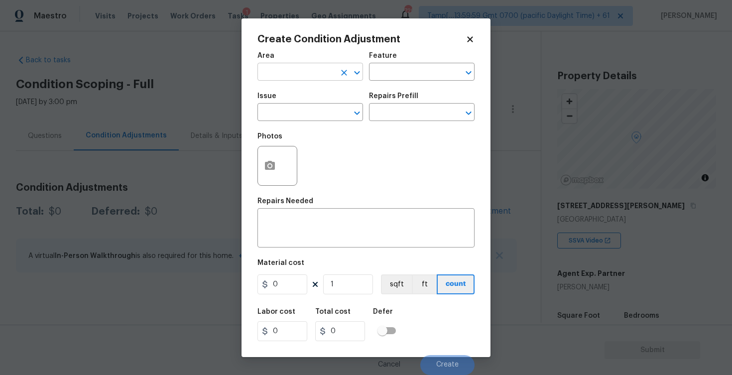
click at [315, 78] on input "text" at bounding box center [297, 72] width 78 height 15
click at [307, 116] on li "Exterior Overall" at bounding box center [311, 111] width 106 height 16
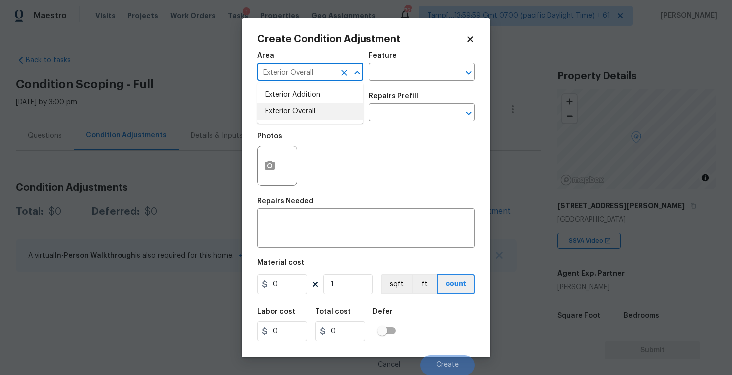
type input "Exterior Overall"
click at [307, 116] on input "text" at bounding box center [297, 113] width 78 height 15
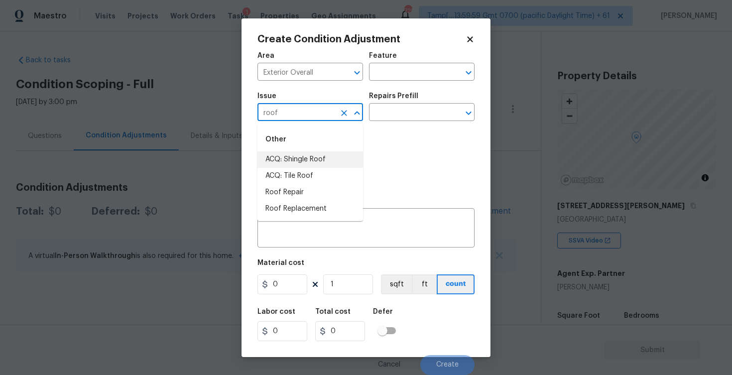
click at [313, 166] on li "ACQ: Shingle Roof" at bounding box center [311, 159] width 106 height 16
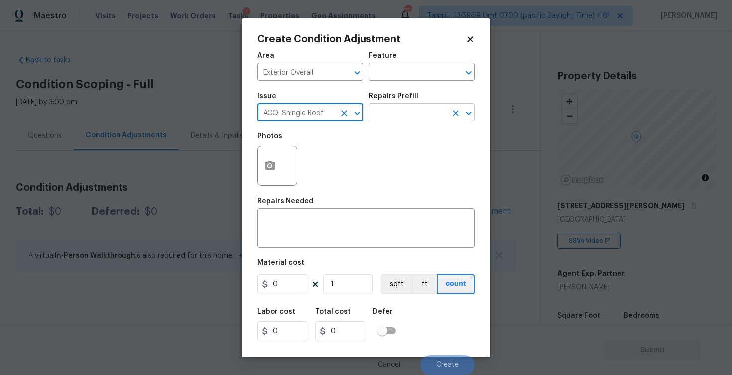
type input "ACQ: Shingle Roof"
click at [385, 112] on input "text" at bounding box center [408, 113] width 78 height 15
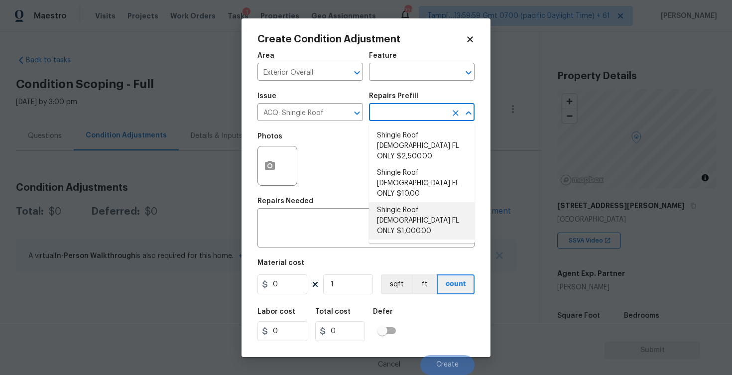
click at [414, 202] on li "Shingle Roof 5-9 Years Old FL ONLY $1,000.00" at bounding box center [422, 220] width 106 height 37
type input "Acquisition"
type textarea "Acquisition Scope (Florida Only): Shingle Roof 5-9 years in age maintenance."
type input "1000"
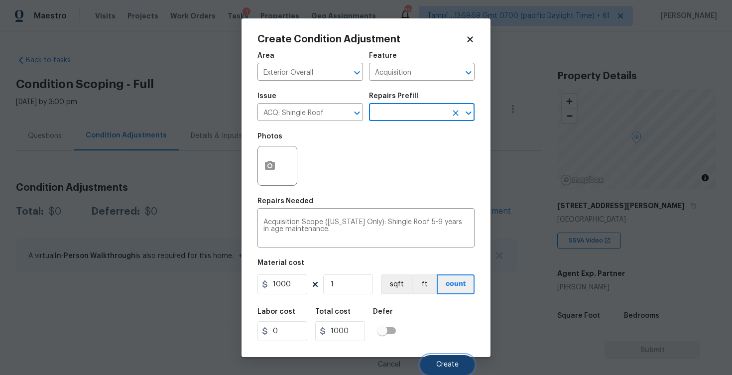
click at [456, 369] on button "Create" at bounding box center [447, 365] width 54 height 20
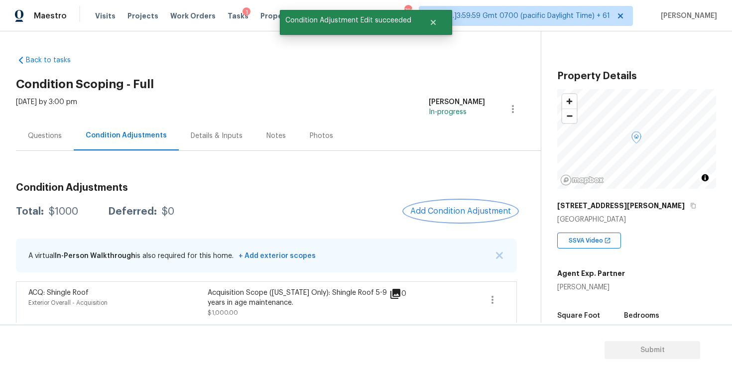
click at [436, 219] on button "Add Condition Adjustment" at bounding box center [461, 211] width 113 height 21
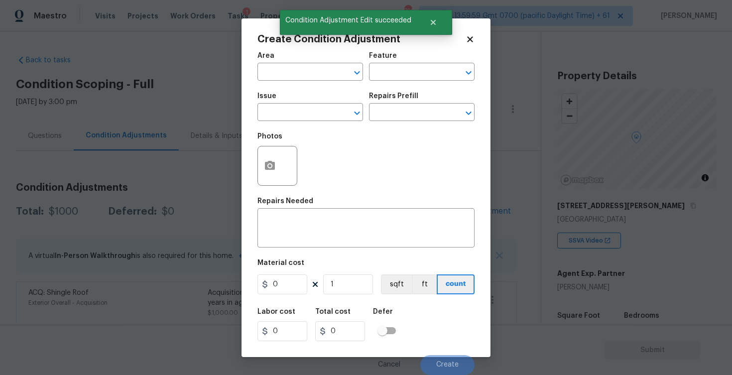
click at [309, 86] on span "Area ​" at bounding box center [311, 66] width 106 height 40
click at [309, 81] on span "Area ​" at bounding box center [311, 66] width 106 height 40
click at [309, 78] on input "text" at bounding box center [297, 72] width 78 height 15
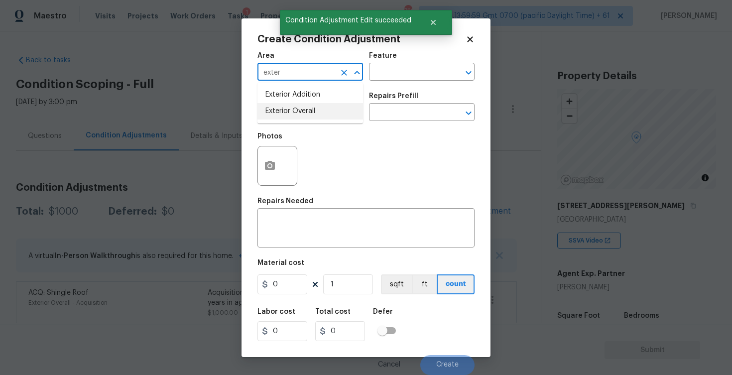
click at [309, 110] on li "Exterior Overall" at bounding box center [311, 111] width 106 height 16
type input "Exterior Overall"
click at [309, 110] on input "text" at bounding box center [297, 113] width 78 height 15
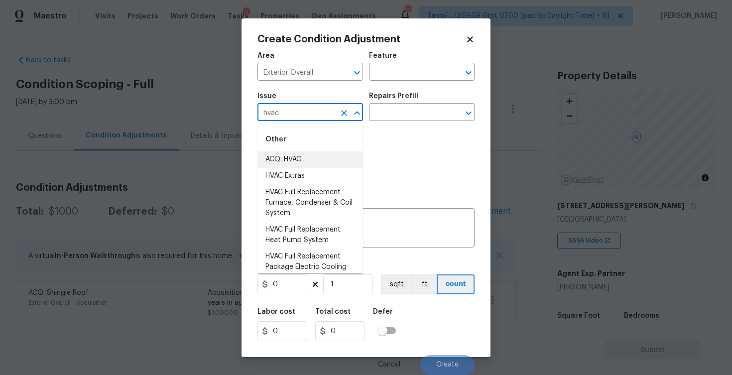
click at [315, 153] on li "ACQ: HVAC" at bounding box center [311, 159] width 106 height 16
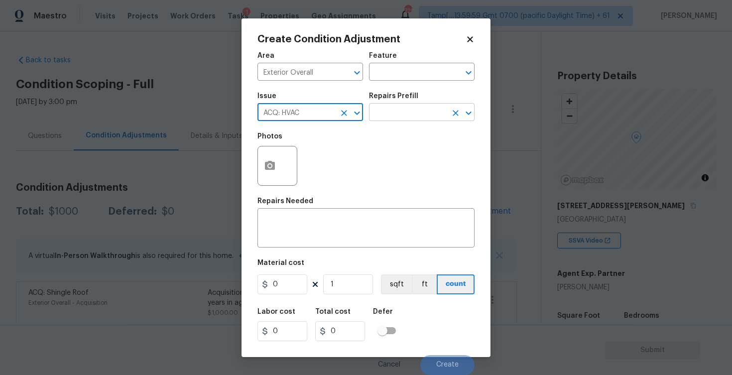
type input "ACQ: HVAC"
click at [409, 114] on input "text" at bounding box center [408, 113] width 78 height 15
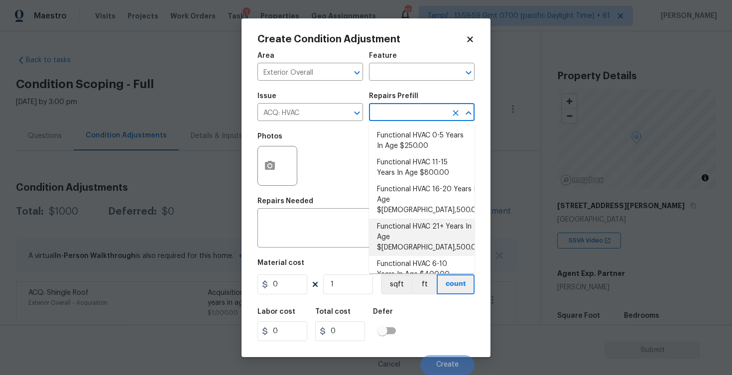
scroll to position [30, 0]
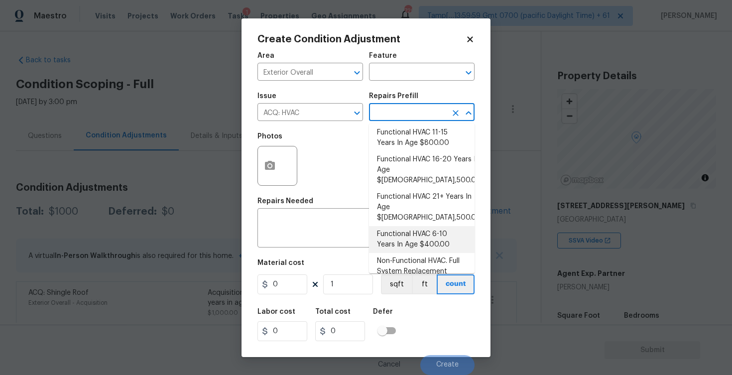
click at [423, 226] on li "Functional HVAC 6-10 Years In Age $400.00" at bounding box center [422, 239] width 106 height 27
type input "Acquisition"
type textarea "Acquisition Scope: Functional HVAC 6-10 years"
type input "400"
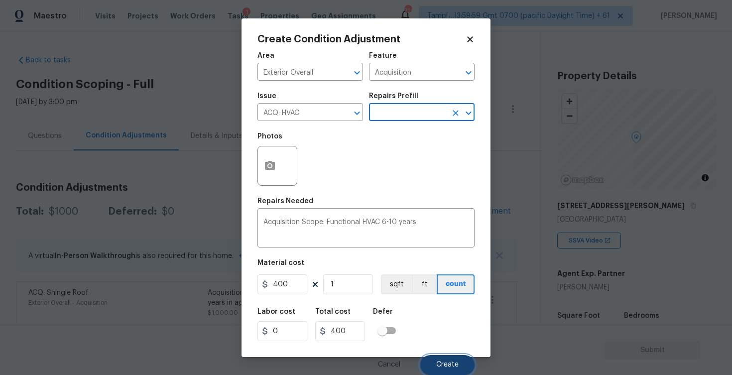
click at [433, 362] on button "Create" at bounding box center [447, 365] width 54 height 20
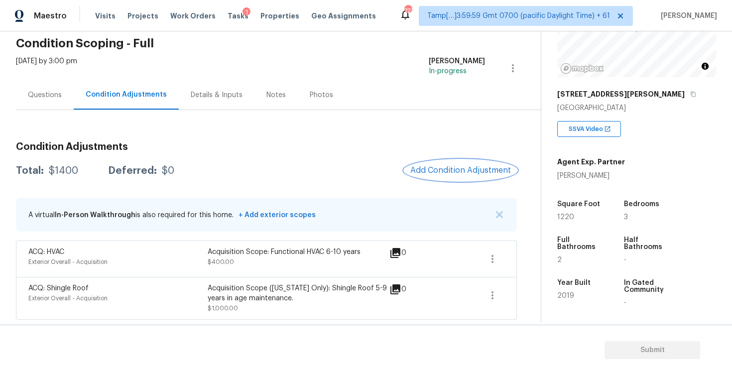
scroll to position [113, 0]
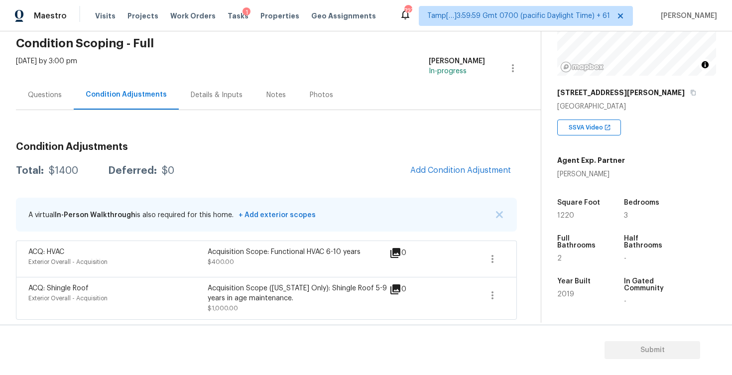
drag, startPoint x: 551, startPoint y: 222, endPoint x: 590, endPoint y: 222, distance: 38.9
click at [590, 222] on div "Property Details © Mapbox © OpenStreetMap Improve this map 156 Sandy Beach Ln A…" at bounding box center [629, 176] width 175 height 516
drag, startPoint x: 553, startPoint y: 215, endPoint x: 595, endPoint y: 215, distance: 42.3
click at [595, 215] on div "Property Details © Mapbox © OpenStreetMap Improve this map 156 Sandy Beach Ln A…" at bounding box center [629, 176] width 175 height 516
copy span "1220"
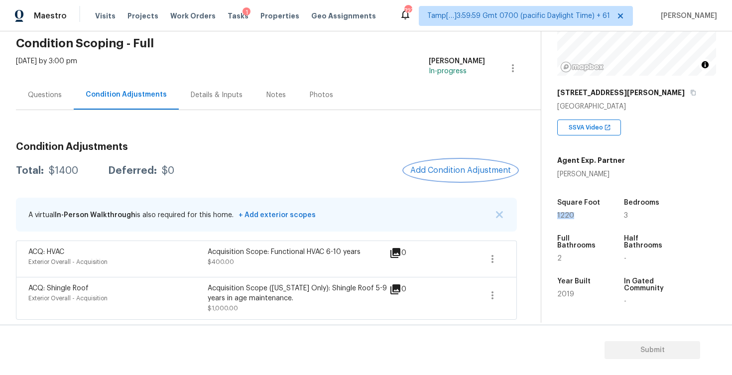
click at [443, 170] on span "Add Condition Adjustment" at bounding box center [461, 170] width 101 height 9
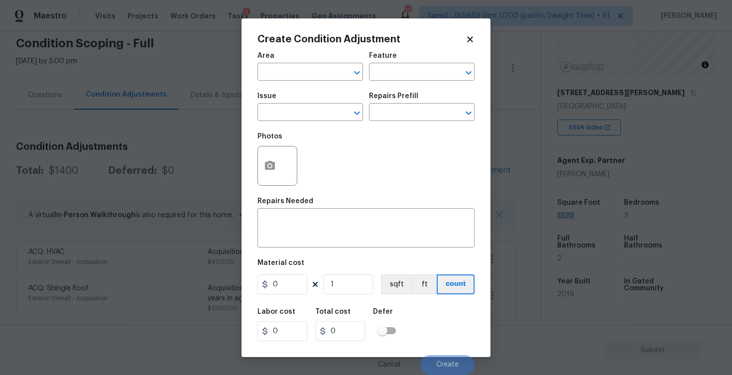
click at [281, 81] on span "Area ​" at bounding box center [311, 66] width 106 height 40
click at [286, 79] on input "text" at bounding box center [297, 72] width 78 height 15
click at [286, 111] on li "Interior Overall" at bounding box center [311, 111] width 106 height 16
type input "Interior Overall"
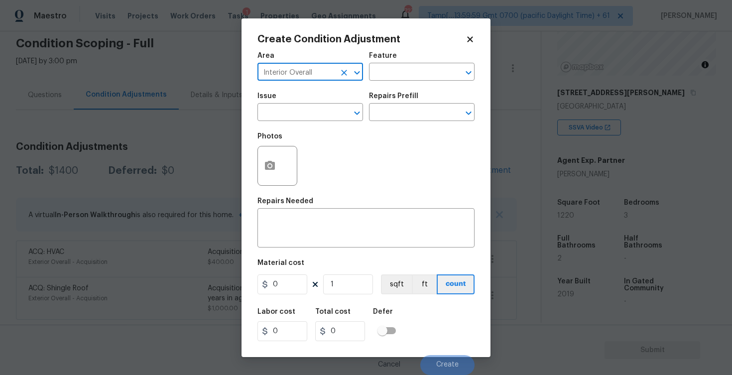
click at [286, 111] on input "text" at bounding box center [297, 113] width 78 height 15
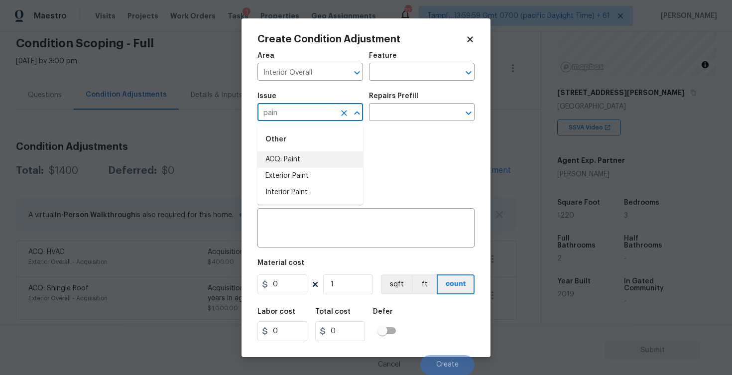
click at [291, 165] on li "ACQ: Paint" at bounding box center [311, 159] width 106 height 16
type input "ACQ: Paint"
click at [397, 109] on input "text" at bounding box center [408, 113] width 78 height 15
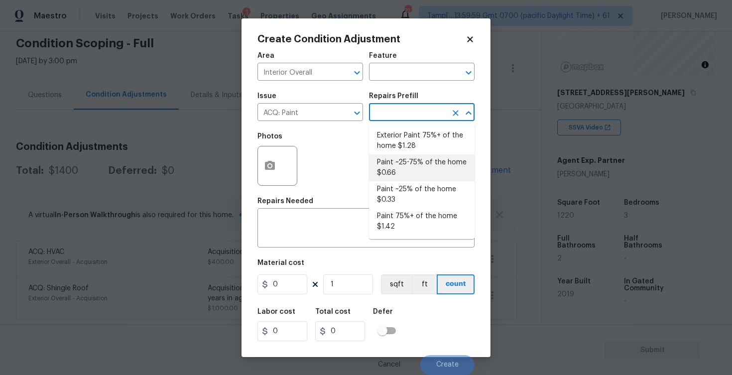
click at [407, 173] on li "Paint ~25-75% of the home $0.66" at bounding box center [422, 167] width 106 height 27
type input "Acquisition"
type textarea "Acquisition Scope: ~25 - 75% of the home needs interior paint"
type input "0.66"
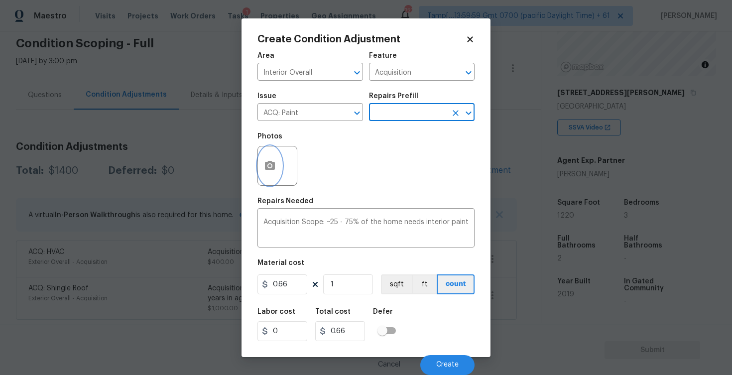
click at [265, 161] on icon "button" at bounding box center [270, 166] width 12 height 12
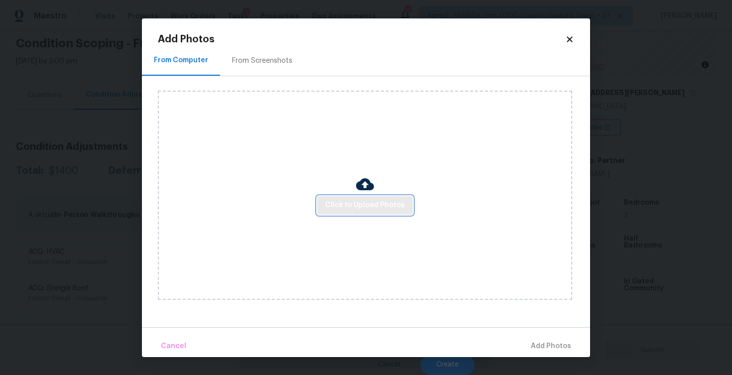
click at [357, 205] on span "Click to Upload Photos" at bounding box center [365, 205] width 80 height 12
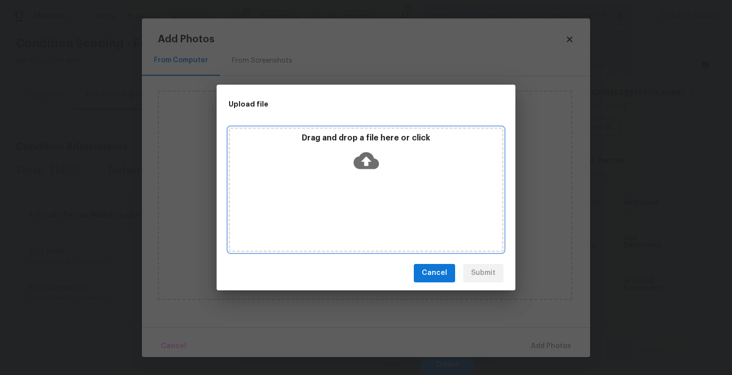
click at [370, 158] on icon at bounding box center [366, 160] width 25 height 17
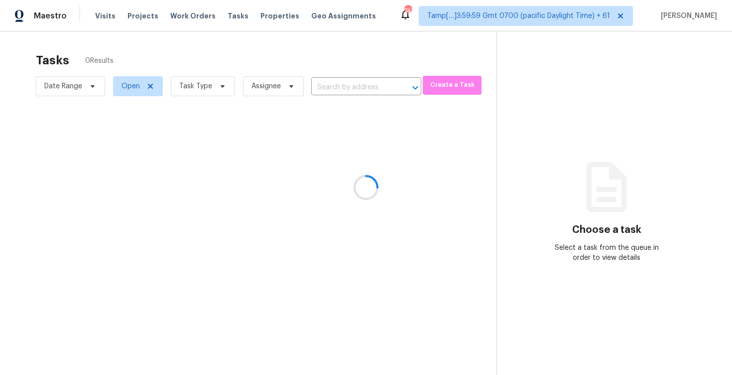
click at [101, 22] on div at bounding box center [366, 187] width 732 height 375
click at [98, 13] on div at bounding box center [366, 187] width 732 height 375
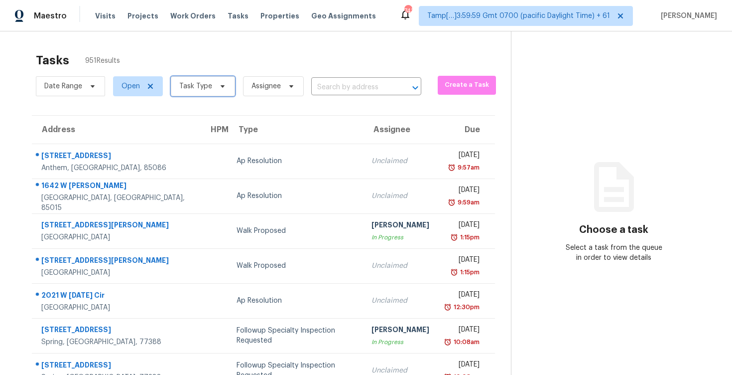
click at [210, 88] on span "Task Type" at bounding box center [203, 86] width 64 height 20
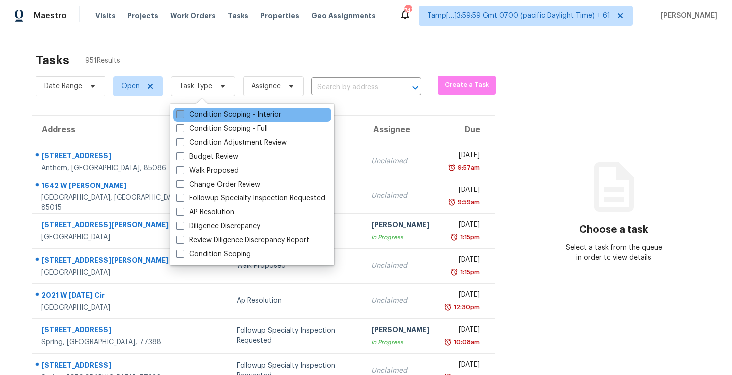
click at [222, 114] on label "Condition Scoping - Interior" at bounding box center [228, 115] width 105 height 10
click at [183, 114] on input "Condition Scoping - Interior" at bounding box center [179, 113] width 6 height 6
checkbox input "true"
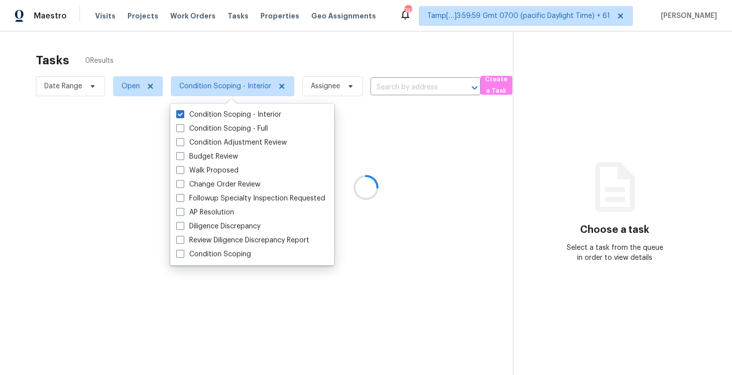
click at [210, 45] on div at bounding box center [366, 187] width 732 height 375
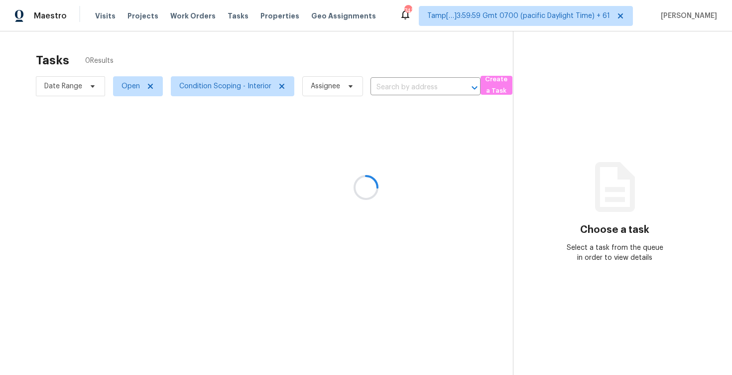
click at [102, 16] on div at bounding box center [366, 187] width 732 height 375
click at [102, 16] on span "Visits" at bounding box center [105, 16] width 20 height 10
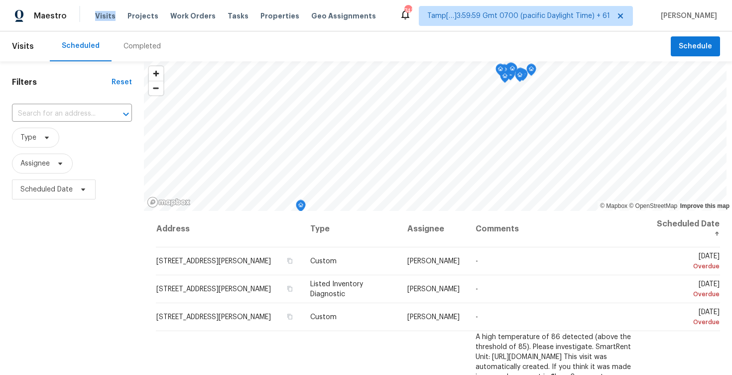
click at [140, 46] on div "Completed" at bounding box center [142, 46] width 37 height 10
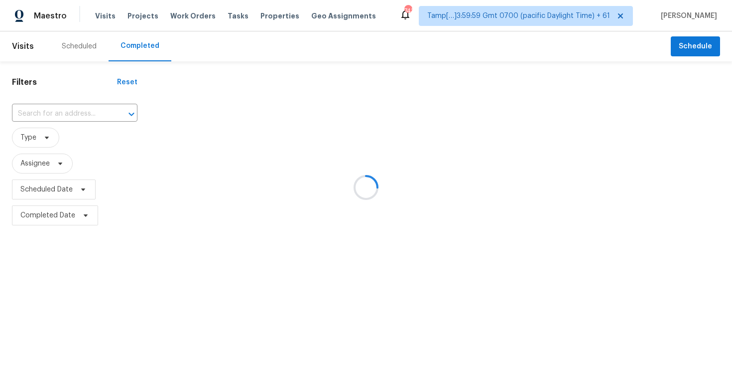
click at [93, 104] on div at bounding box center [366, 187] width 732 height 375
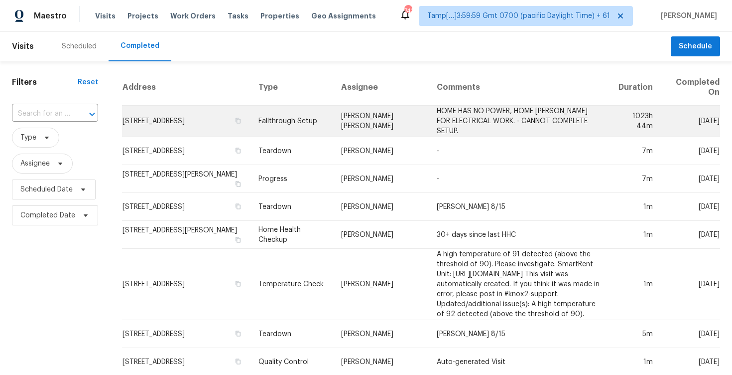
click at [252, 127] on td "Fallthrough Setup" at bounding box center [292, 121] width 83 height 31
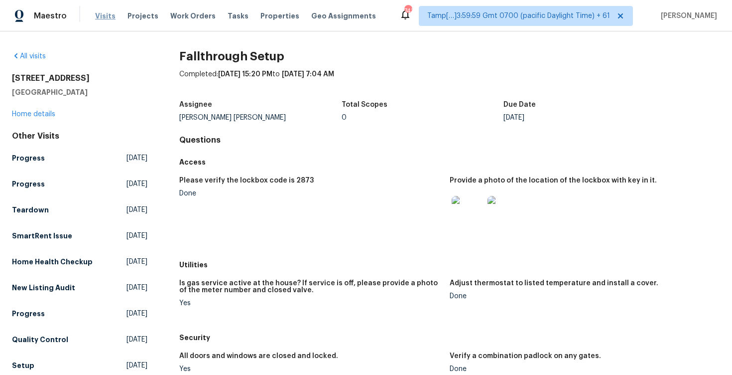
click at [104, 12] on span "Visits" at bounding box center [105, 16] width 20 height 10
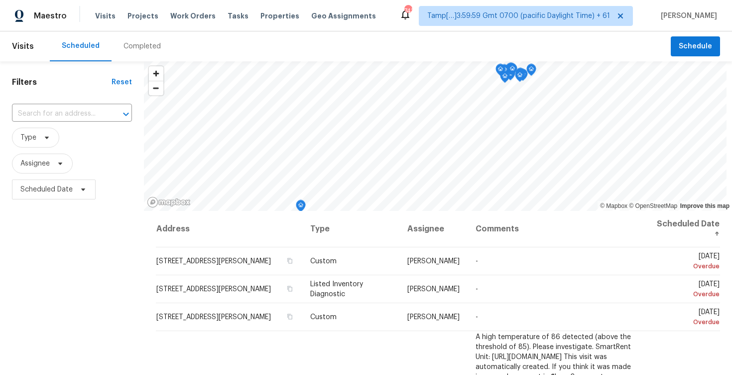
click at [151, 50] on div "Completed" at bounding box center [142, 46] width 37 height 10
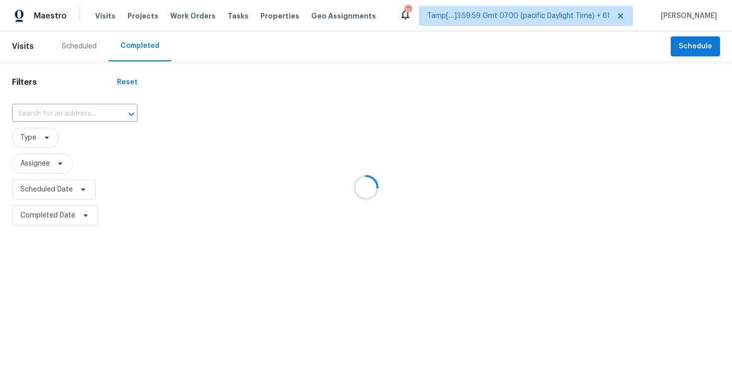
click at [67, 119] on div at bounding box center [366, 187] width 732 height 375
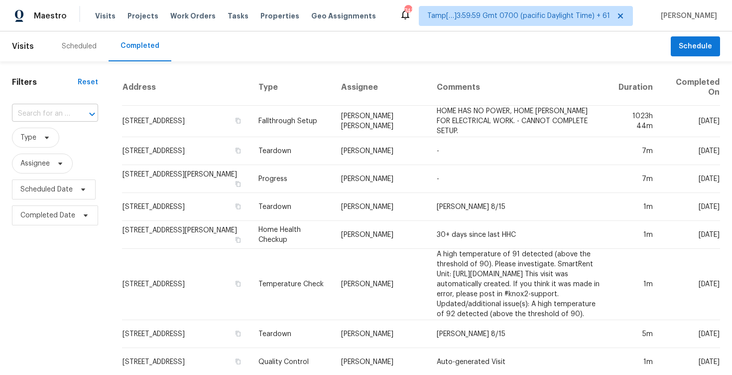
click at [67, 110] on input "text" at bounding box center [41, 113] width 58 height 15
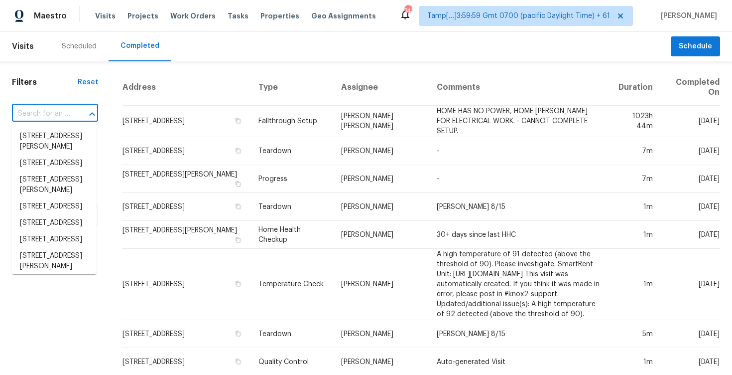
paste input "[STREET_ADDRESS][PERSON_NAME]"
type input "[STREET_ADDRESS][PERSON_NAME]"
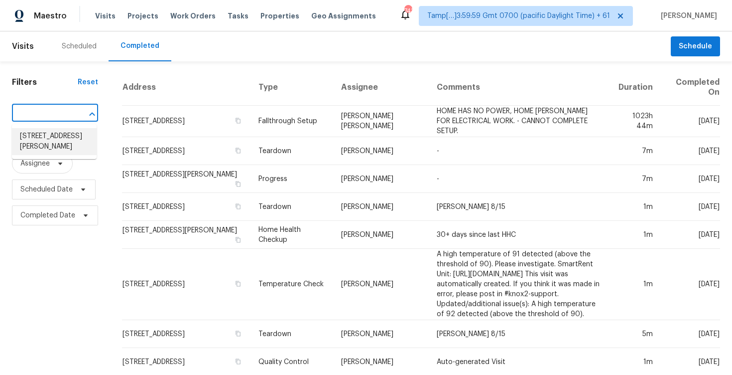
click at [81, 132] on li "[STREET_ADDRESS][PERSON_NAME]" at bounding box center [54, 141] width 85 height 27
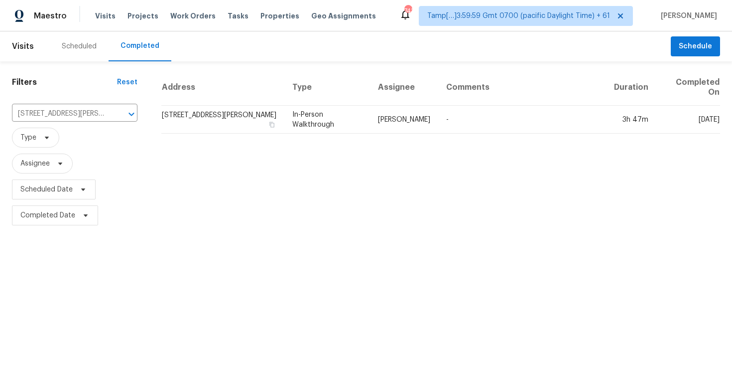
click at [181, 112] on td "[STREET_ADDRESS][PERSON_NAME]" at bounding box center [222, 120] width 123 height 28
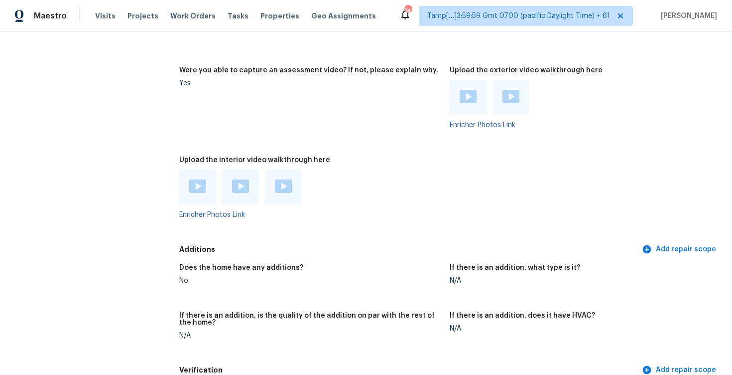
scroll to position [2164, 0]
click at [192, 180] on img at bounding box center [197, 186] width 17 height 13
click at [233, 180] on img at bounding box center [240, 186] width 17 height 13
click at [276, 170] on div at bounding box center [283, 187] width 37 height 35
click at [277, 180] on img at bounding box center [283, 186] width 17 height 13
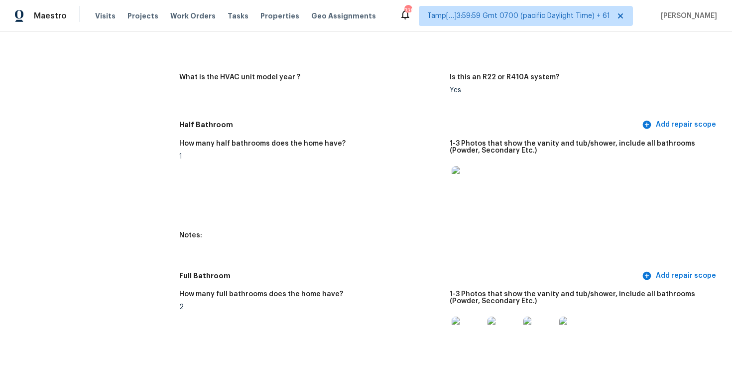
scroll to position [983, 0]
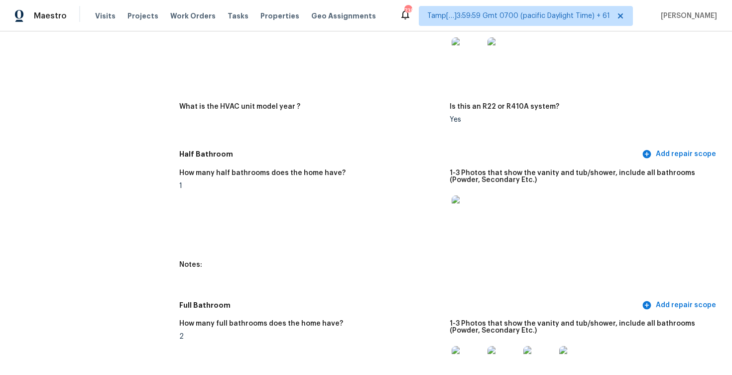
click at [315, 187] on div "1" at bounding box center [310, 185] width 263 height 7
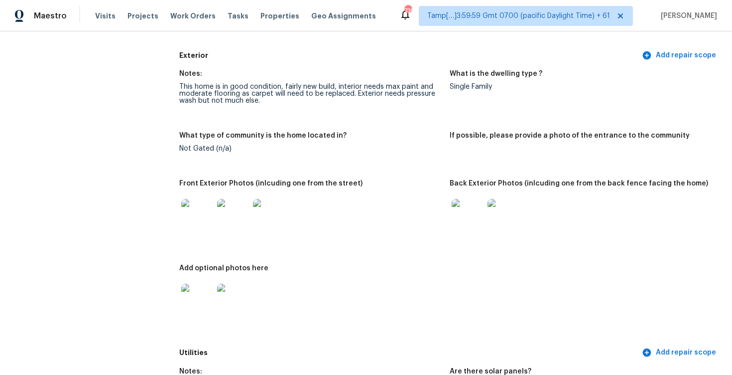
scroll to position [360, 0]
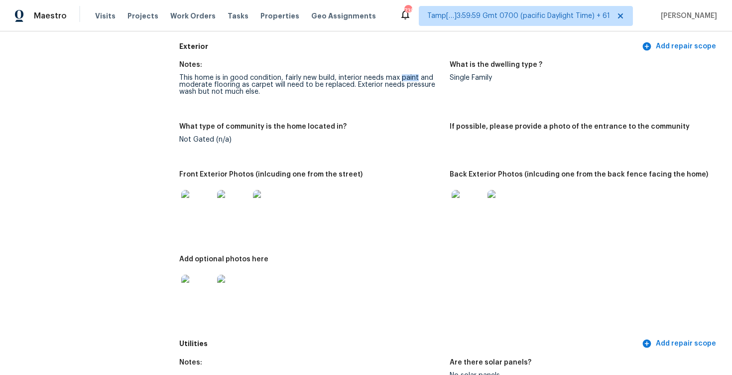
click at [404, 128] on div "What type of community is the home located in?" at bounding box center [310, 129] width 263 height 13
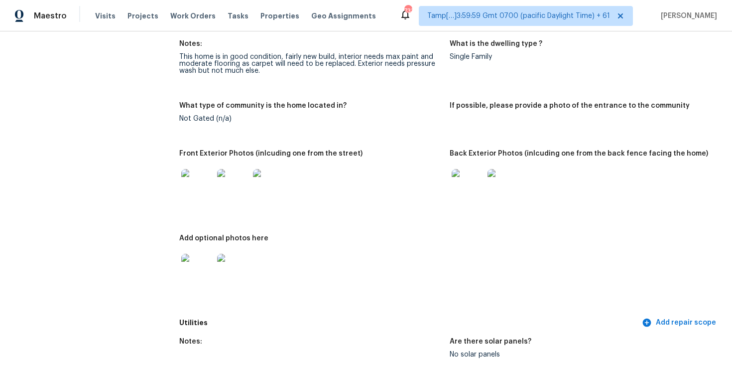
scroll to position [248, 0]
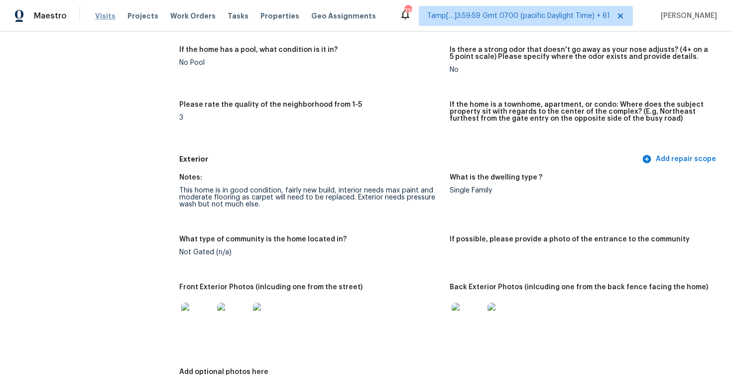
click at [99, 13] on span "Visits" at bounding box center [105, 16] width 20 height 10
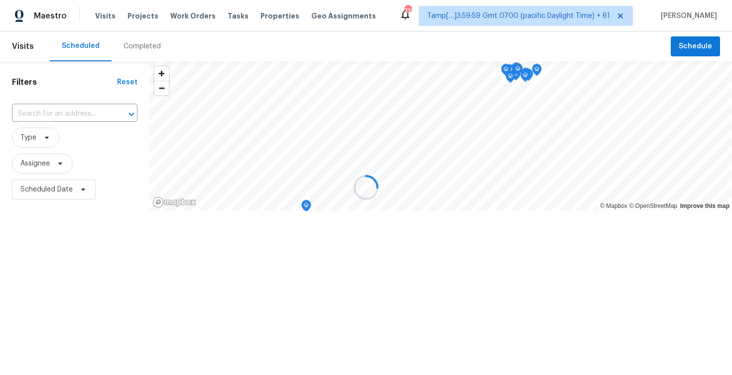
click at [152, 51] on div at bounding box center [366, 187] width 732 height 375
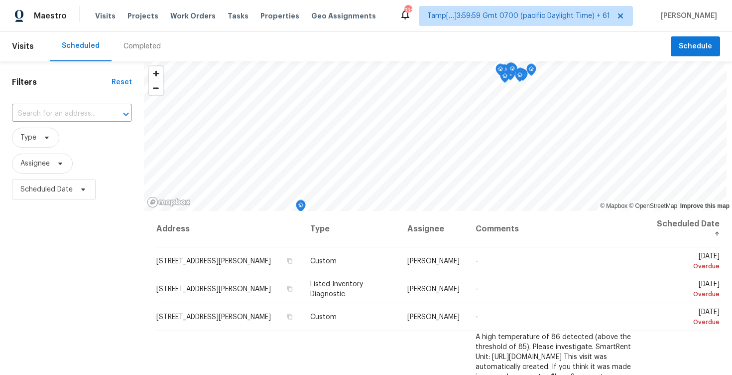
click at [152, 51] on div "Completed" at bounding box center [142, 46] width 61 height 30
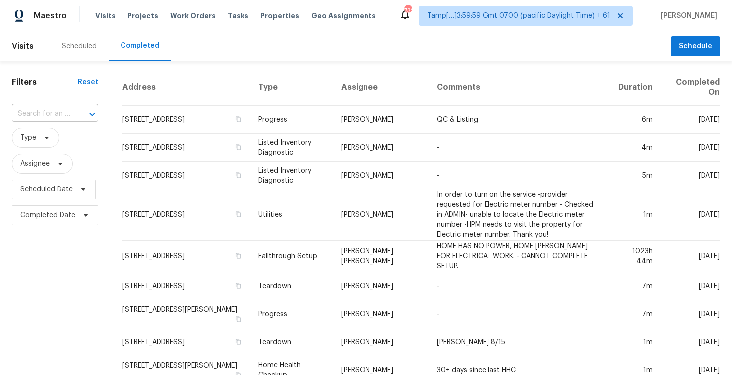
click at [72, 113] on div at bounding box center [85, 114] width 26 height 14
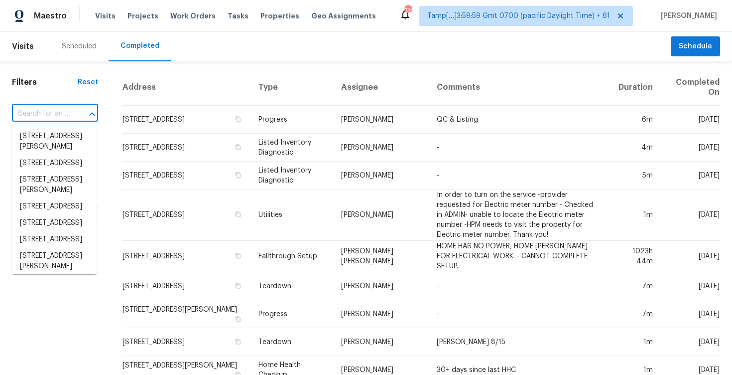
paste input "1262 Torrey Pl, Dacula, GA 30019"
type input "1262 Torrey Pl, Dacula, GA 30019"
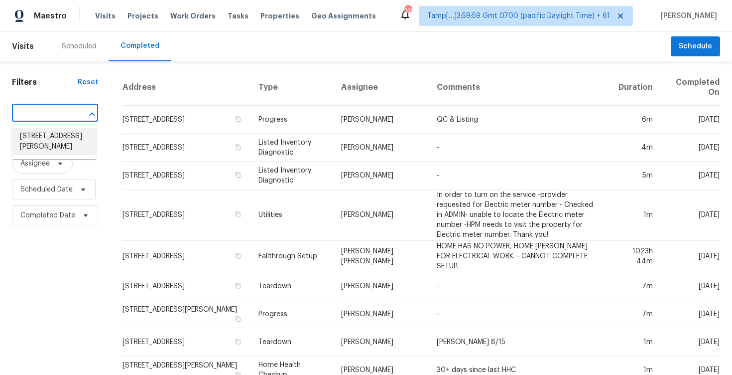
click at [74, 141] on li "1262 Torrey Pl, Dacula, GA 30019" at bounding box center [54, 141] width 85 height 27
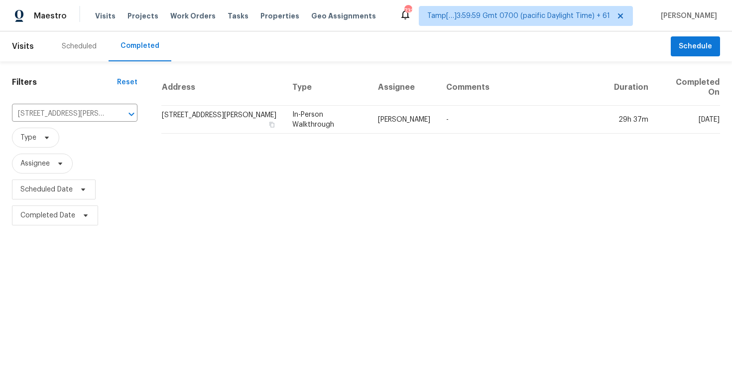
click at [196, 102] on th "Address" at bounding box center [222, 87] width 123 height 36
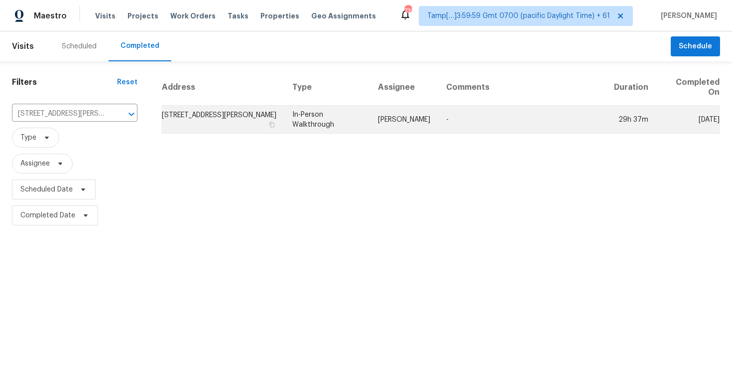
click at [202, 119] on td "1262 Torrey Pl, Dacula, GA 30019" at bounding box center [222, 120] width 123 height 28
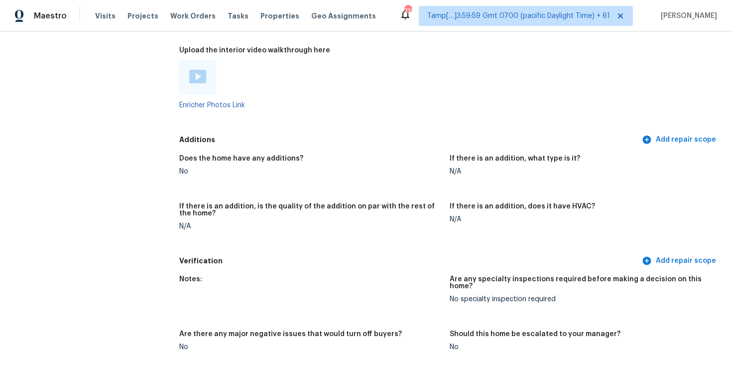
scroll to position [2162, 0]
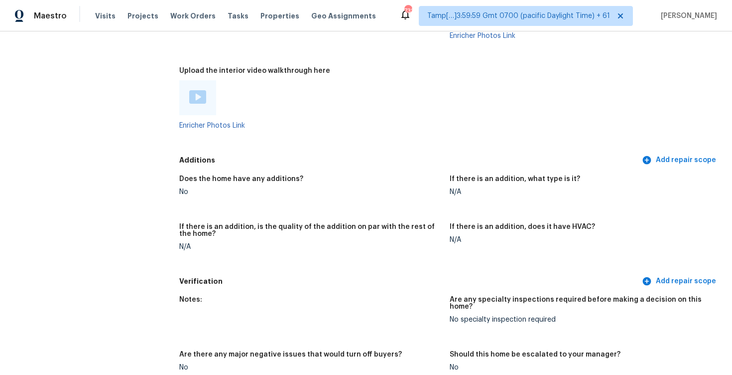
click at [198, 90] on img at bounding box center [197, 96] width 17 height 13
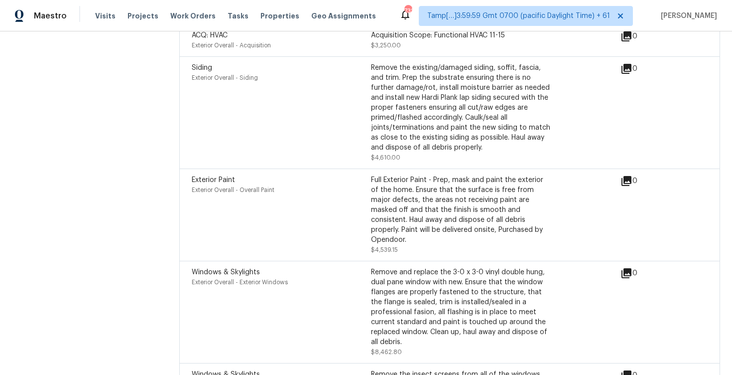
scroll to position [4638, 0]
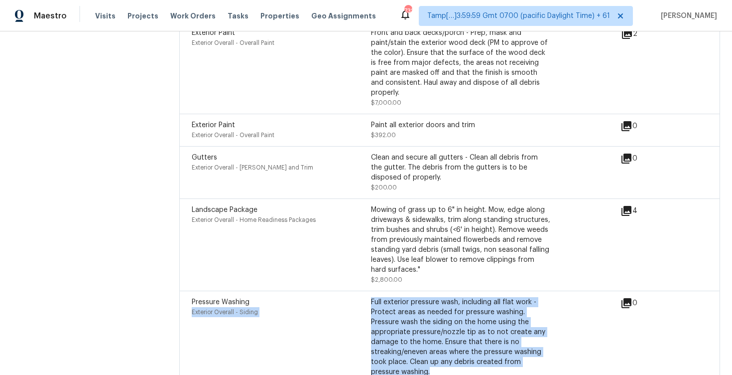
drag, startPoint x: 369, startPoint y: 258, endPoint x: 416, endPoint y: 325, distance: 81.3
click at [416, 325] on div "Pressure Washing Exterior Overall - Siding Full exterior pressure wash, includi…" at bounding box center [371, 342] width 359 height 90
click at [416, 325] on div "Full exterior pressure wash, including all flat work - Protect areas as needed …" at bounding box center [460, 337] width 179 height 80
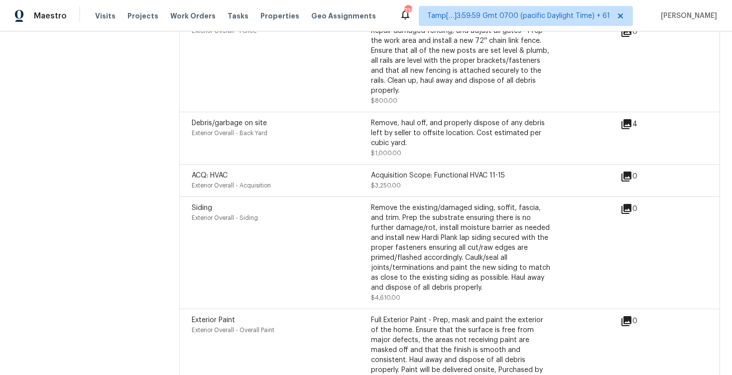
scroll to position [4097, 0]
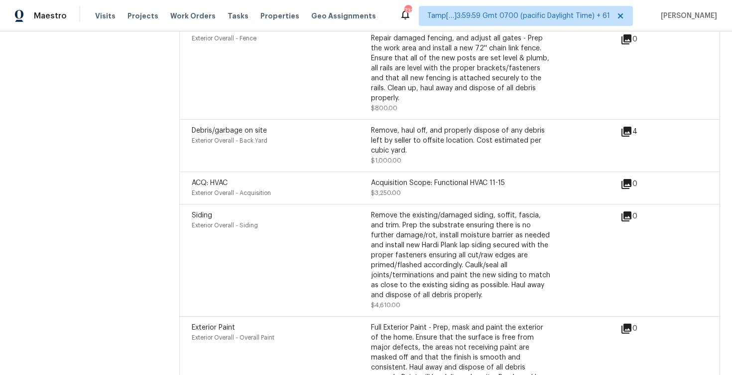
drag, startPoint x: 371, startPoint y: 142, endPoint x: 548, endPoint y: 145, distance: 176.9
click at [548, 178] on div "Acquisition Scope: Functional HVAC 11-15" at bounding box center [460, 183] width 179 height 10
click at [357, 178] on div "ACQ: HVAC" at bounding box center [281, 183] width 179 height 10
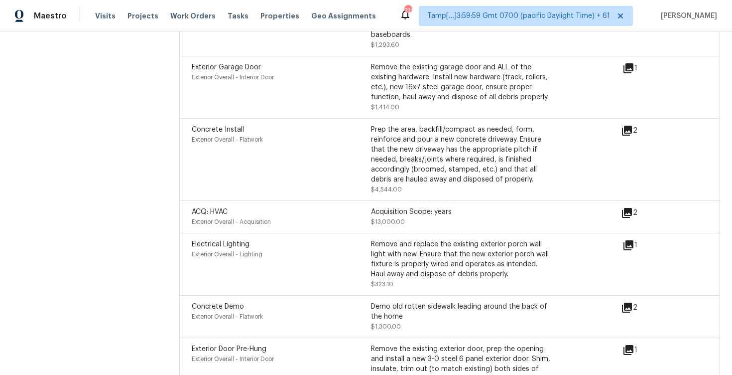
scroll to position [3601, 0]
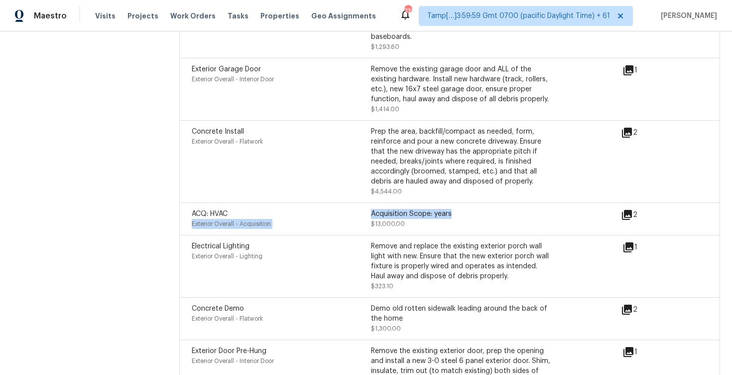
drag, startPoint x: 367, startPoint y: 185, endPoint x: 454, endPoint y: 185, distance: 87.2
click at [454, 209] on div "ACQ: HVAC Exterior Overall - Acquisition Acquisition Scope: years $13,000.00" at bounding box center [371, 219] width 359 height 20
click at [454, 209] on div "Acquisition Scope: years" at bounding box center [460, 214] width 179 height 10
click at [631, 210] on icon at bounding box center [627, 215] width 10 height 10
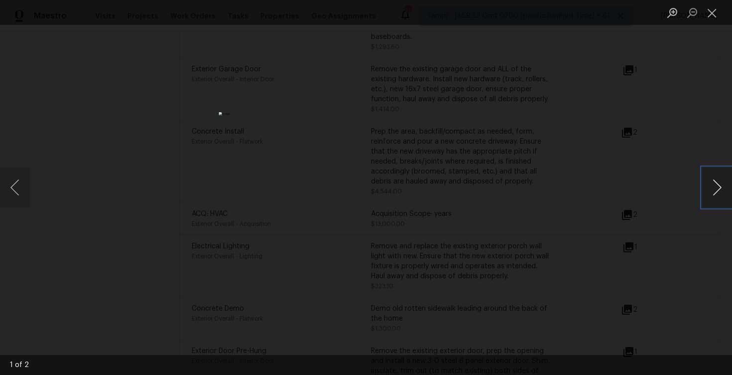
click at [720, 193] on button "Next image" at bounding box center [717, 187] width 30 height 40
click at [698, 145] on div "Lightbox" at bounding box center [366, 187] width 732 height 375
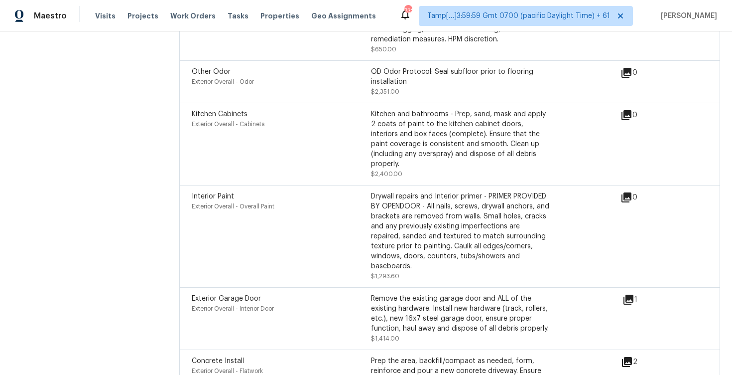
scroll to position [3348, 0]
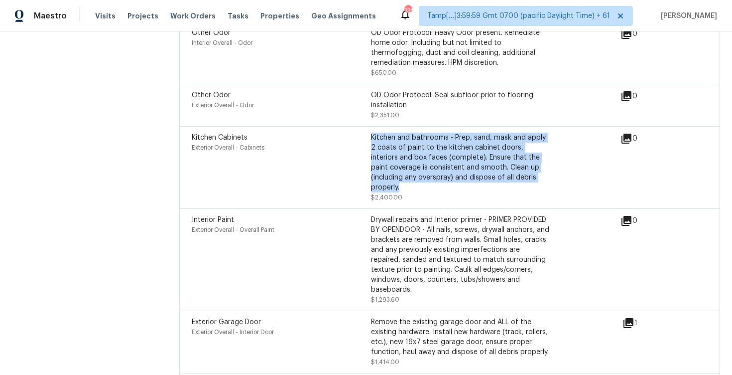
drag, startPoint x: 371, startPoint y: 116, endPoint x: 433, endPoint y: 166, distance: 79.4
click at [433, 167] on div "Kitchen and bathrooms - Prep, sand, mask and apply 2 coats of paint to the kitc…" at bounding box center [460, 163] width 179 height 60
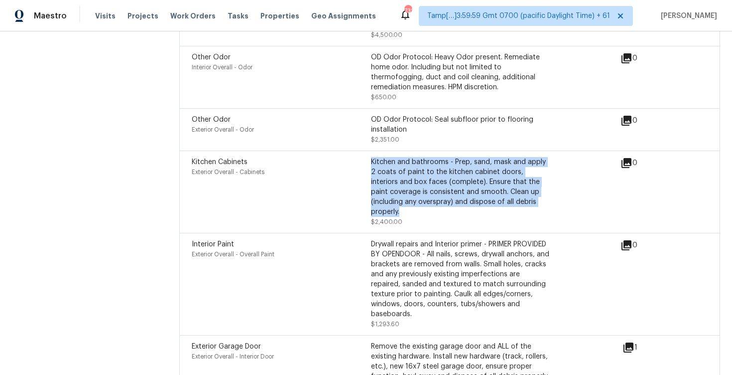
scroll to position [3309, 0]
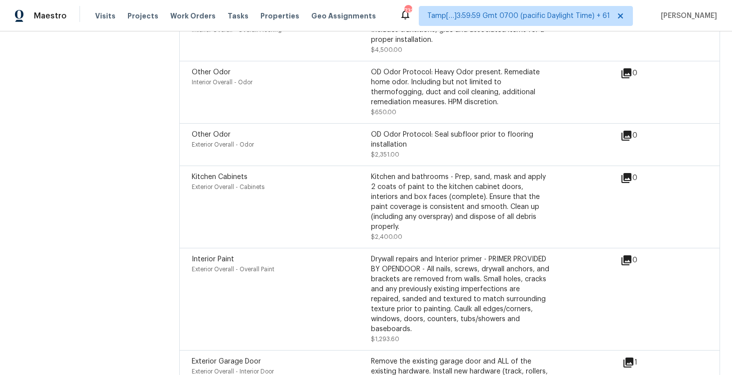
click at [450, 165] on div "Kitchen Cabinets Exterior Overall - Cabinets Kitchen and bathrooms - Prep, sand…" at bounding box center [449, 206] width 541 height 82
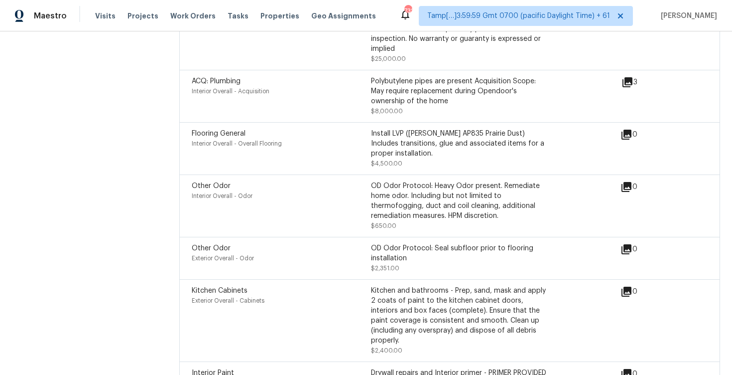
scroll to position [3194, 0]
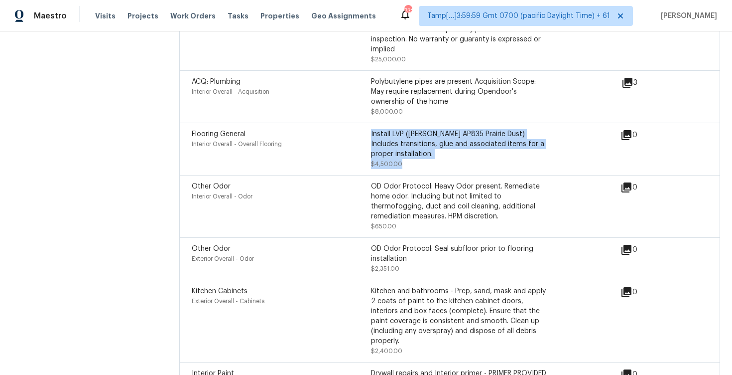
drag, startPoint x: 372, startPoint y: 107, endPoint x: 429, endPoint y: 142, distance: 67.5
click at [429, 143] on div "Flooring General Interior Overall - Overall Flooring Install LVP (Knighton AP83…" at bounding box center [449, 149] width 541 height 52
click at [429, 142] on div "Install LVP (Knighton AP835 Prairie Dust) Includes transitions, glue and associ…" at bounding box center [460, 149] width 179 height 40
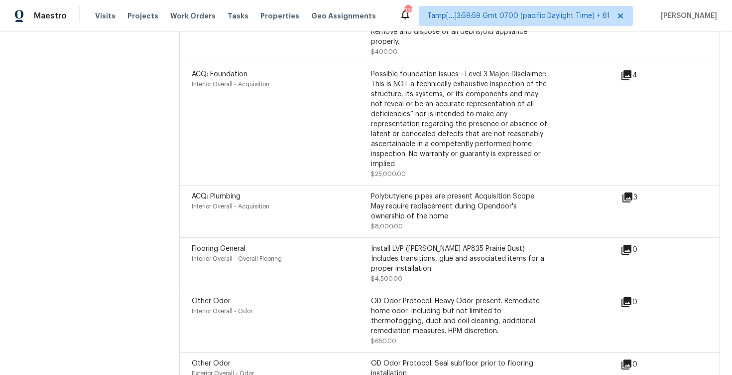
scroll to position [3079, 0]
drag, startPoint x: 371, startPoint y: 176, endPoint x: 412, endPoint y: 193, distance: 44.4
click at [412, 194] on div "Polybutylene pipes are present Acquisition Scope: May require replacement durin…" at bounding box center [460, 207] width 179 height 30
click at [235, 141] on div "ACQ: Foundation Interior Overall - Acquisition" at bounding box center [281, 125] width 179 height 110
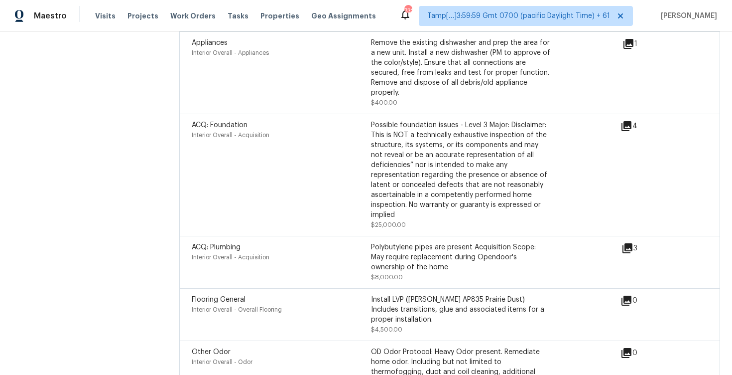
scroll to position [3028, 0]
click at [628, 121] on icon at bounding box center [627, 127] width 12 height 12
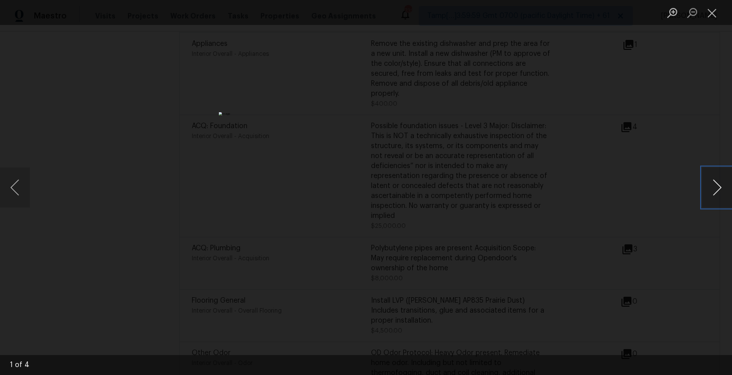
click at [715, 183] on button "Next image" at bounding box center [717, 187] width 30 height 40
click at [649, 139] on div "Lightbox" at bounding box center [366, 187] width 732 height 375
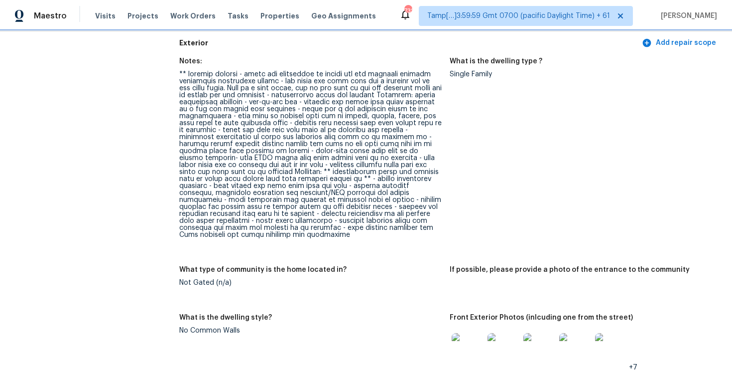
scroll to position [359, 0]
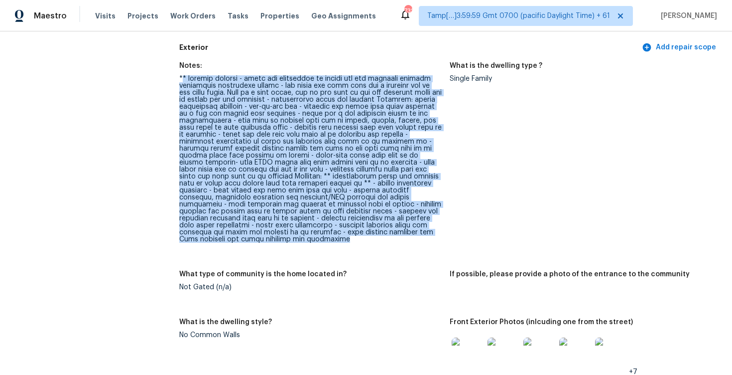
drag, startPoint x: 181, startPoint y: 78, endPoint x: 400, endPoint y: 236, distance: 269.5
click at [400, 236] on figure "Notes:" at bounding box center [314, 160] width 271 height 196
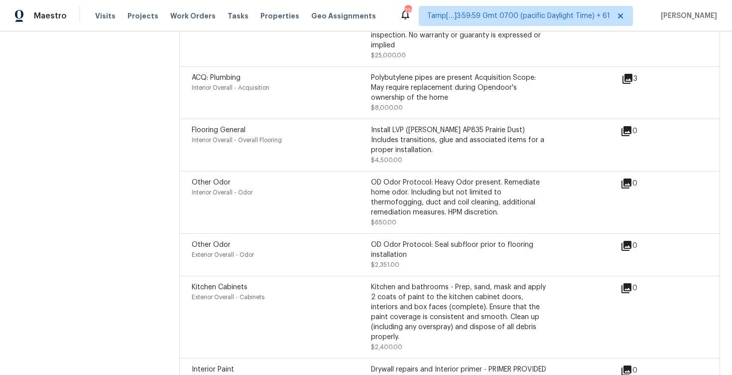
scroll to position [3188, 0]
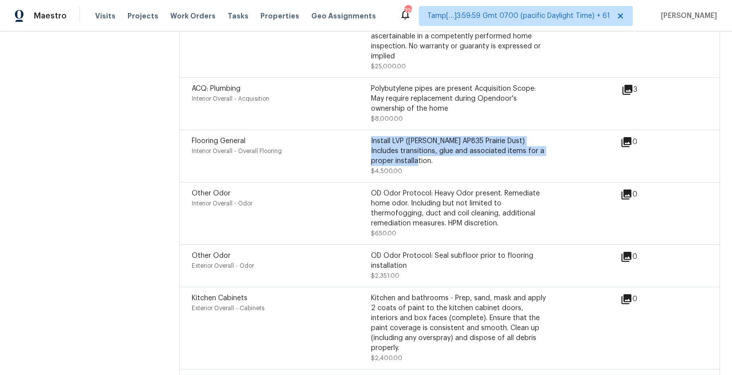
drag, startPoint x: 372, startPoint y: 120, endPoint x: 416, endPoint y: 140, distance: 48.6
click at [416, 140] on div "Install LVP (Knighton AP835 Prairie Dust) Includes transitions, glue and associ…" at bounding box center [460, 151] width 179 height 30
click at [416, 139] on div "Install LVP (Knighton AP835 Prairie Dust) Includes transitions, glue and associ…" at bounding box center [460, 151] width 179 height 30
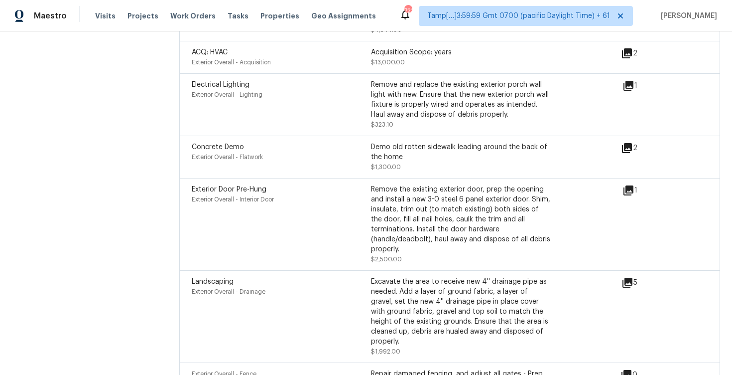
scroll to position [3760, 0]
click at [504, 203] on div "Remove the existing exterior door, prep the opening and install a new 3-0 steel…" at bounding box center [460, 221] width 179 height 70
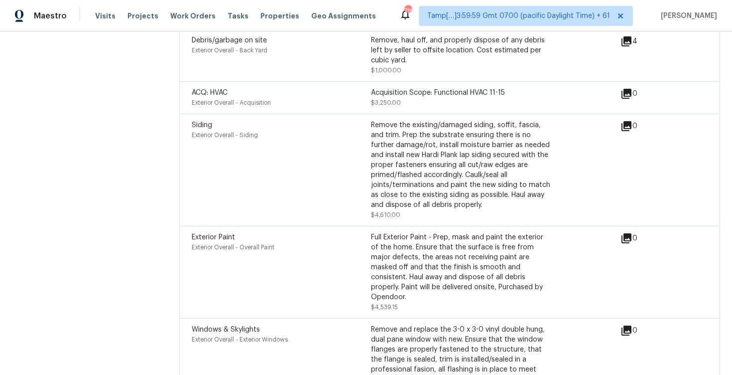
scroll to position [4171, 0]
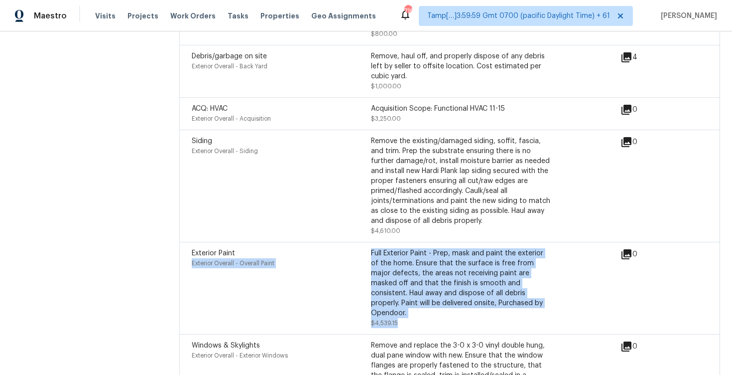
drag, startPoint x: 370, startPoint y: 215, endPoint x: 527, endPoint y: 274, distance: 167.6
click at [527, 274] on div "Exterior Paint Exterior Overall - Overall Paint Full Exterior Paint - Prep, mas…" at bounding box center [371, 288] width 359 height 80
click at [527, 274] on div "Full Exterior Paint - Prep, mask and paint the exterior of the home. Ensure tha…" at bounding box center [460, 288] width 179 height 80
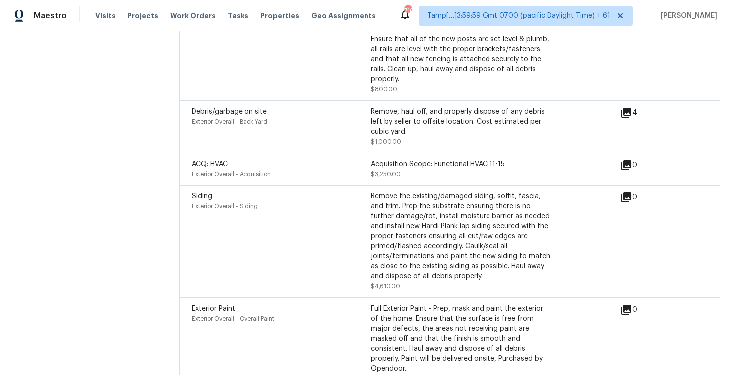
scroll to position [4102, 0]
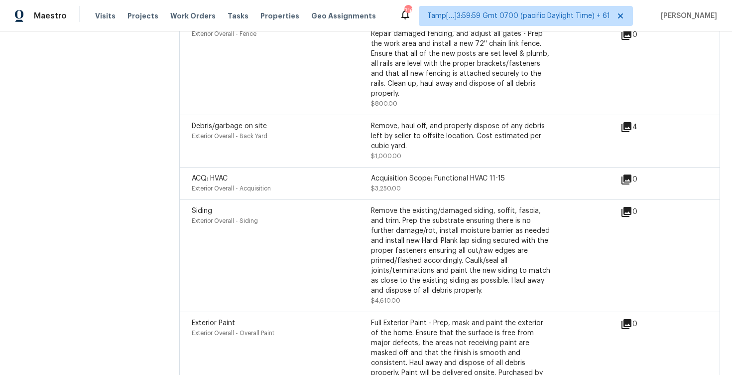
drag, startPoint x: 369, startPoint y: 172, endPoint x: 497, endPoint y: 252, distance: 150.6
click at [497, 252] on div "Siding Exterior Overall - Siding Remove the existing/damaged siding, soffit, fa…" at bounding box center [371, 256] width 359 height 100
click at [430, 218] on div "Remove the existing/damaged siding, soffit, fascia, and trim. Prep the substrat…" at bounding box center [460, 251] width 179 height 90
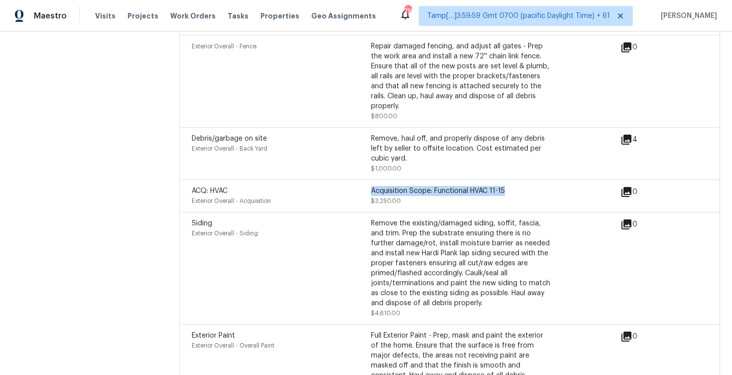
drag, startPoint x: 371, startPoint y: 154, endPoint x: 514, endPoint y: 157, distance: 143.5
click at [514, 186] on div "Acquisition Scope: Functional HVAC 11-15" at bounding box center [460, 191] width 179 height 10
click at [422, 141] on div "Debris/garbage on site Exterior Overall - Back Yard Remove, haul off, and prope…" at bounding box center [449, 153] width 541 height 52
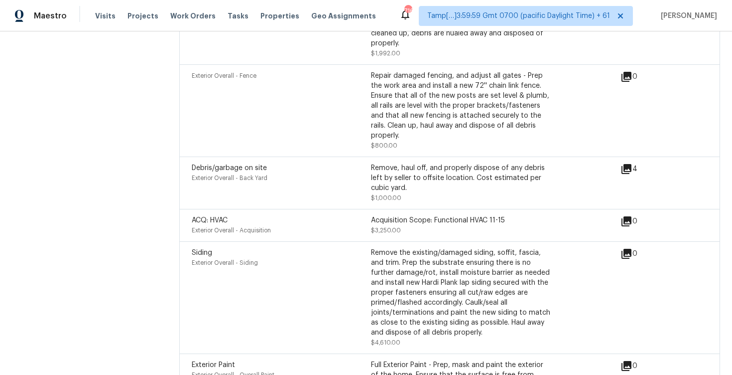
scroll to position [4057, 0]
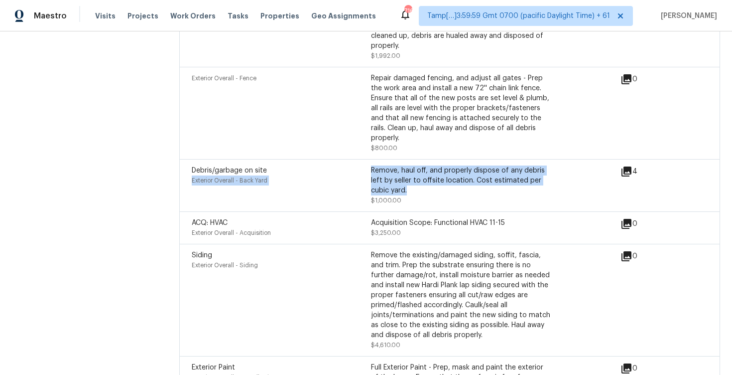
drag, startPoint x: 370, startPoint y: 132, endPoint x: 413, endPoint y: 154, distance: 48.8
click at [413, 165] on div "Debris/garbage on site Exterior Overall - Back Yard Remove, haul off, and prope…" at bounding box center [371, 185] width 359 height 40
click at [413, 165] on div "Remove, haul off, and properly dispose of any debris left by seller to offsite …" at bounding box center [460, 180] width 179 height 30
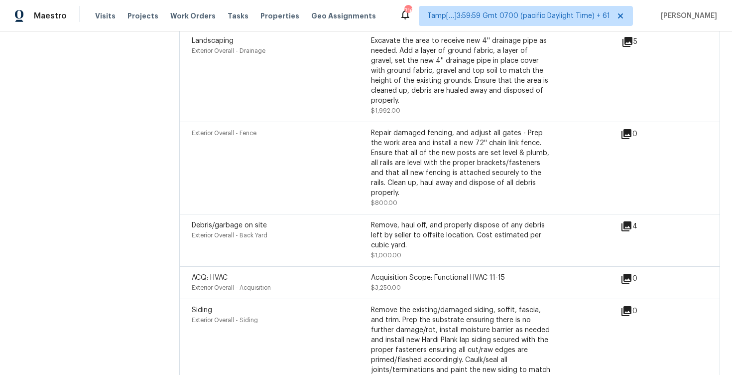
scroll to position [3983, 0]
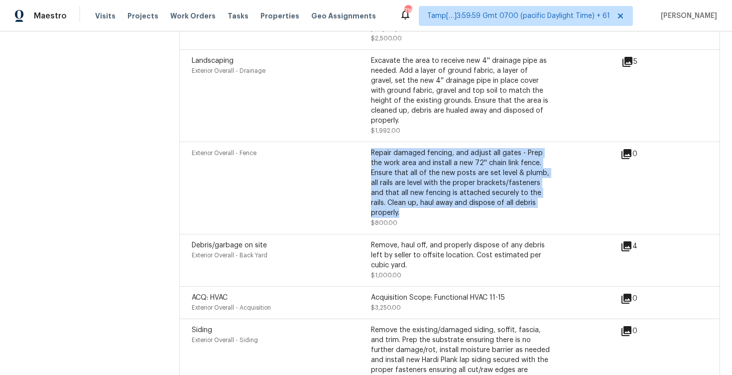
drag, startPoint x: 372, startPoint y: 116, endPoint x: 413, endPoint y: 175, distance: 71.6
click at [413, 176] on div "Repair damaged fencing, and adjust all gates - Prep the work area and install a…" at bounding box center [460, 183] width 179 height 70
click at [413, 175] on div "Repair damaged fencing, and adjust all gates - Prep the work area and install a…" at bounding box center [460, 183] width 179 height 70
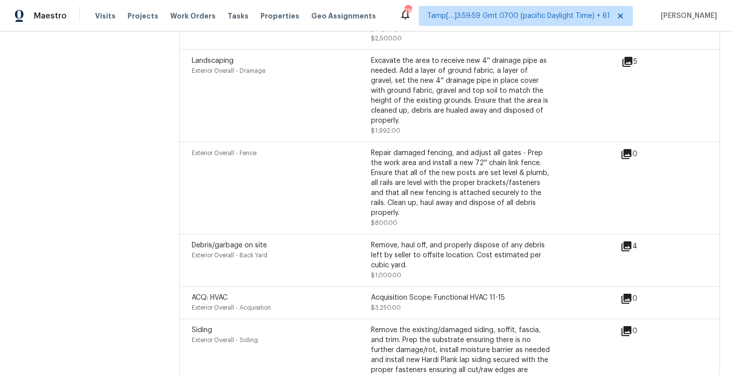
scroll to position [3941, 0]
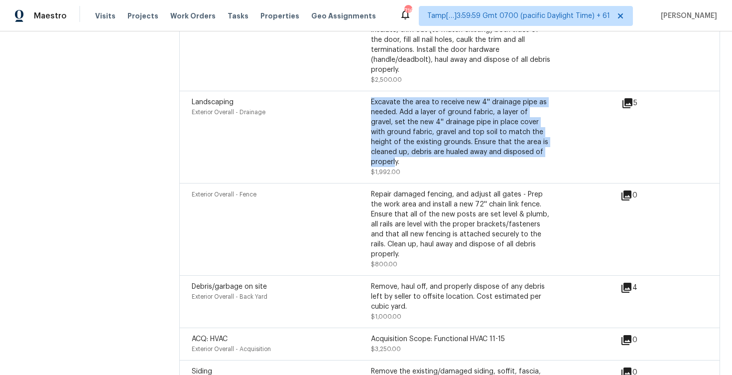
drag, startPoint x: 372, startPoint y: 76, endPoint x: 539, endPoint y: 124, distance: 173.0
click at [539, 124] on div "Excavate the area to receive new 4'' drainage pipe as needed. Add a layer of gr…" at bounding box center [460, 132] width 179 height 70
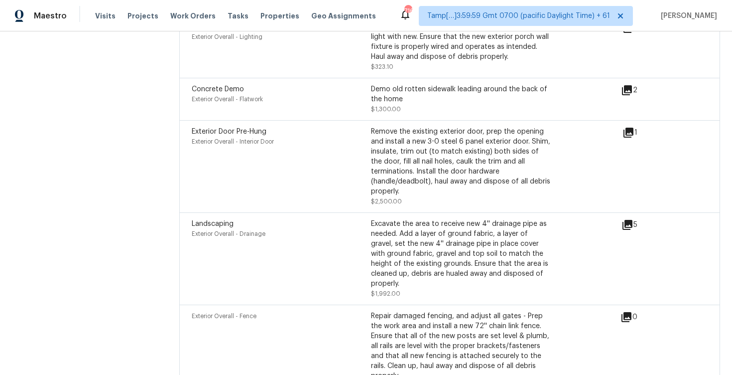
scroll to position [3816, 0]
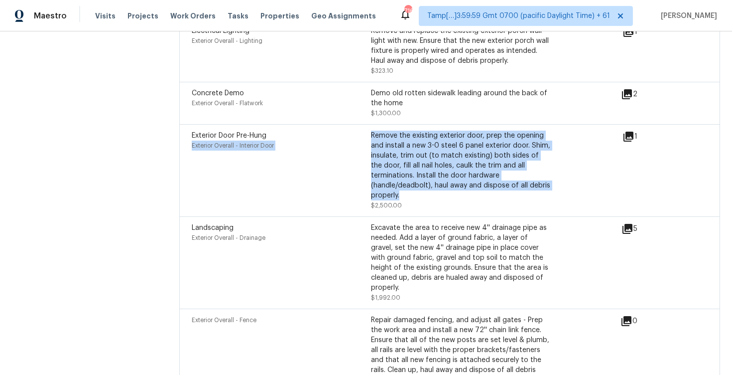
drag, startPoint x: 369, startPoint y: 108, endPoint x: 417, endPoint y: 167, distance: 76.9
click at [417, 167] on div "Exterior Door Pre-Hung Exterior Overall - Interior Door Remove the existing ext…" at bounding box center [371, 171] width 359 height 80
click at [417, 167] on div "Remove the existing exterior door, prep the opening and install a new 3-0 steel…" at bounding box center [460, 166] width 179 height 70
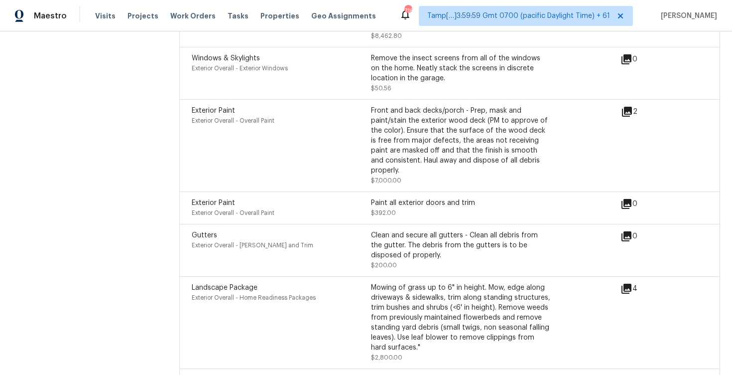
scroll to position [4638, 0]
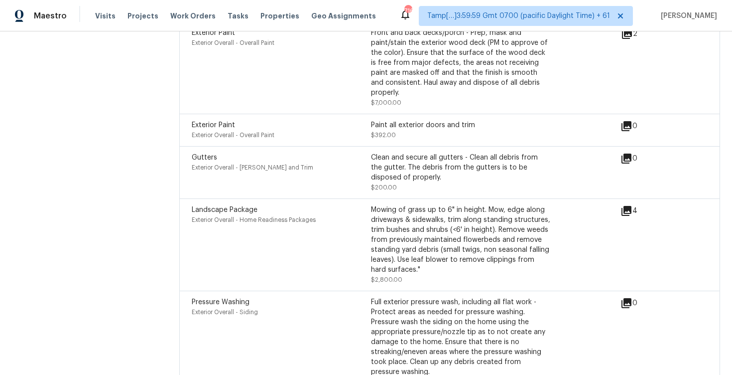
click at [290, 152] on div "Gutters" at bounding box center [281, 157] width 179 height 10
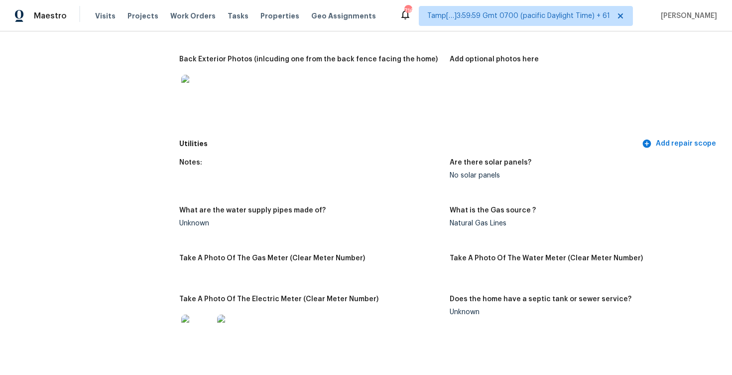
scroll to position [1665, 0]
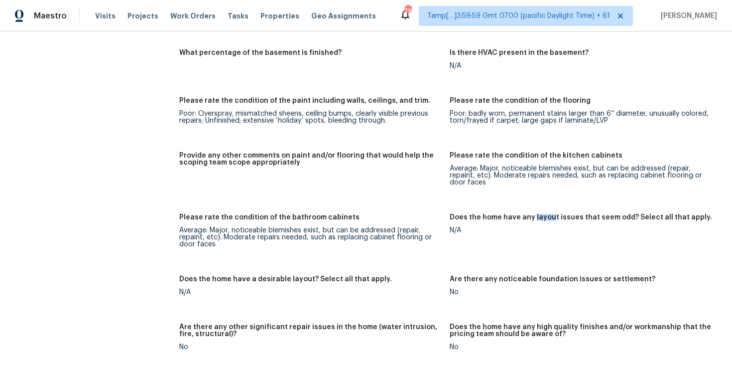
click at [279, 121] on figure "Please rate the condition of the paint including walls, ceilings, and trim. Poo…" at bounding box center [314, 118] width 271 height 43
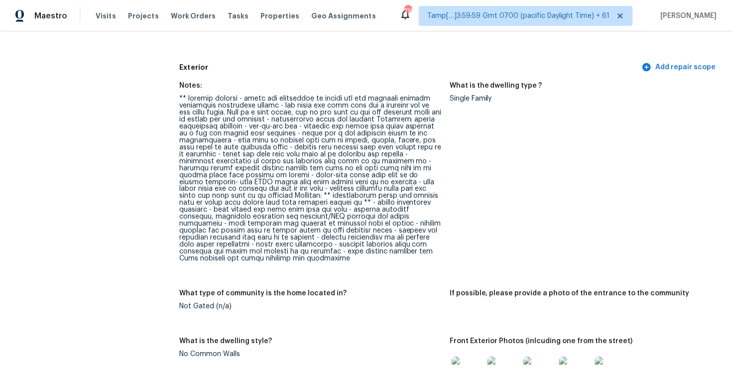
scroll to position [3159, 0]
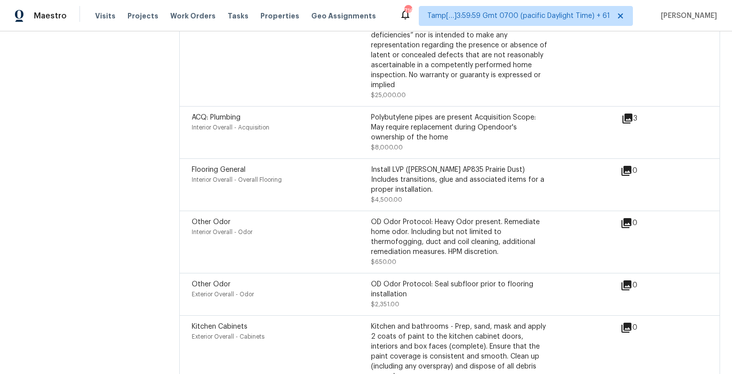
click at [296, 217] on div "Other Odor" at bounding box center [281, 222] width 179 height 10
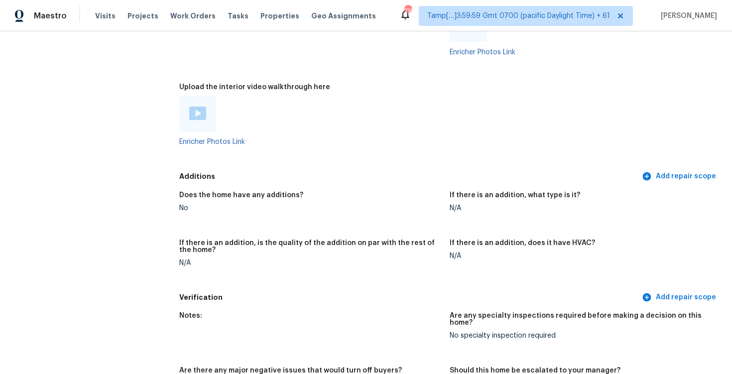
scroll to position [1809, 0]
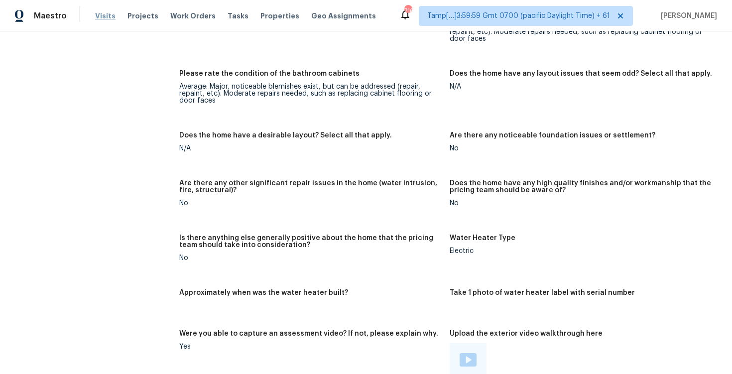
click at [99, 20] on span "Visits" at bounding box center [105, 16] width 20 height 10
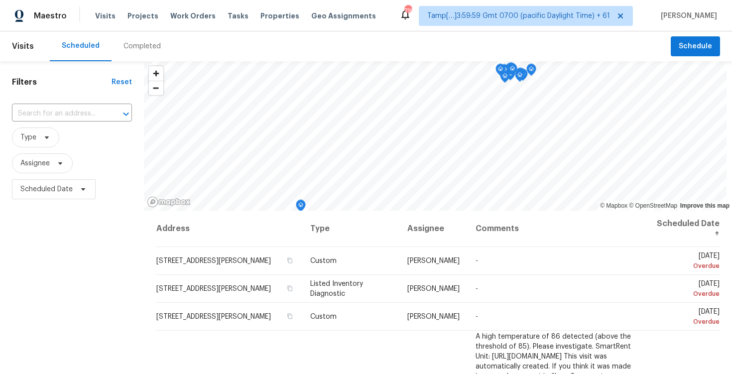
click at [138, 55] on div "Completed" at bounding box center [142, 46] width 61 height 30
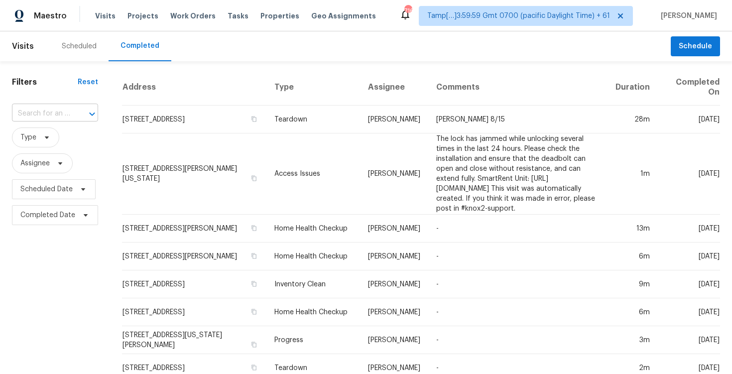
click at [59, 119] on input "text" at bounding box center [41, 113] width 58 height 15
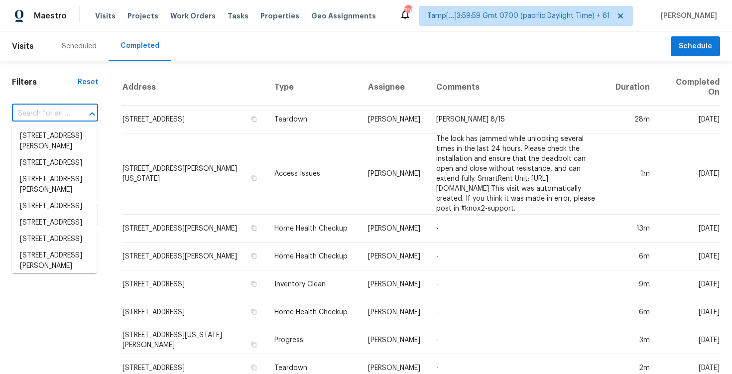
paste input "9664 Gwynndale Dr, Clinton, MD 20735"
type input "9664 Gwynndale Dr, Clinton, MD 20735"
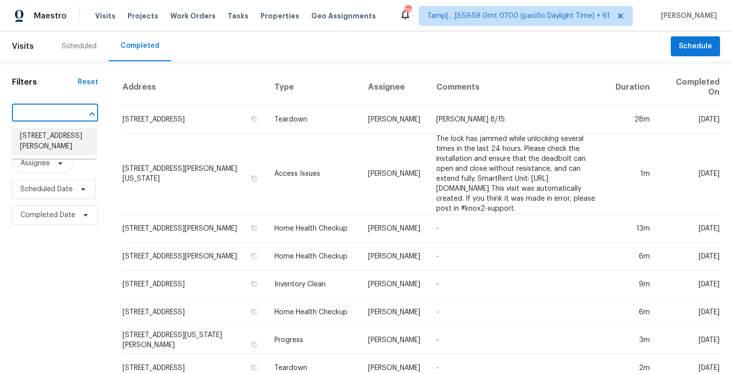
click at [73, 142] on li "9664 Gwynndale Dr, Clinton, MD 20735" at bounding box center [54, 141] width 85 height 27
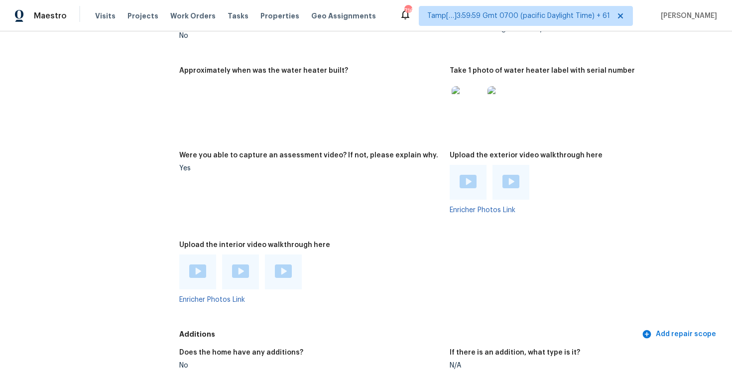
scroll to position [2178, 0]
click at [283, 266] on img at bounding box center [283, 270] width 17 height 13
click at [242, 265] on img at bounding box center [240, 270] width 17 height 13
click at [279, 275] on img at bounding box center [283, 270] width 17 height 13
click at [239, 263] on div at bounding box center [240, 271] width 37 height 35
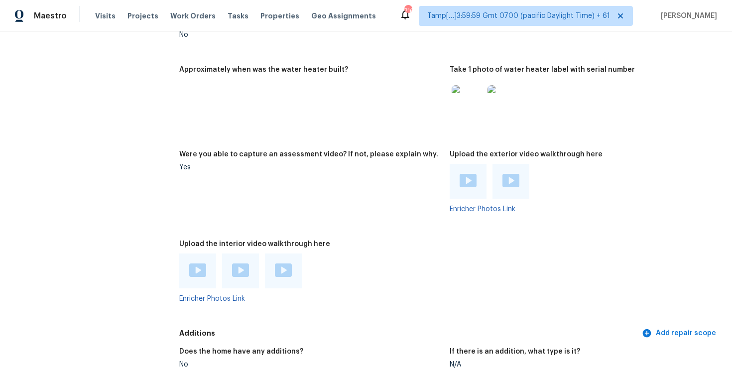
click at [240, 269] on img at bounding box center [240, 270] width 17 height 13
click at [196, 278] on div at bounding box center [197, 271] width 37 height 35
click at [194, 270] on img at bounding box center [197, 270] width 17 height 13
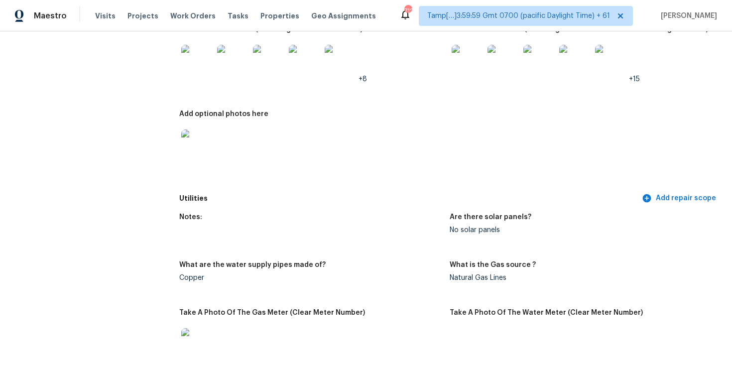
scroll to position [0, 0]
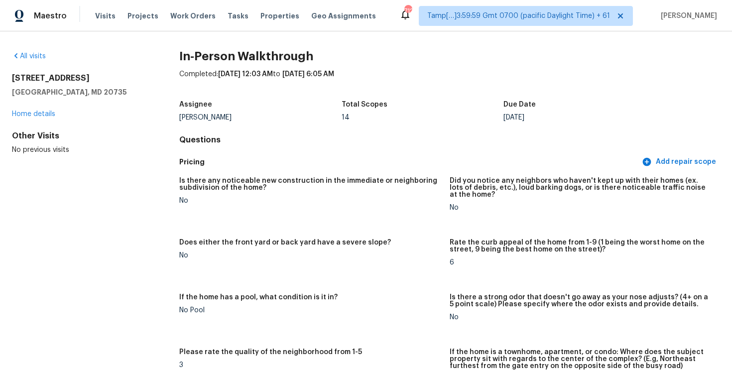
click at [327, 119] on div "[PERSON_NAME]" at bounding box center [260, 117] width 162 height 7
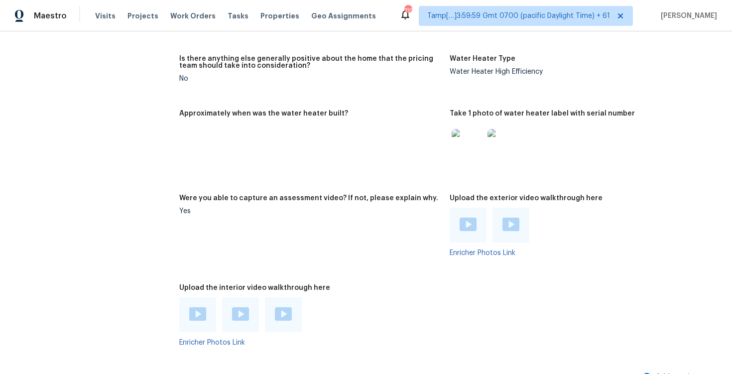
scroll to position [2136, 0]
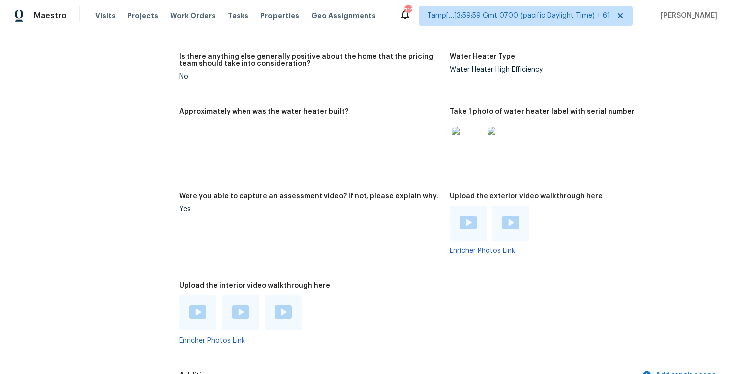
click at [462, 136] on img at bounding box center [468, 143] width 32 height 32
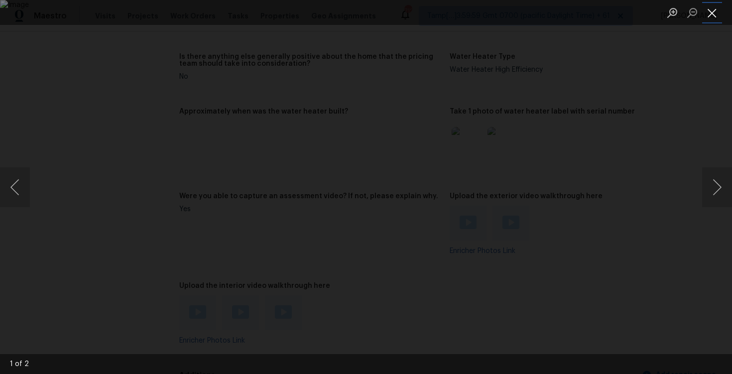
click at [710, 13] on button "Close lightbox" at bounding box center [712, 12] width 20 height 17
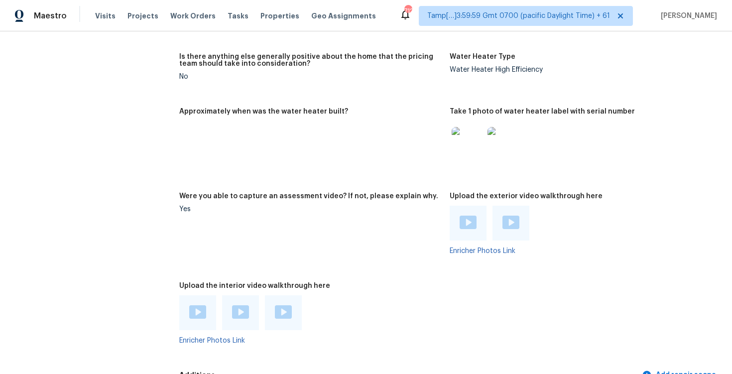
click at [396, 194] on h5 "Were you able to capture an assessment video? If not, please explain why." at bounding box center [308, 196] width 259 height 7
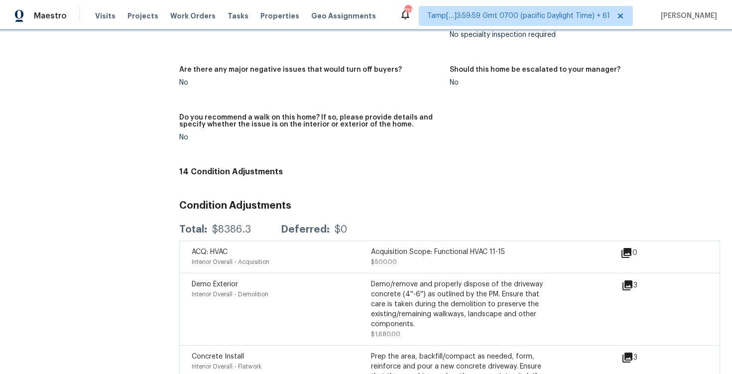
scroll to position [2634, 0]
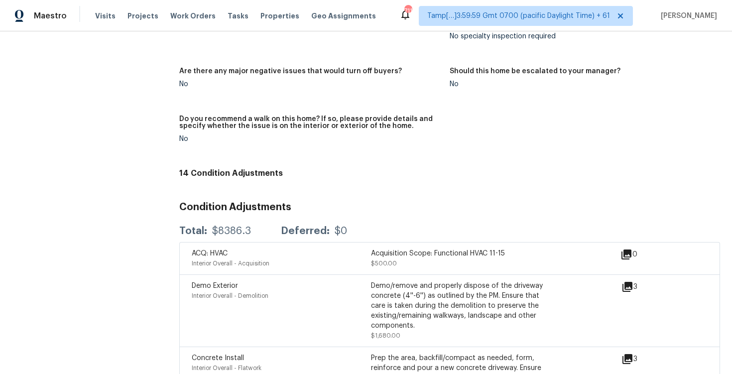
click at [405, 168] on h4 "14 Condition Adjustments" at bounding box center [449, 173] width 541 height 10
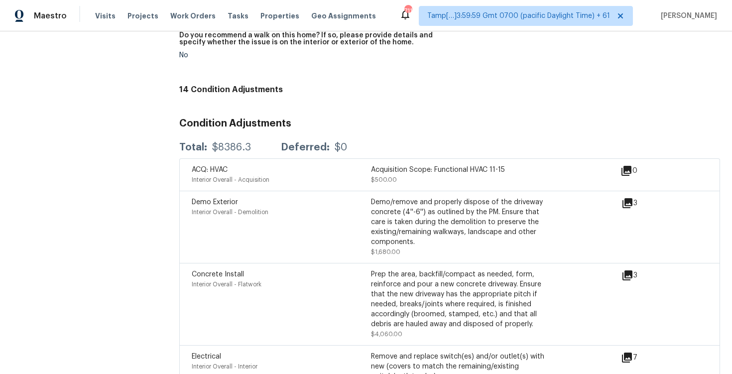
scroll to position [2754, 0]
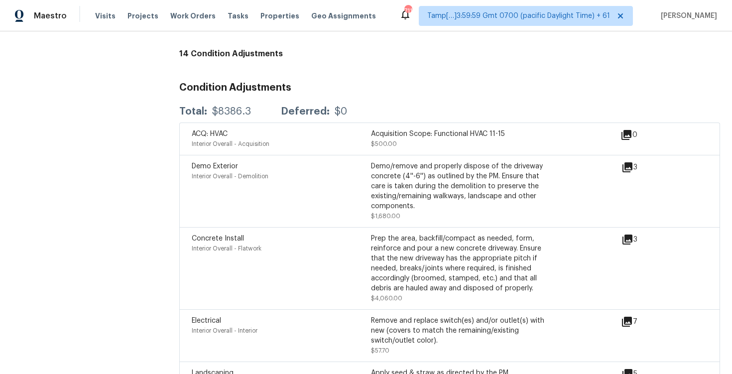
click at [298, 155] on div "Demo Exterior Interior Overall - Demolition Demo/remove and properly dispose of…" at bounding box center [449, 191] width 541 height 72
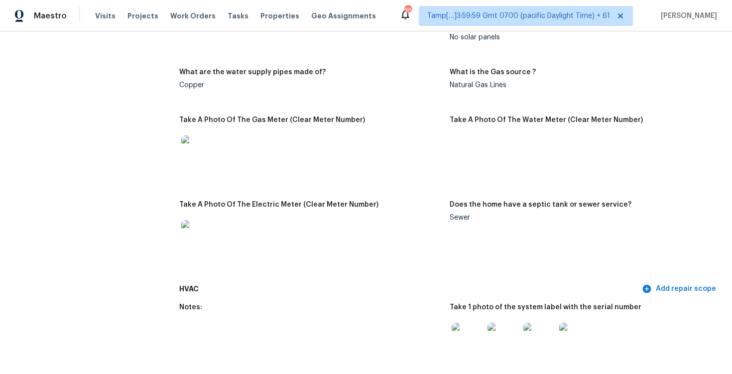
scroll to position [625, 0]
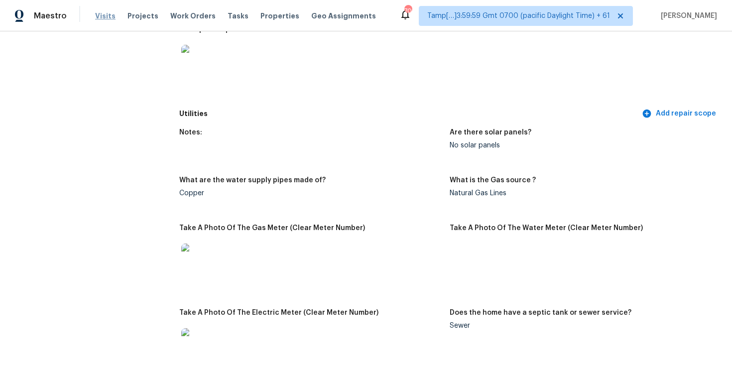
click at [106, 16] on span "Visits" at bounding box center [105, 16] width 20 height 10
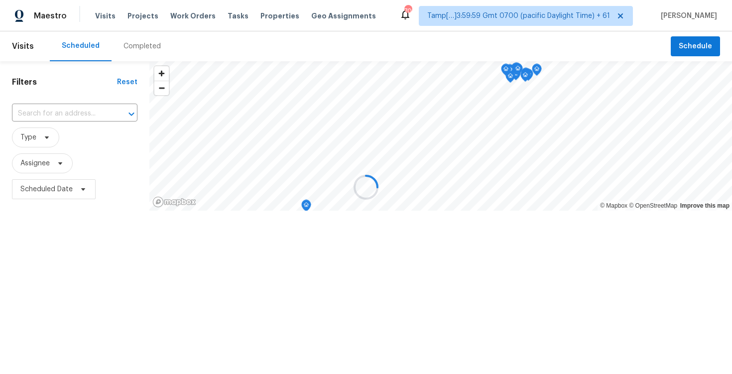
click at [144, 57] on div at bounding box center [366, 187] width 732 height 374
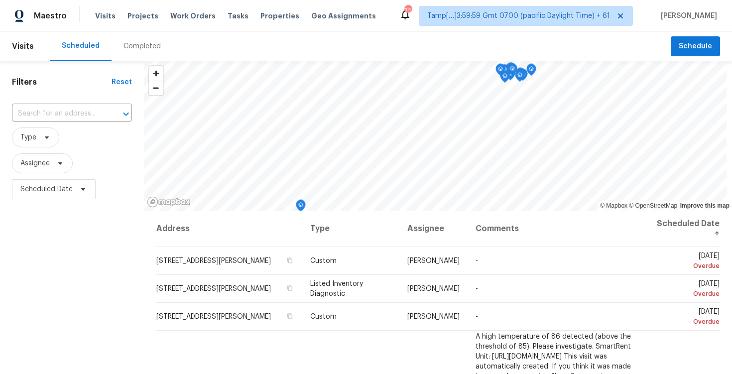
click at [142, 50] on div "Completed" at bounding box center [142, 46] width 37 height 10
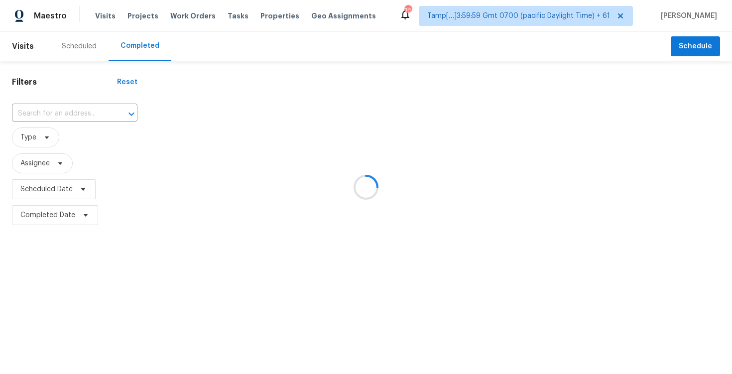
click at [64, 110] on div at bounding box center [366, 187] width 732 height 374
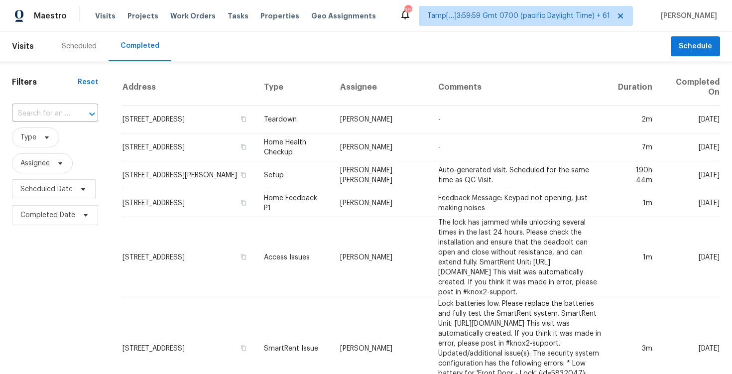
click at [64, 110] on input "text" at bounding box center [41, 113] width 58 height 15
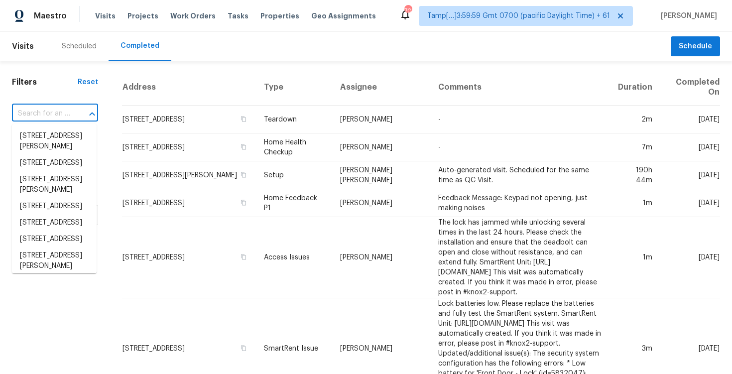
paste input "129 Onyx Ct, Carrollton, GA 30116"
type input "129 Onyx Ct, Carrollton, GA 30116"
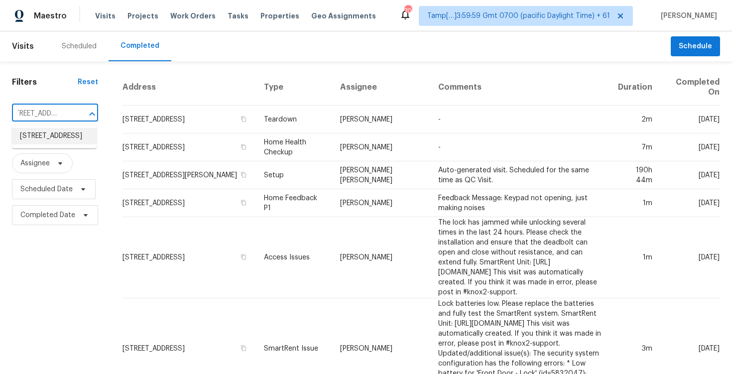
click at [73, 139] on li "129 Onyx Ct, Carrollton, GA 30116" at bounding box center [54, 136] width 85 height 16
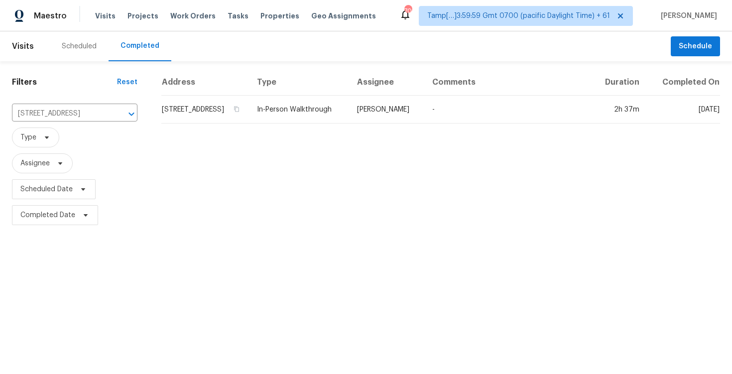
click at [183, 116] on td "129 Onyx Ct, Carrollton, GA 30116" at bounding box center [205, 110] width 88 height 28
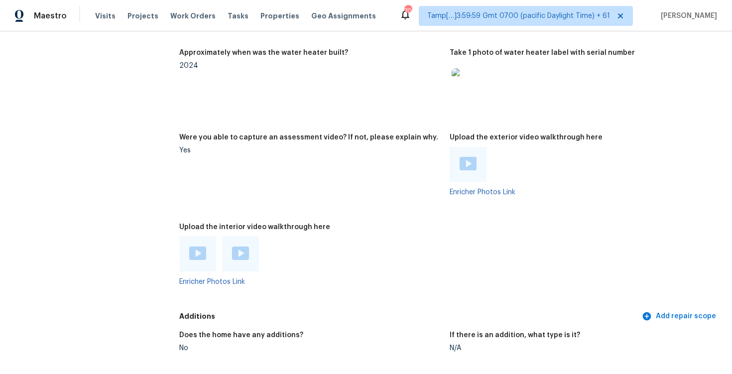
scroll to position [2042, 0]
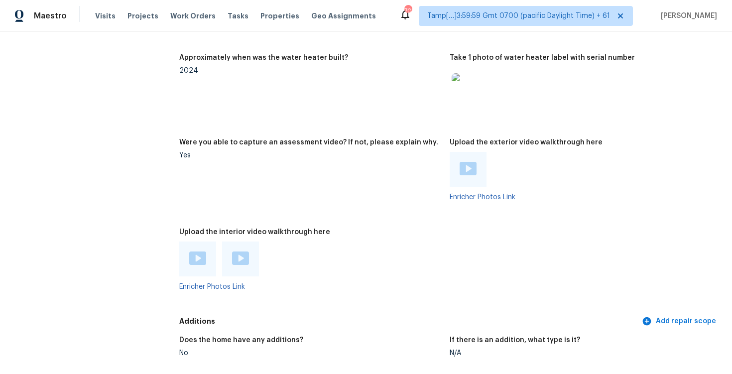
click at [194, 253] on div at bounding box center [197, 259] width 37 height 35
click at [199, 252] on img at bounding box center [197, 258] width 17 height 13
click at [246, 252] on img at bounding box center [240, 258] width 17 height 13
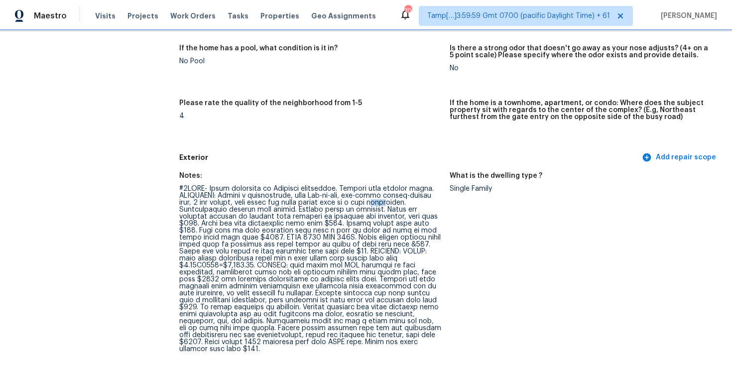
scroll to position [332, 0]
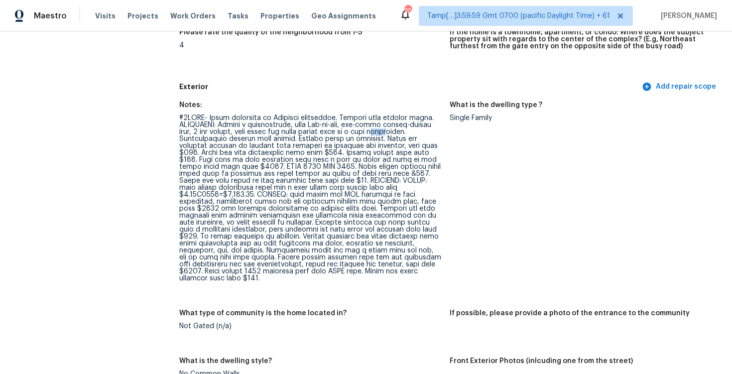
click at [336, 173] on div at bounding box center [310, 198] width 263 height 167
drag, startPoint x: 179, startPoint y: 118, endPoint x: 394, endPoint y: 277, distance: 266.7
click at [394, 277] on figure "Notes:" at bounding box center [314, 200] width 271 height 196
click at [385, 244] on div at bounding box center [310, 198] width 263 height 167
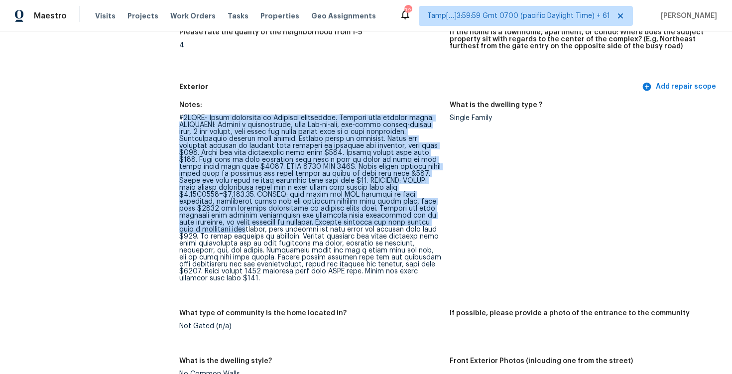
drag, startPoint x: 180, startPoint y: 118, endPoint x: 371, endPoint y: 229, distance: 220.5
click at [370, 228] on div at bounding box center [310, 198] width 263 height 167
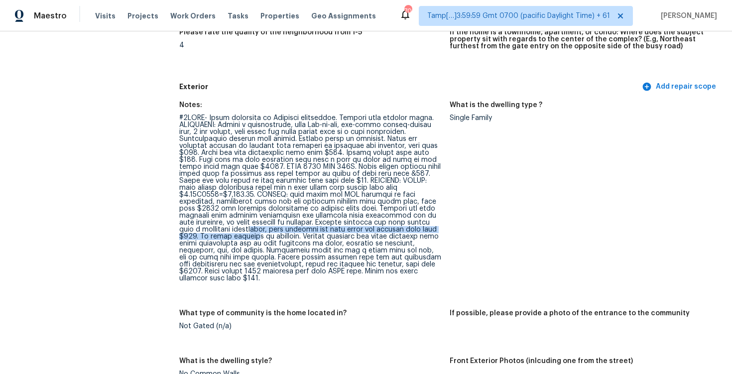
drag, startPoint x: 368, startPoint y: 226, endPoint x: 362, endPoint y: 224, distance: 6.2
click at [369, 227] on div at bounding box center [310, 198] width 263 height 167
click at [362, 224] on div at bounding box center [310, 198] width 263 height 167
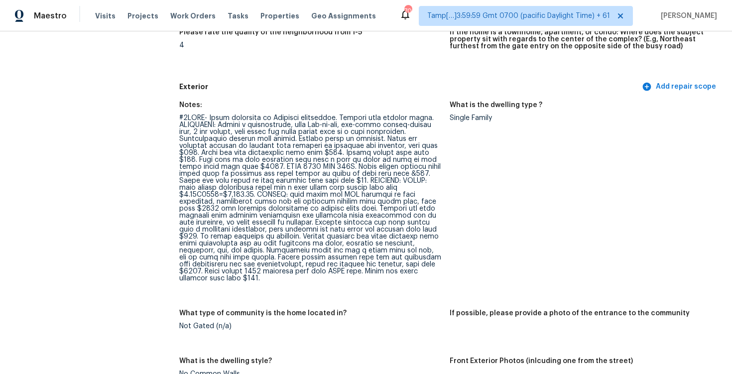
drag, startPoint x: 177, startPoint y: 117, endPoint x: 428, endPoint y: 278, distance: 298.5
click at [388, 225] on div at bounding box center [310, 198] width 263 height 167
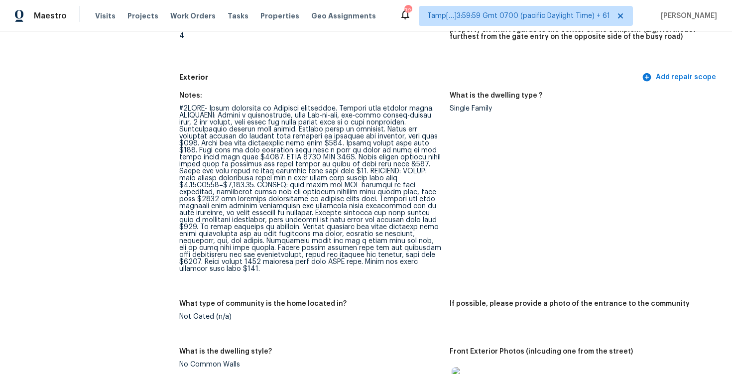
scroll to position [340, 0]
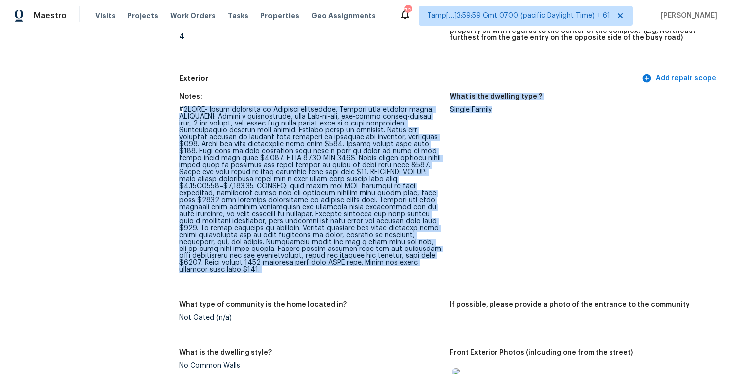
drag, startPoint x: 178, startPoint y: 111, endPoint x: 452, endPoint y: 273, distance: 317.6
click at [431, 252] on div at bounding box center [310, 189] width 263 height 167
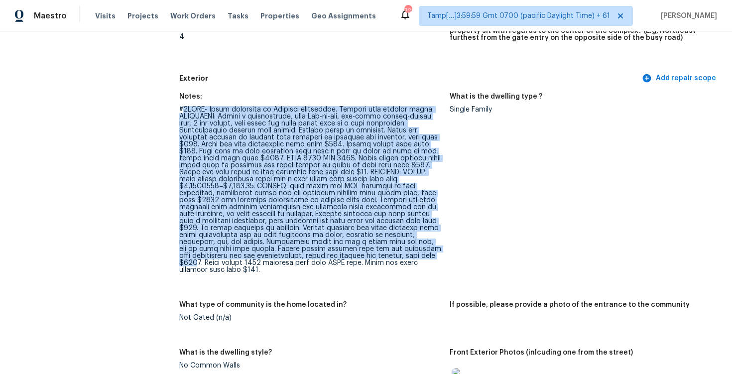
drag, startPoint x: 177, startPoint y: 108, endPoint x: 374, endPoint y: 254, distance: 244.7
click at [381, 264] on div at bounding box center [310, 189] width 263 height 167
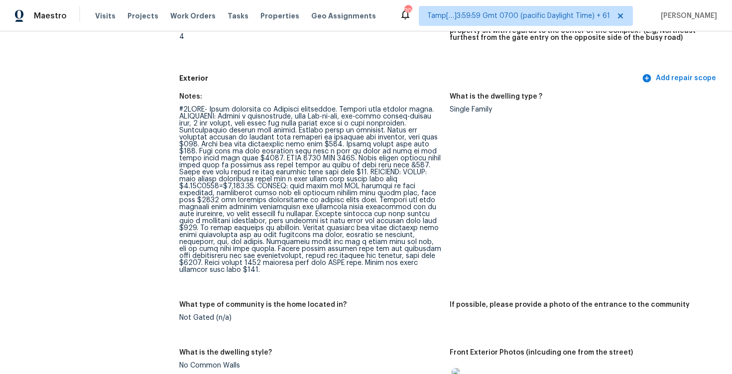
drag, startPoint x: 179, startPoint y: 105, endPoint x: 418, endPoint y: 274, distance: 293.1
click at [418, 274] on figure "Notes:" at bounding box center [314, 191] width 271 height 196
copy figure "#3PIWT- Visit completed by Opendoor contractor. Provide full virtual scope. EXT…"
click at [341, 273] on figure "Notes:" at bounding box center [314, 191] width 271 height 196
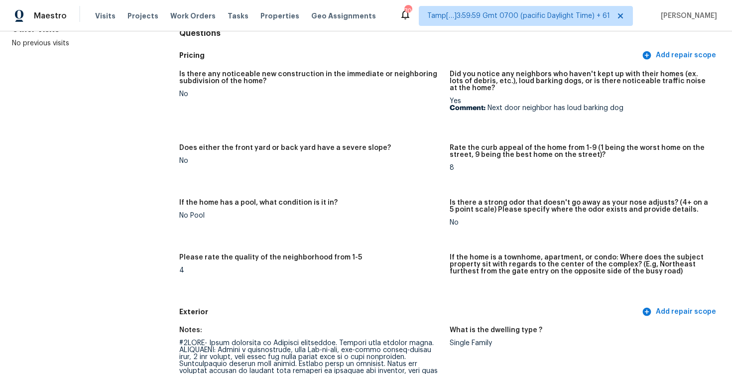
click at [332, 269] on div "4" at bounding box center [310, 270] width 263 height 7
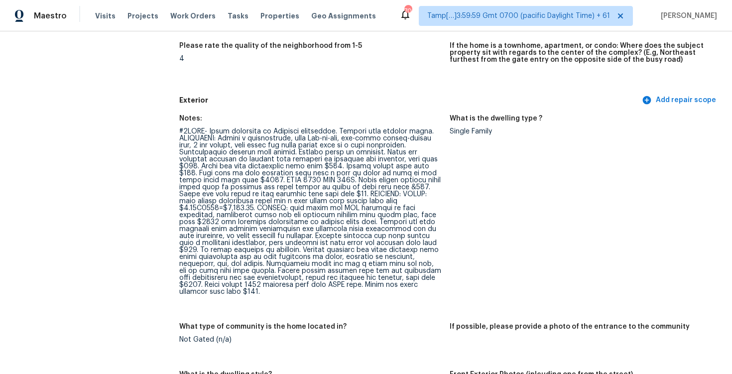
scroll to position [314, 0]
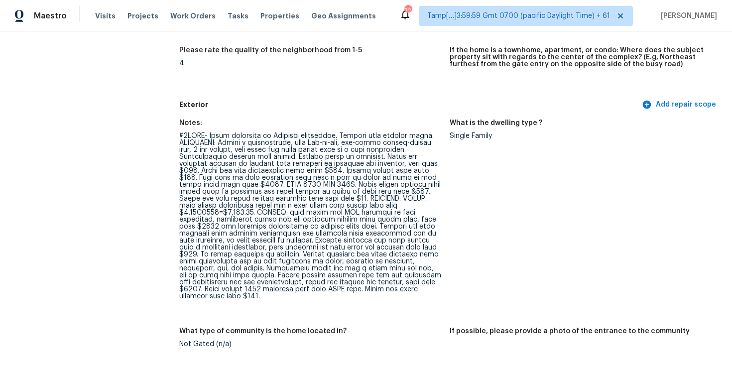
drag, startPoint x: 194, startPoint y: 143, endPoint x: 256, endPoint y: 297, distance: 166.1
click at [256, 297] on figure "Notes:" at bounding box center [314, 218] width 271 height 196
click at [334, 253] on div at bounding box center [310, 216] width 263 height 167
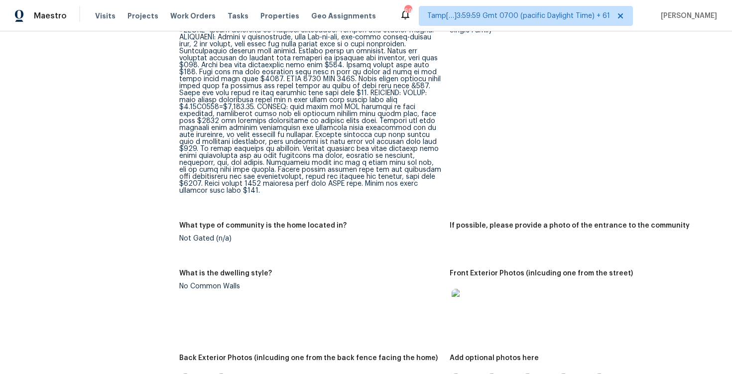
scroll to position [433, 0]
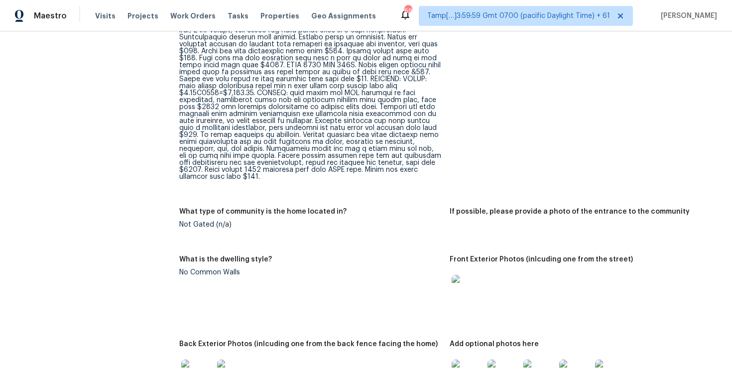
drag, startPoint x: 236, startPoint y: 164, endPoint x: 249, endPoint y: 176, distance: 17.3
click at [249, 176] on figure "Notes:" at bounding box center [314, 98] width 271 height 196
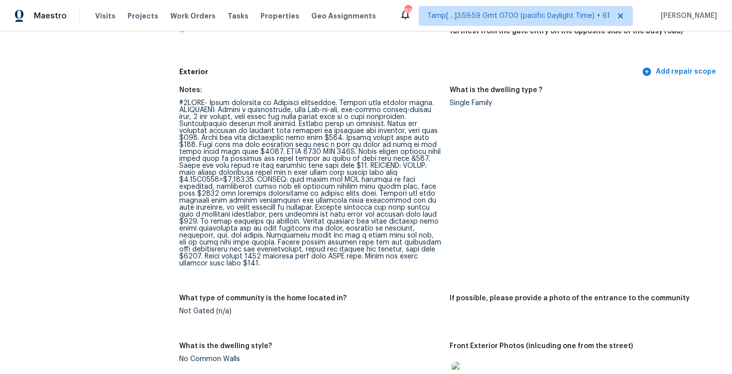
scroll to position [337, 0]
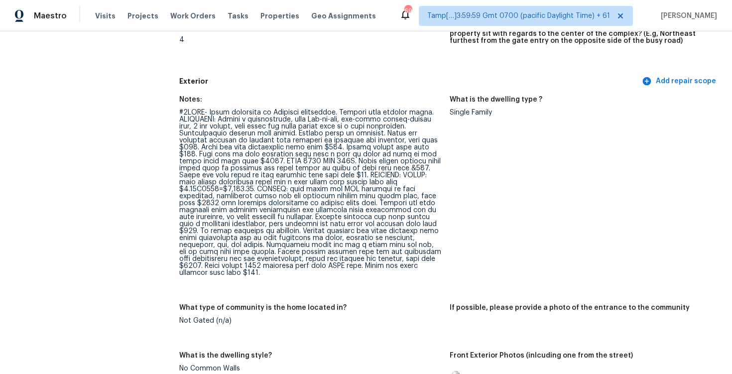
click at [363, 180] on div at bounding box center [310, 192] width 263 height 167
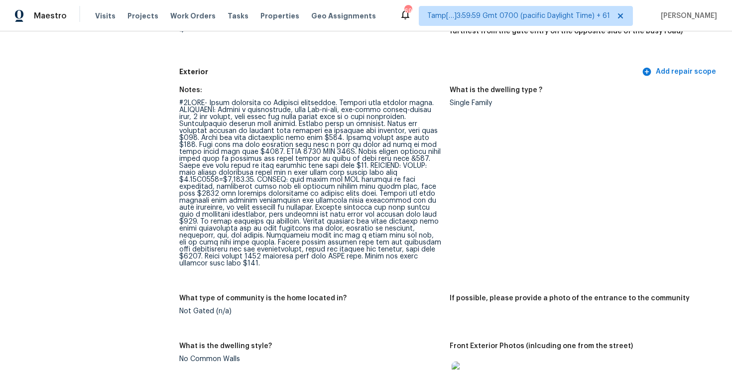
scroll to position [347, 0]
drag, startPoint x: 406, startPoint y: 172, endPoint x: 446, endPoint y: 172, distance: 40.4
click at [446, 172] on figure "Notes:" at bounding box center [314, 184] width 271 height 196
copy div "4,457.20."
click at [401, 154] on div at bounding box center [310, 182] width 263 height 167
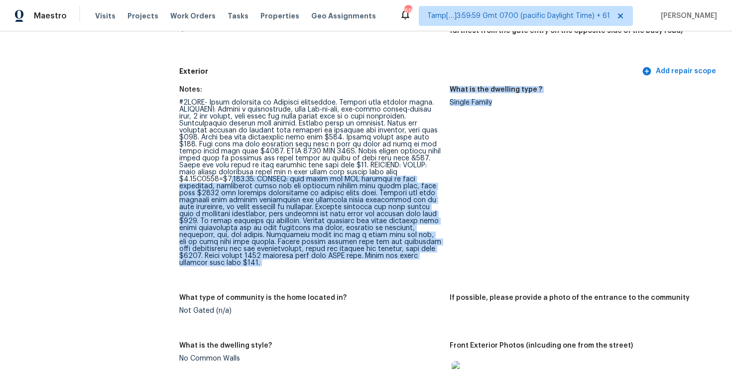
drag, startPoint x: 409, startPoint y: 171, endPoint x: 468, endPoint y: 169, distance: 59.3
click at [468, 169] on div "Notes: What is the dwelling type ? Single Family What type of community is the …" at bounding box center [449, 292] width 541 height 425
click at [468, 169] on figure "What is the dwelling type ? Single Family" at bounding box center [585, 184] width 271 height 196
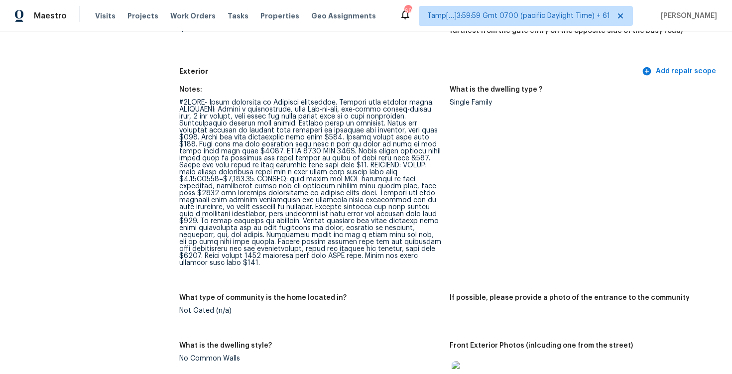
drag, startPoint x: 409, startPoint y: 173, endPoint x: 439, endPoint y: 173, distance: 29.9
click at [439, 173] on div at bounding box center [310, 182] width 263 height 167
drag, startPoint x: 405, startPoint y: 173, endPoint x: 436, endPoint y: 173, distance: 30.9
click at [436, 173] on div at bounding box center [310, 182] width 263 height 167
copy div "4,457.20."
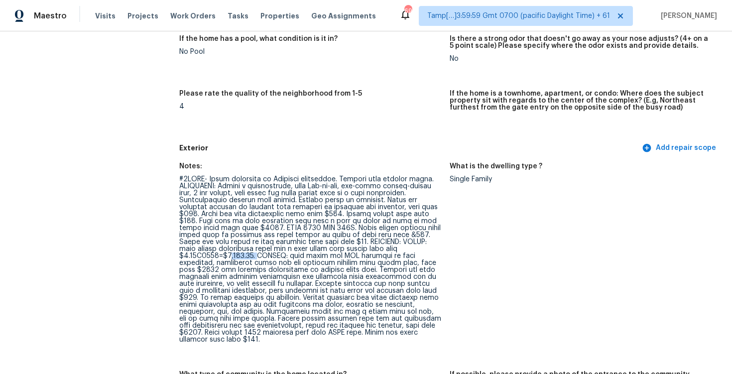
scroll to position [248, 0]
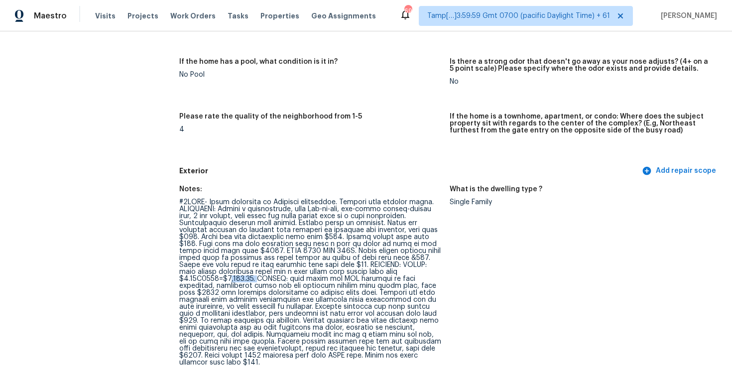
click at [331, 120] on h5 "Please rate the quality of the neighborhood from 1-5" at bounding box center [270, 116] width 183 height 7
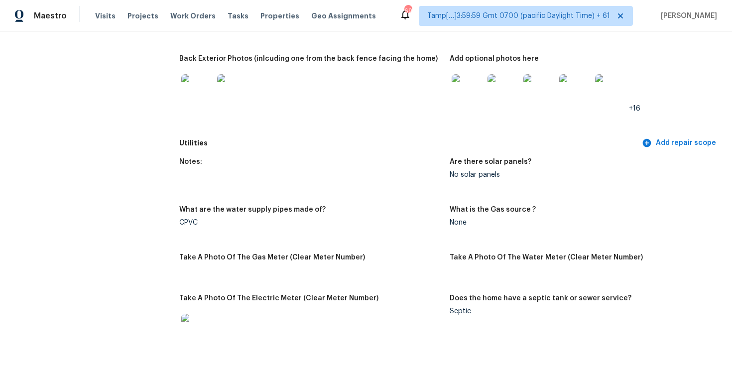
scroll to position [645, 0]
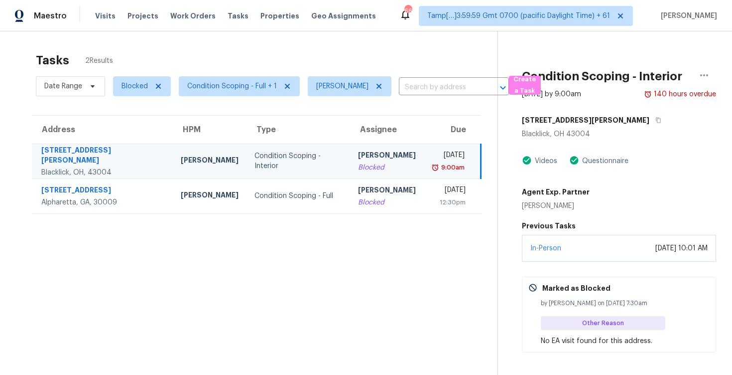
scroll to position [31, 0]
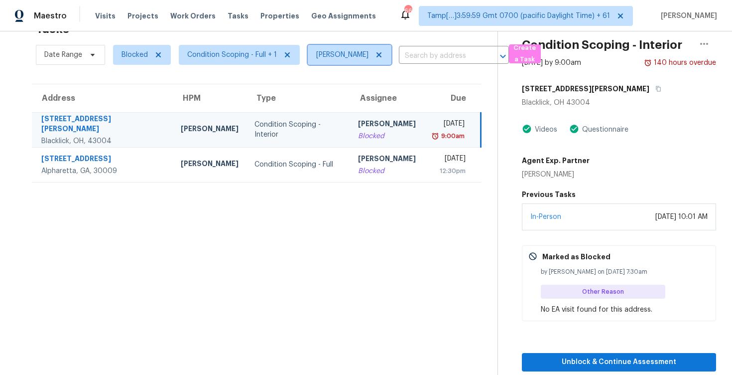
click at [379, 56] on icon at bounding box center [379, 54] width 5 height 5
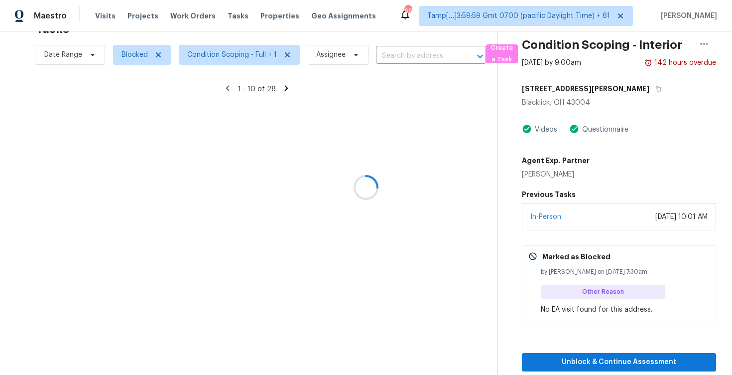
click at [157, 57] on div at bounding box center [366, 187] width 732 height 375
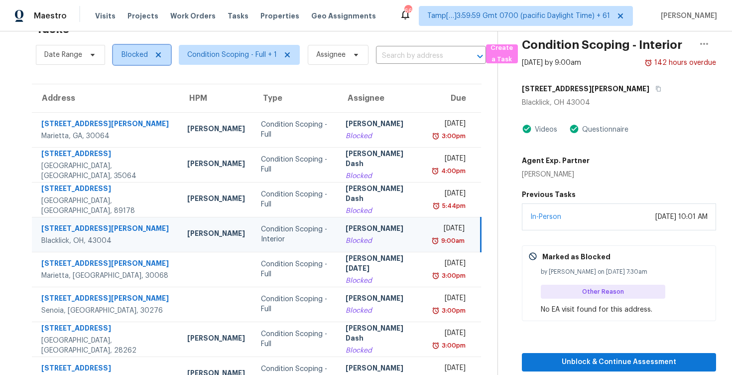
click at [142, 54] on span "Blocked" at bounding box center [135, 55] width 26 height 10
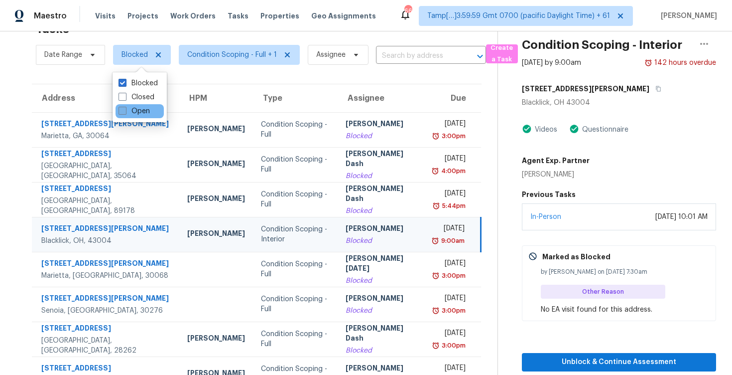
click at [142, 109] on label "Open" at bounding box center [134, 111] width 31 height 10
click at [125, 109] on input "Open" at bounding box center [122, 109] width 6 height 6
checkbox input "true"
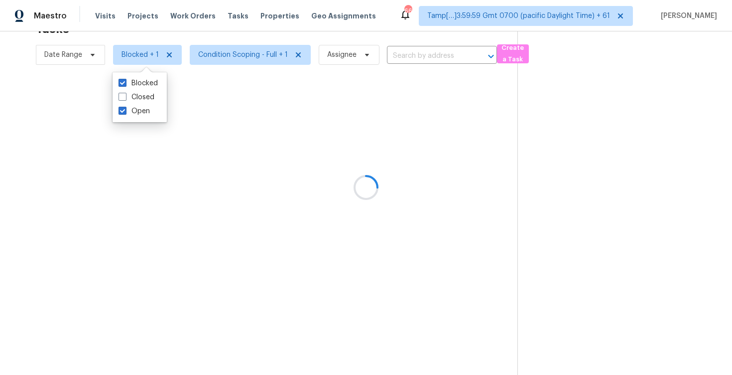
click at [141, 76] on div "Blocked Closed Open" at bounding box center [140, 97] width 54 height 50
click at [140, 82] on label "Blocked" at bounding box center [138, 83] width 39 height 10
click at [125, 82] on input "Blocked" at bounding box center [122, 81] width 6 height 6
checkbox input "false"
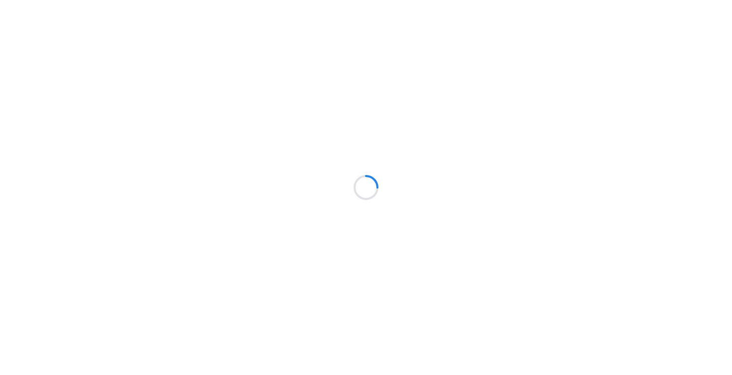
click at [173, 41] on div at bounding box center [366, 187] width 732 height 375
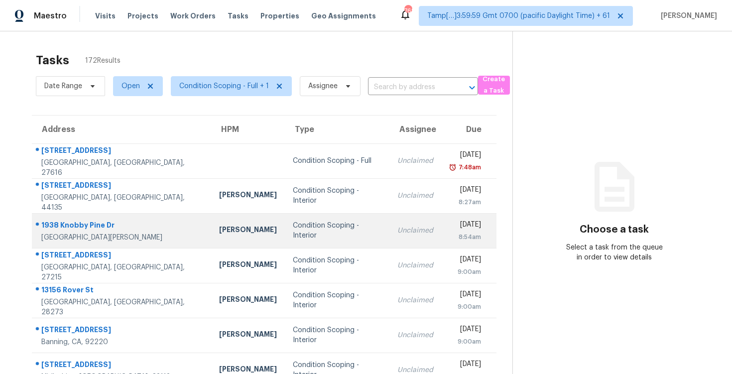
scroll to position [144, 0]
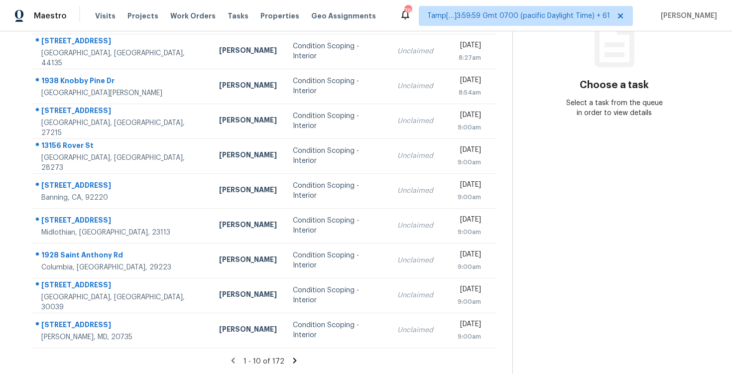
click at [295, 362] on icon at bounding box center [294, 360] width 9 height 9
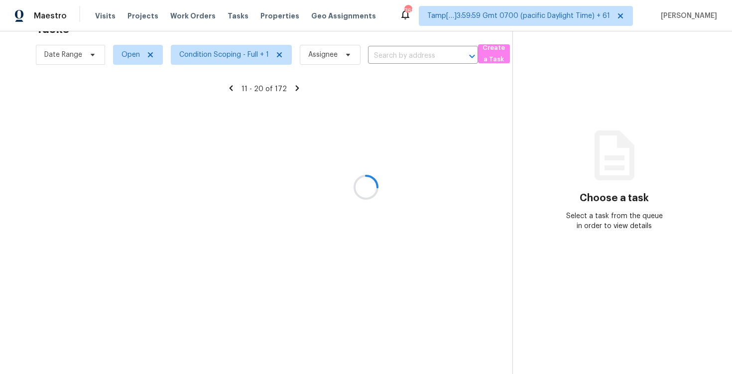
scroll to position [31, 0]
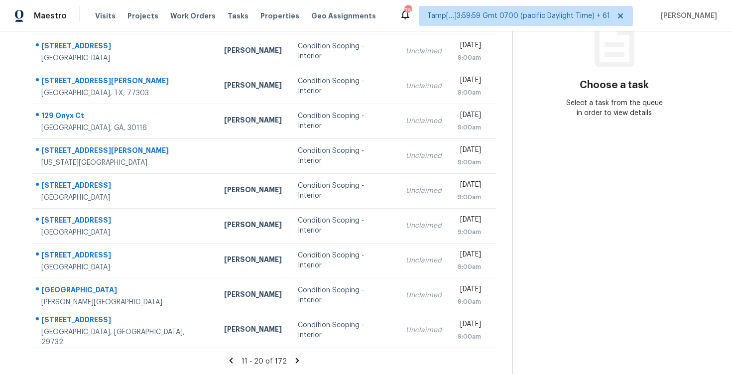
click at [296, 358] on icon at bounding box center [297, 360] width 3 height 5
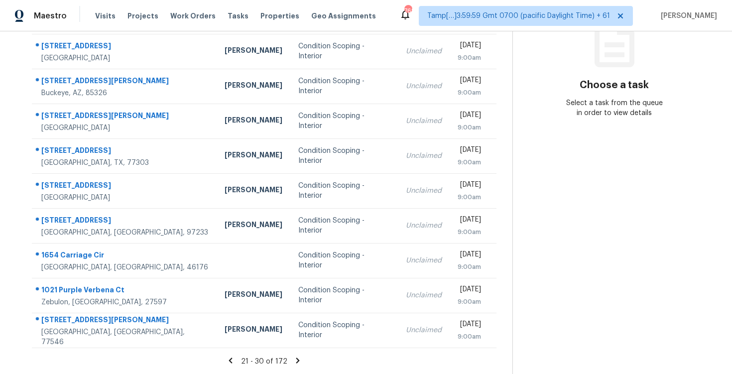
click at [296, 358] on icon at bounding box center [297, 360] width 3 height 5
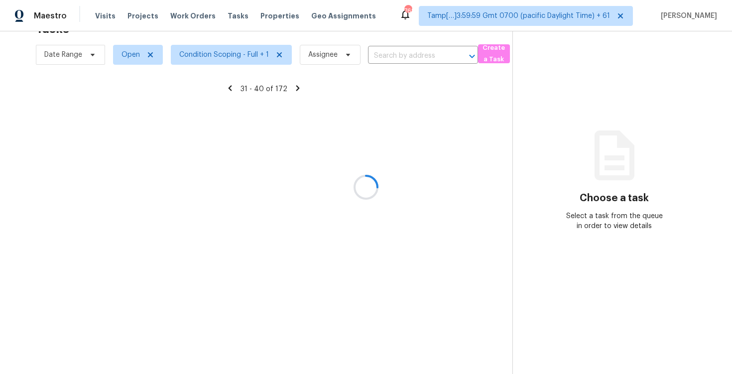
scroll to position [144, 0]
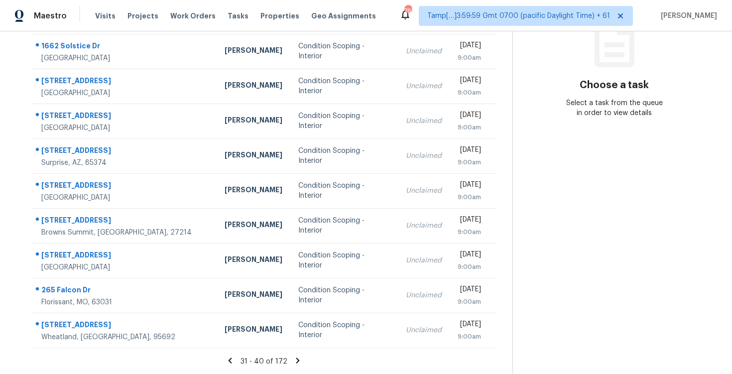
click at [232, 363] on icon at bounding box center [230, 360] width 3 height 5
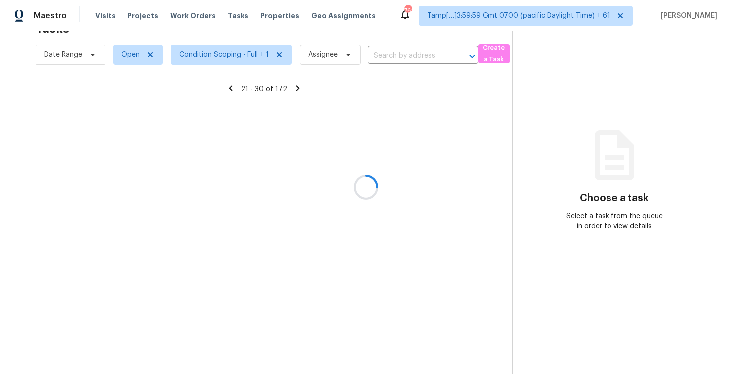
scroll to position [31, 0]
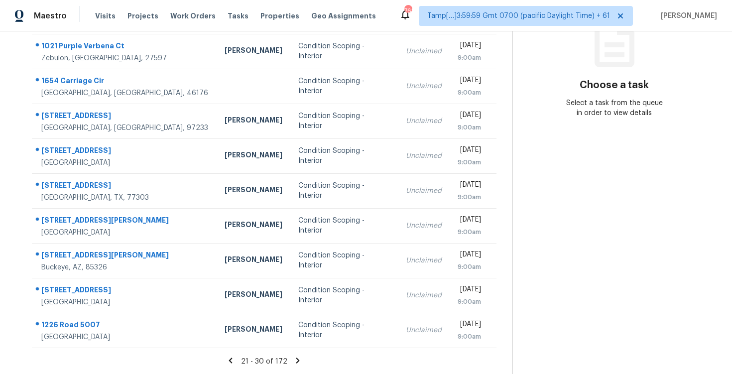
click at [233, 362] on icon at bounding box center [230, 360] width 3 height 5
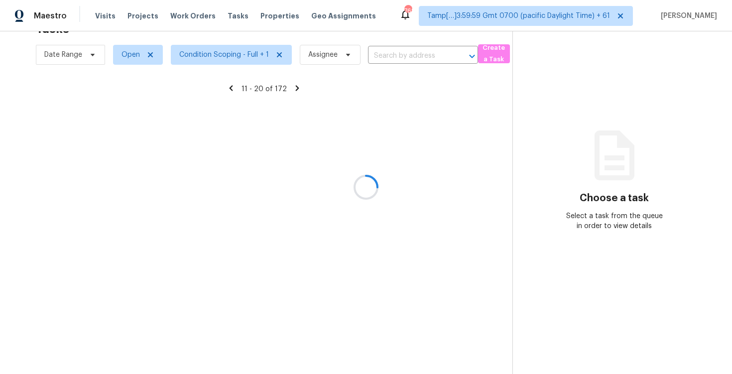
scroll to position [144, 0]
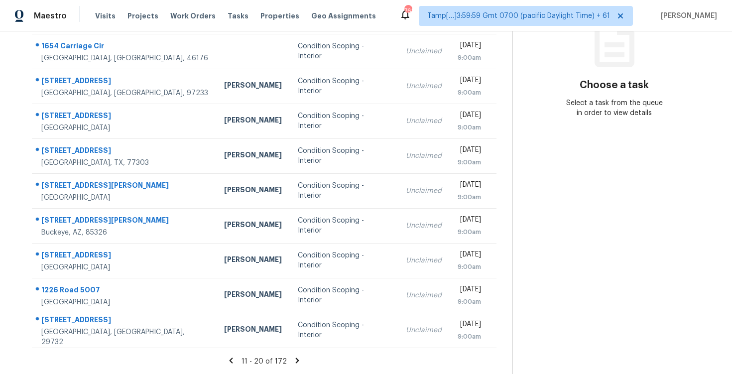
click at [233, 363] on icon at bounding box center [231, 360] width 3 height 5
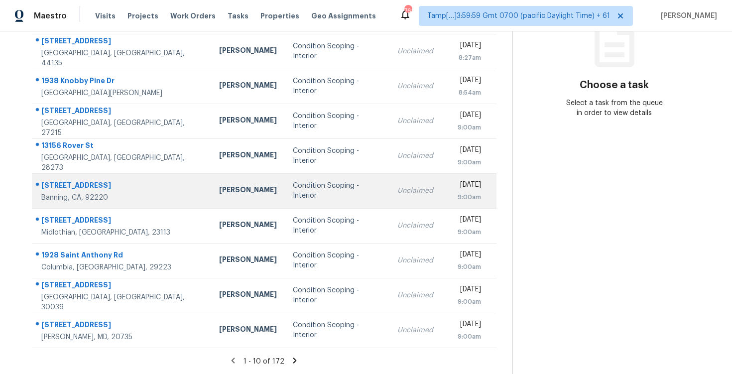
scroll to position [0, 0]
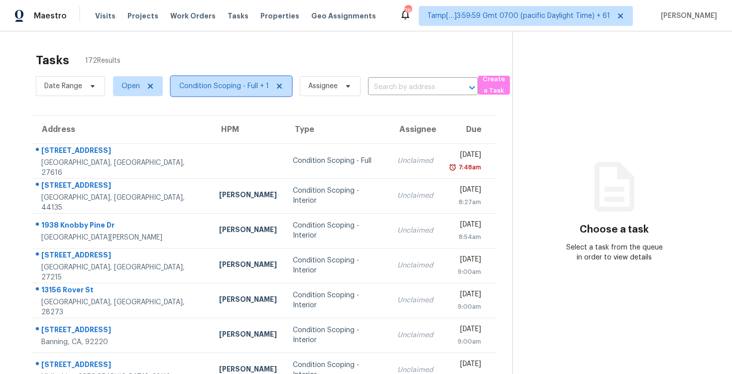
click at [235, 94] on span "Condition Scoping - Full + 1" at bounding box center [231, 86] width 121 height 20
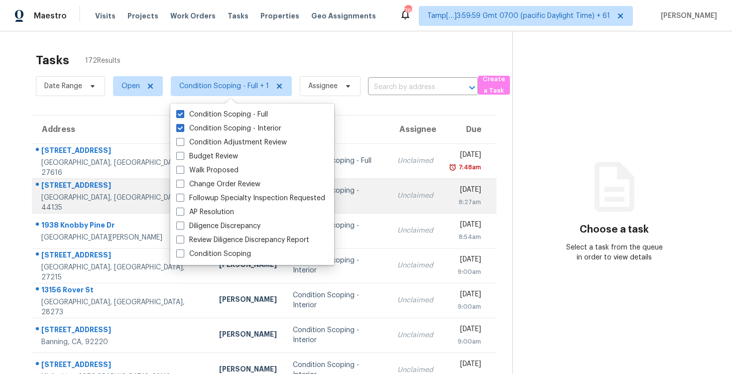
click at [449, 200] on div "8:27am" at bounding box center [465, 202] width 32 height 10
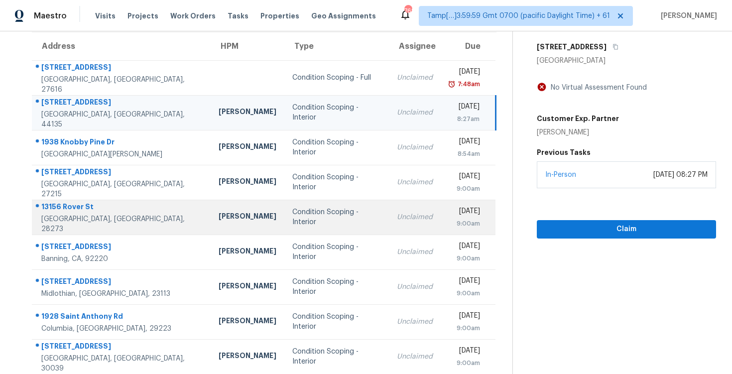
scroll to position [144, 0]
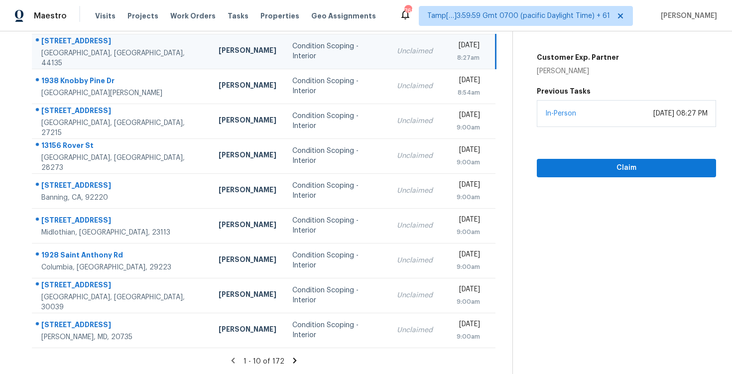
click at [292, 360] on icon at bounding box center [294, 360] width 9 height 9
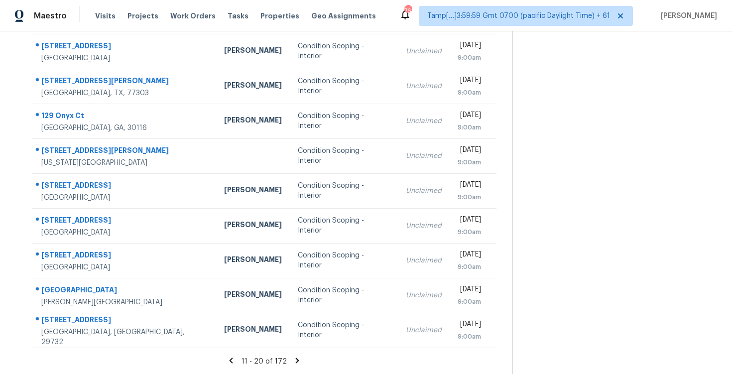
click at [293, 360] on icon at bounding box center [297, 360] width 9 height 9
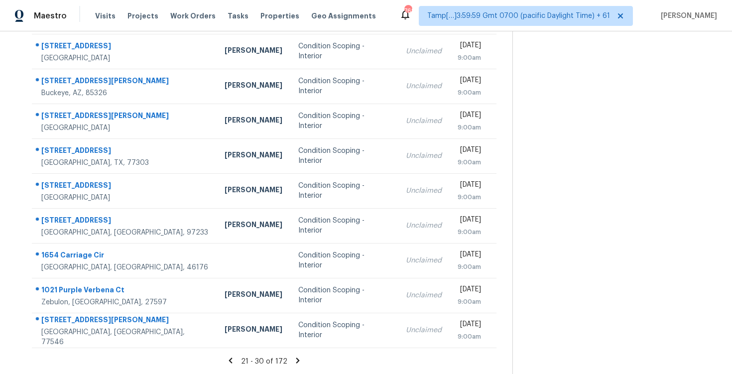
click at [295, 357] on icon at bounding box center [297, 360] width 9 height 9
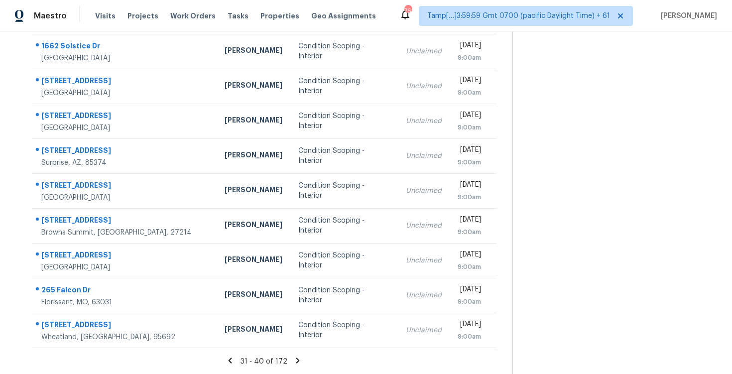
click at [296, 358] on icon at bounding box center [297, 360] width 3 height 5
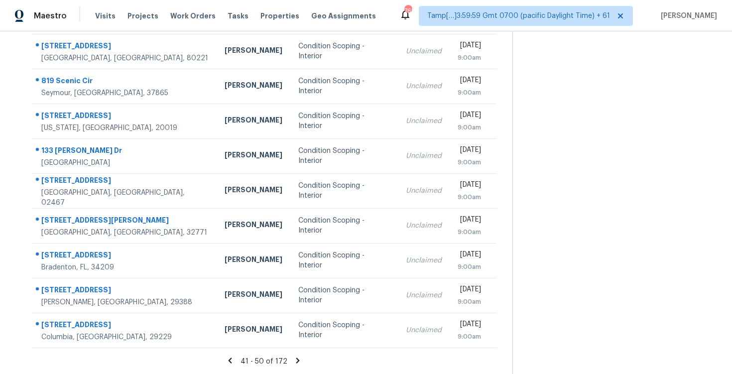
click at [297, 359] on icon at bounding box center [297, 360] width 3 height 5
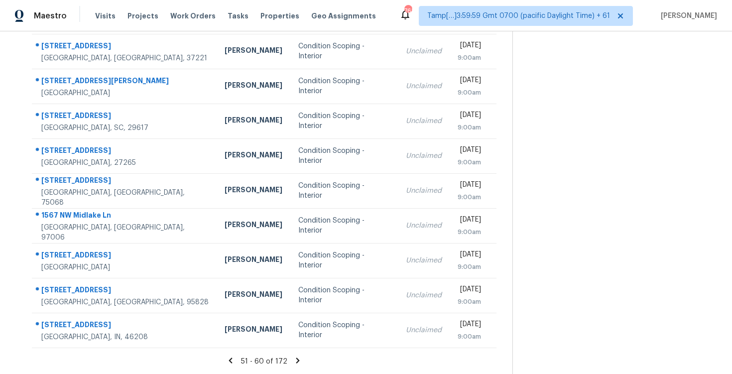
click at [297, 360] on icon at bounding box center [297, 360] width 3 height 5
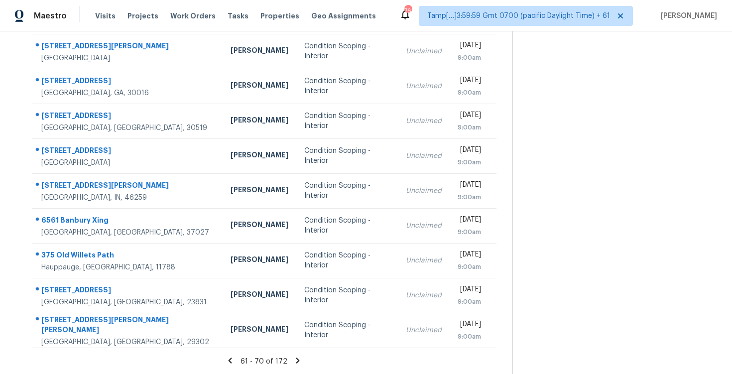
click at [297, 360] on icon at bounding box center [297, 360] width 3 height 5
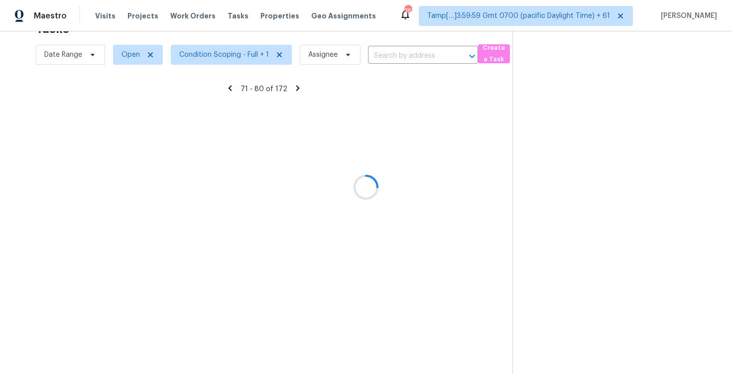
scroll to position [144, 0]
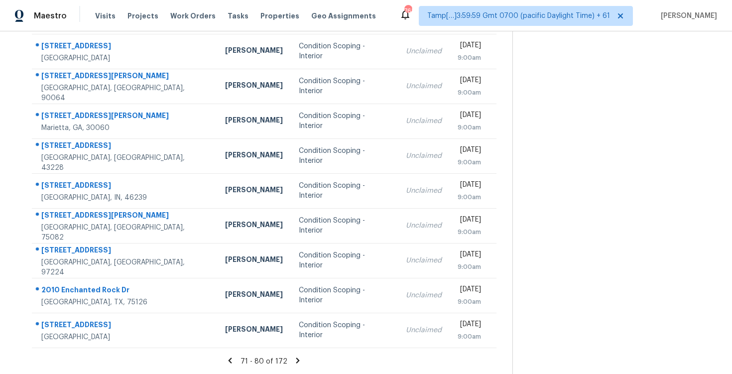
click at [297, 360] on icon at bounding box center [297, 360] width 3 height 5
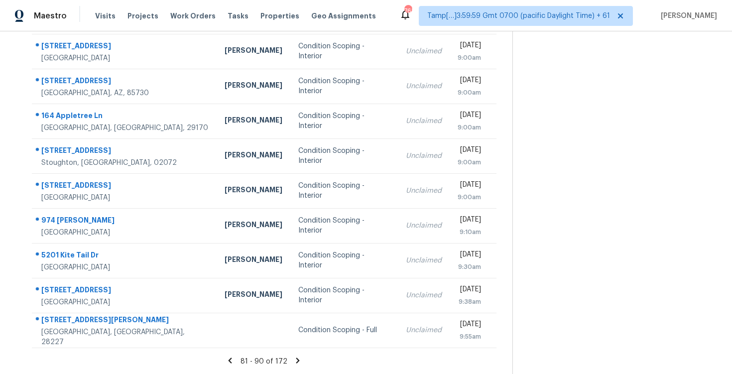
click at [298, 358] on icon at bounding box center [297, 360] width 9 height 9
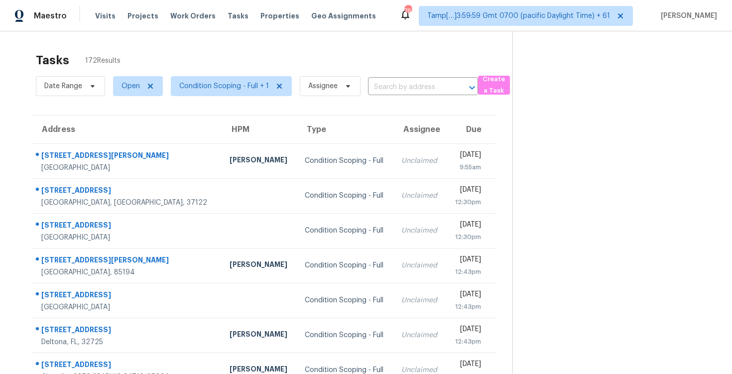
scroll to position [33, 0]
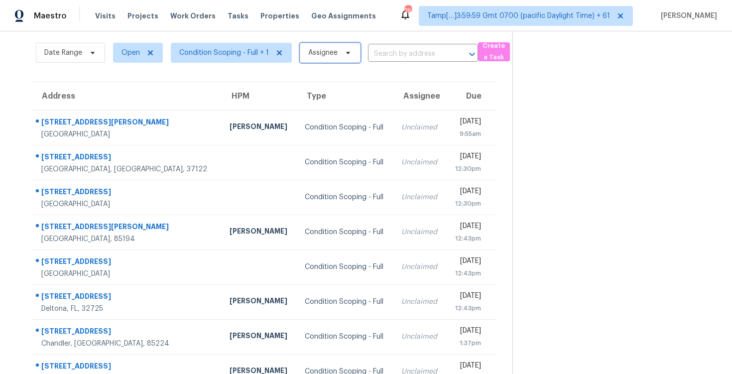
click at [314, 50] on span "Assignee" at bounding box center [322, 53] width 29 height 10
click at [347, 87] on input "search" at bounding box center [356, 84] width 106 height 20
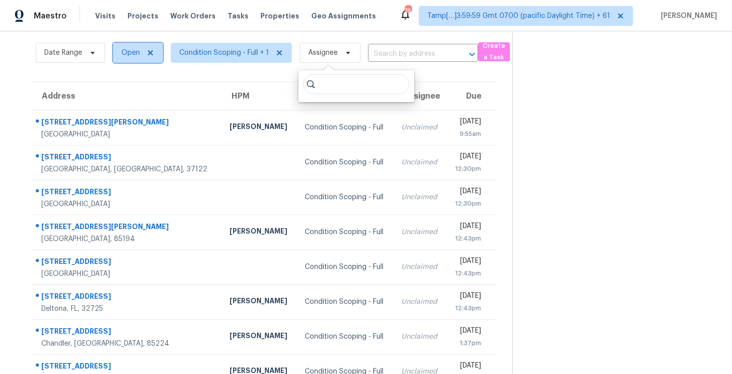
click at [136, 48] on span "Open" at bounding box center [131, 53] width 18 height 10
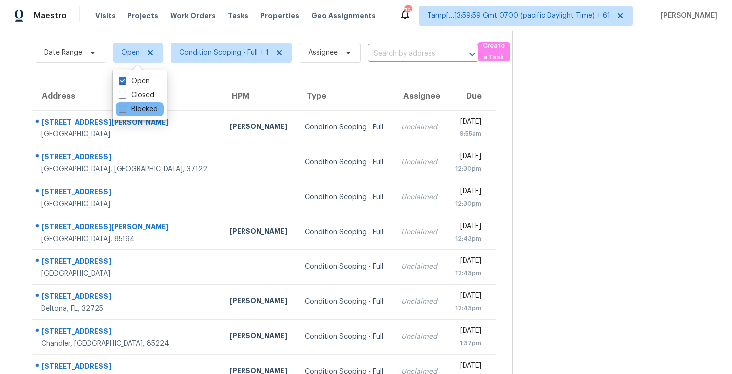
click at [143, 106] on label "Blocked" at bounding box center [138, 109] width 39 height 10
click at [125, 106] on input "Blocked" at bounding box center [122, 107] width 6 height 6
checkbox input "true"
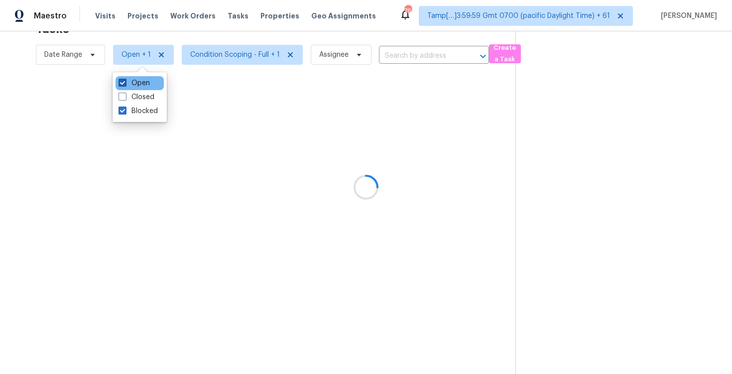
click at [143, 85] on label "Open" at bounding box center [134, 83] width 31 height 10
click at [125, 85] on input "Open" at bounding box center [122, 81] width 6 height 6
checkbox input "false"
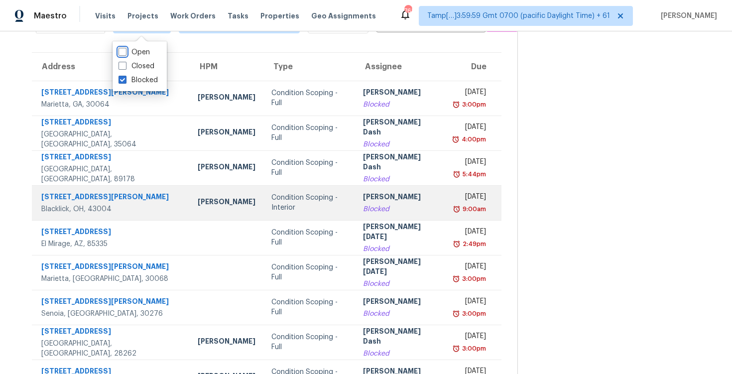
scroll to position [0, 0]
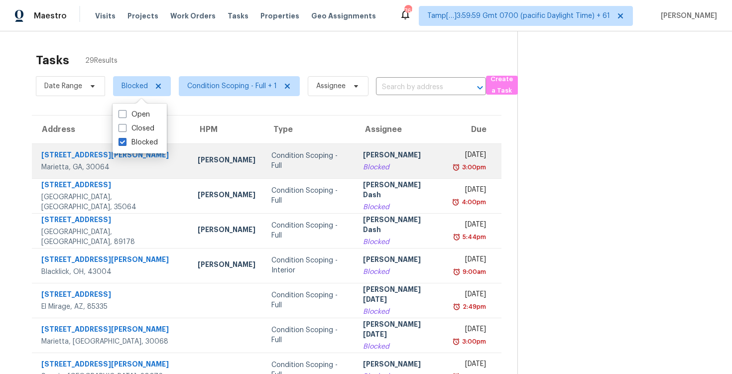
click at [282, 168] on td "Condition Scoping - Full" at bounding box center [309, 160] width 91 height 35
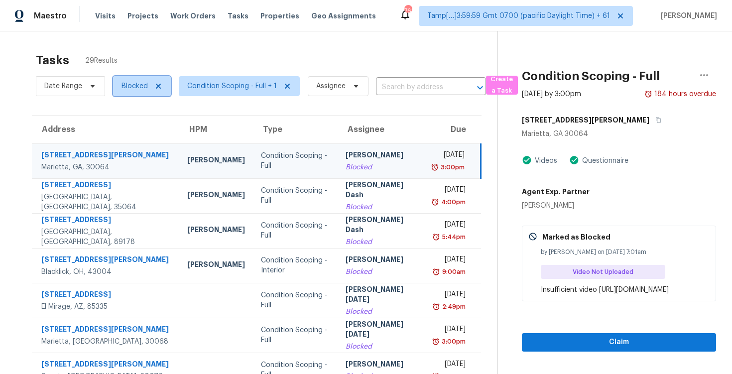
click at [145, 85] on span "Blocked" at bounding box center [135, 86] width 26 height 10
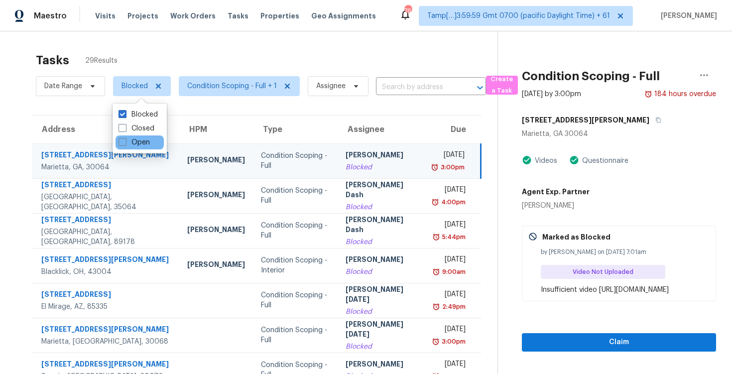
click at [153, 141] on div "Open" at bounding box center [140, 143] width 48 height 14
click at [153, 110] on label "Blocked" at bounding box center [138, 115] width 39 height 10
click at [125, 110] on input "Blocked" at bounding box center [122, 113] width 6 height 6
checkbox input "false"
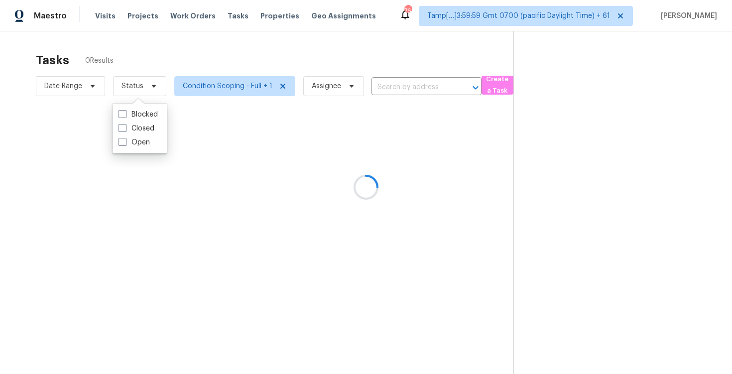
click at [149, 153] on div "Blocked Closed Open" at bounding box center [140, 129] width 54 height 50
click at [149, 146] on label "Open" at bounding box center [134, 143] width 31 height 10
click at [125, 144] on input "Open" at bounding box center [122, 141] width 6 height 6
checkbox input "true"
click at [170, 49] on div at bounding box center [366, 187] width 732 height 374
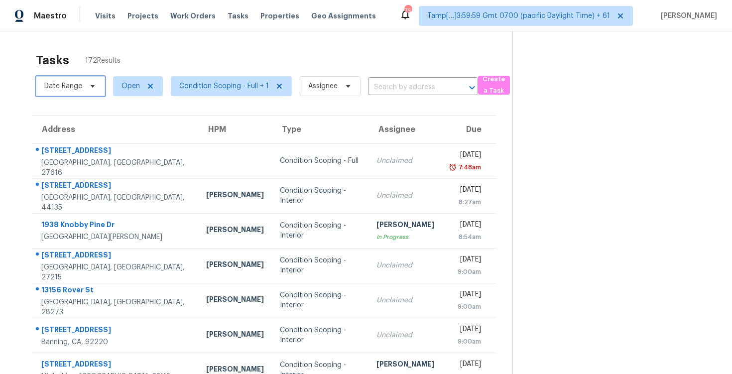
click at [84, 82] on span "Date Range" at bounding box center [70, 86] width 69 height 20
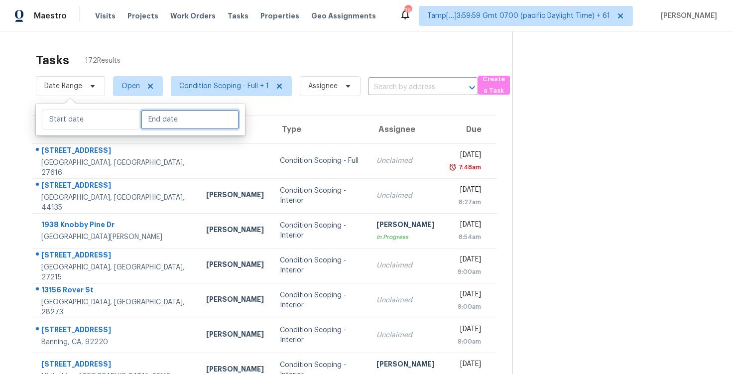
click at [154, 129] on input "text" at bounding box center [190, 120] width 98 height 20
select select "7"
select select "2025"
select select "8"
select select "2025"
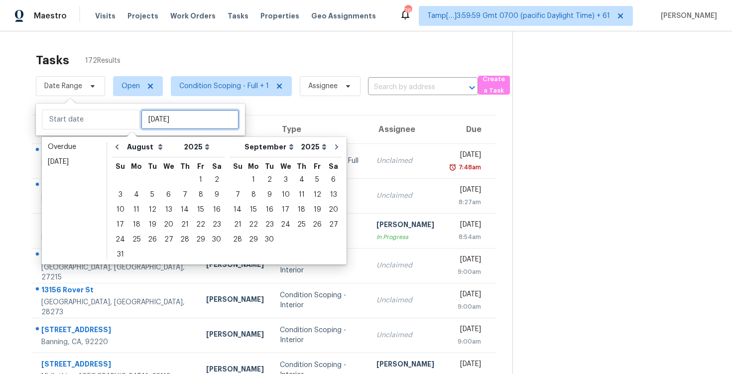
type input "[DATE]"
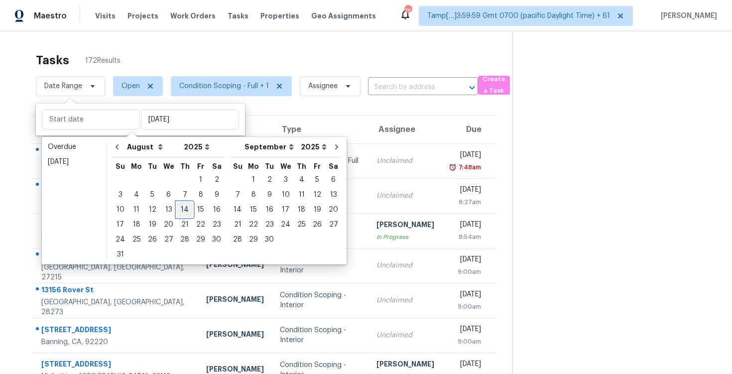
click at [177, 209] on div "14" at bounding box center [185, 210] width 16 height 14
type input "[DATE]"
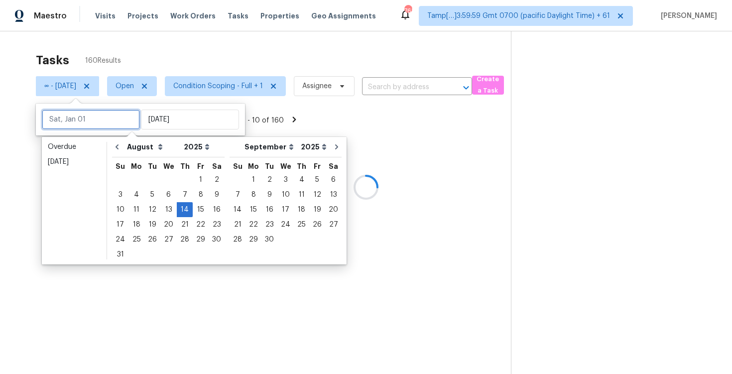
type input "[DATE]"
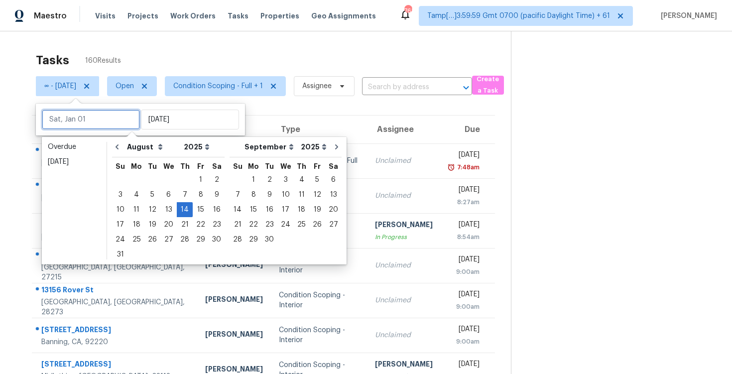
click at [88, 121] on input "text" at bounding box center [91, 120] width 98 height 20
click at [178, 209] on div "14" at bounding box center [185, 210] width 16 height 14
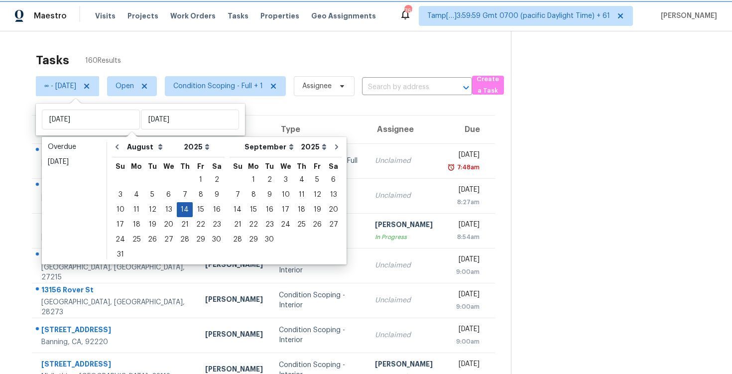
type input "[DATE]"
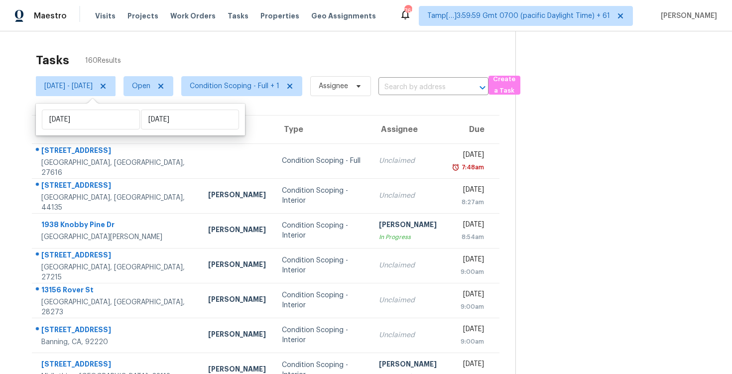
click at [215, 47] on div "Tasks 160 Results" at bounding box center [276, 60] width 480 height 26
